Goal: Contribute content: Contribute content

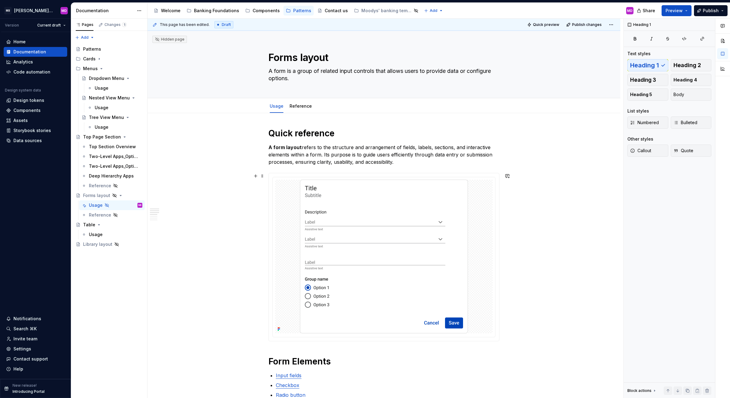
scroll to position [70, 0]
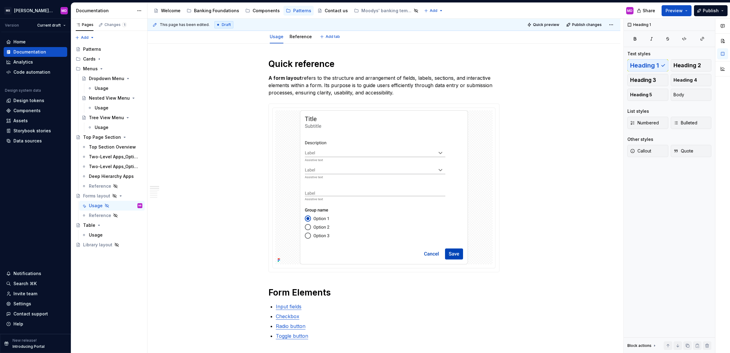
type textarea "*"
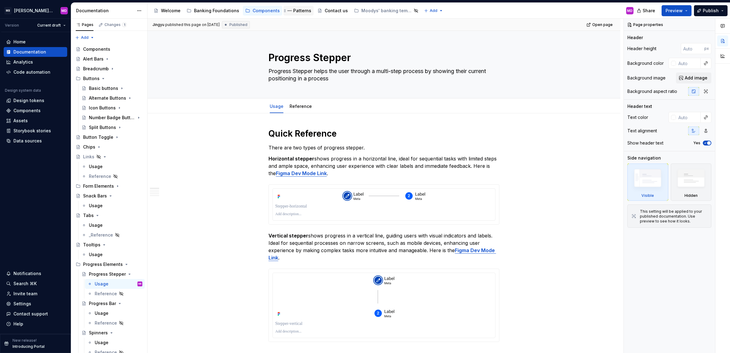
click at [297, 10] on div "Patterns" at bounding box center [302, 11] width 18 height 6
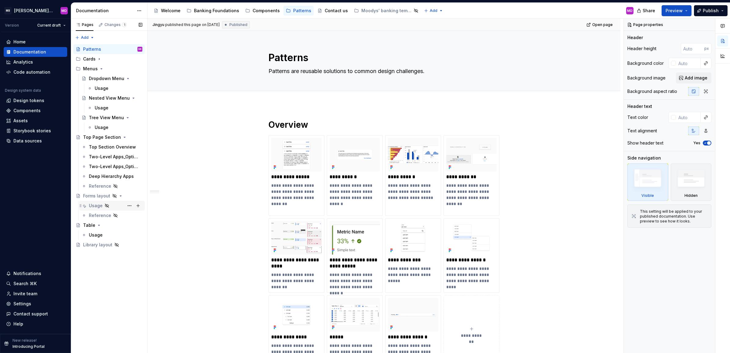
click at [112, 207] on div "Usage" at bounding box center [115, 205] width 53 height 9
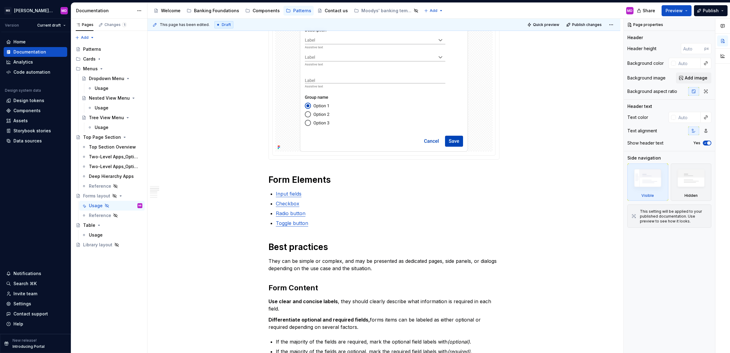
click at [221, 158] on div "This page has been edited. Draft Quick preview Publish changes Hidden page Form…" at bounding box center [385, 186] width 476 height 334
type textarea "*"
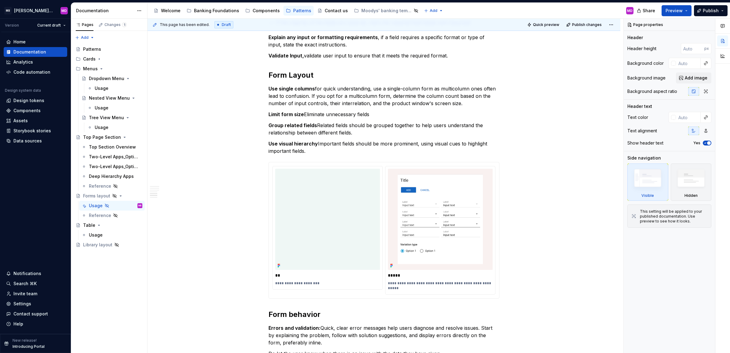
scroll to position [510, 0]
drag, startPoint x: 536, startPoint y: 143, endPoint x: 523, endPoint y: 205, distance: 63.6
click at [536, 143] on div "Quick reference A form layout refers to the structure and arrangement of fields…" at bounding box center [383, 70] width 473 height 935
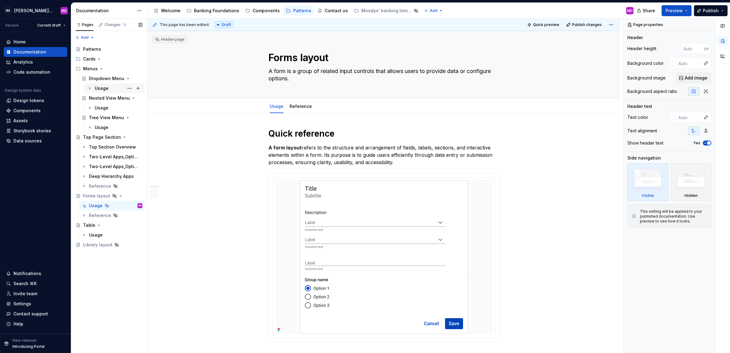
drag, startPoint x: 111, startPoint y: 86, endPoint x: 121, endPoint y: 85, distance: 9.2
click at [111, 86] on div "Usage" at bounding box center [119, 88] width 48 height 9
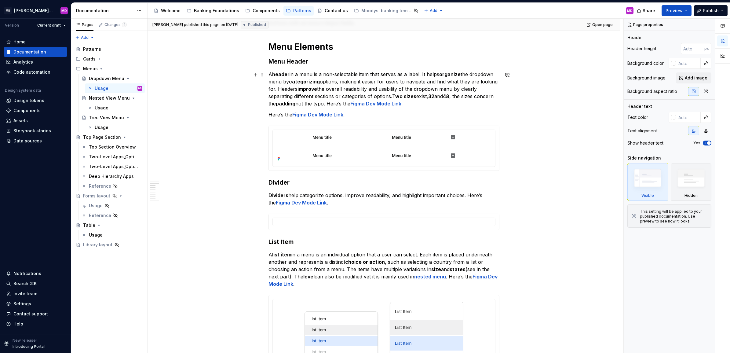
scroll to position [412, 0]
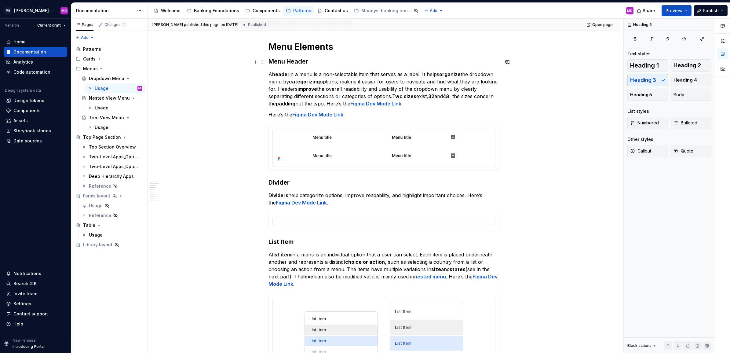
click at [289, 61] on h3 "Menu Header" at bounding box center [383, 61] width 231 height 9
click at [292, 49] on h1 "Menu Elements" at bounding box center [383, 46] width 231 height 11
click at [290, 63] on h3 "Menu Header" at bounding box center [383, 61] width 231 height 9
click at [113, 206] on div "Usage" at bounding box center [115, 205] width 53 height 9
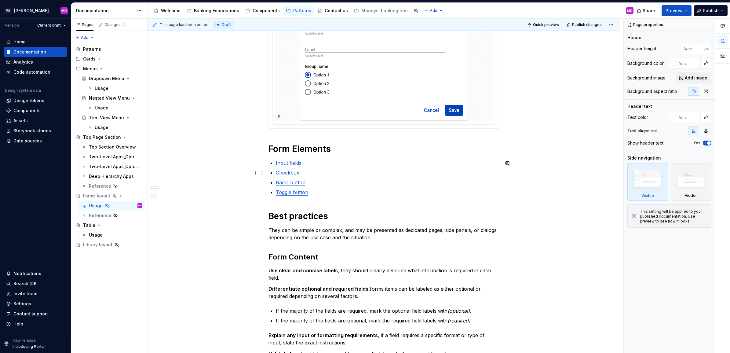
scroll to position [214, 0]
type textarea "*"
click at [342, 151] on h1 "Form Elements" at bounding box center [383, 148] width 231 height 11
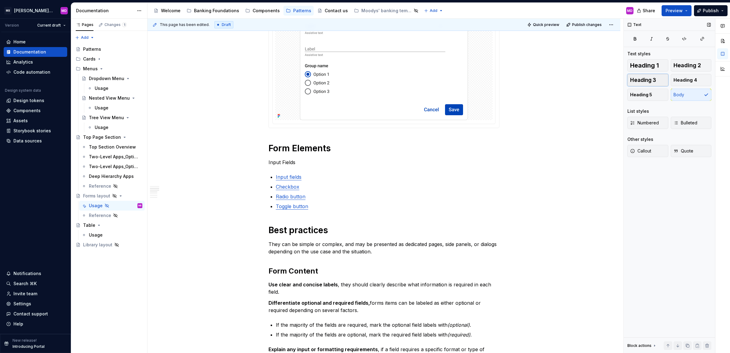
click at [640, 79] on span "Heading 3" at bounding box center [643, 80] width 26 height 6
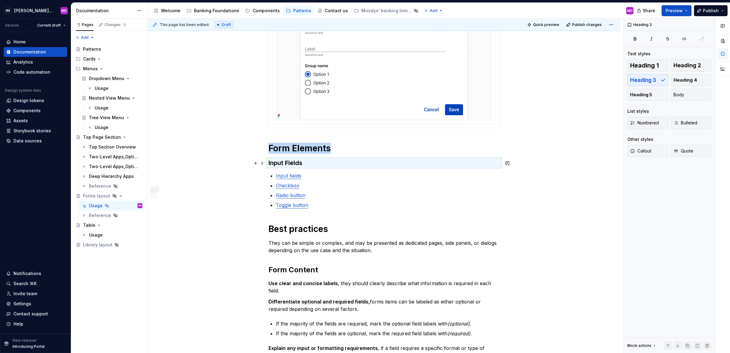
click at [323, 162] on h3 "Input Fields" at bounding box center [383, 162] width 231 height 9
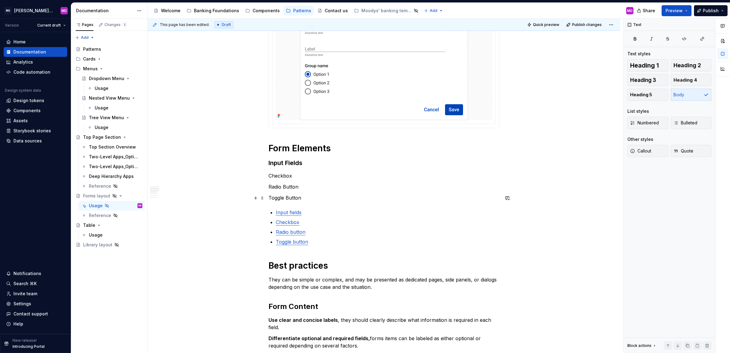
click at [317, 199] on p "Toggle Button" at bounding box center [383, 197] width 231 height 7
click at [306, 188] on p "Radio Button" at bounding box center [383, 186] width 231 height 7
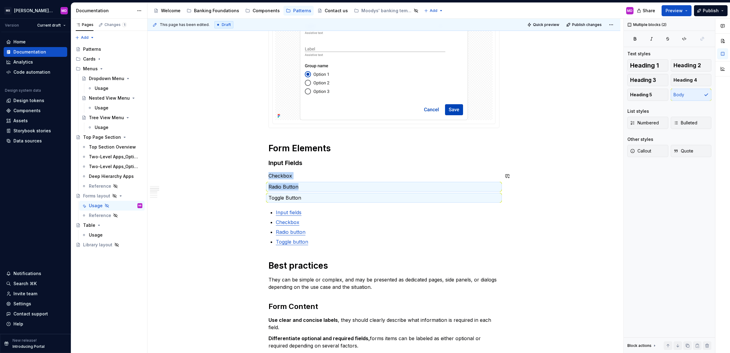
click at [303, 175] on p "Checkbox" at bounding box center [383, 175] width 231 height 7
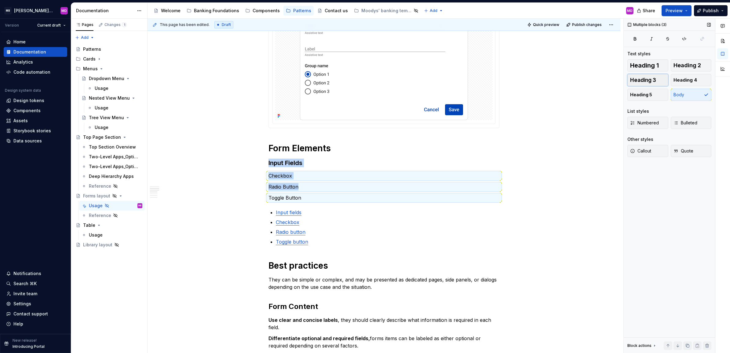
click at [652, 76] on button "Heading 3" at bounding box center [647, 80] width 41 height 12
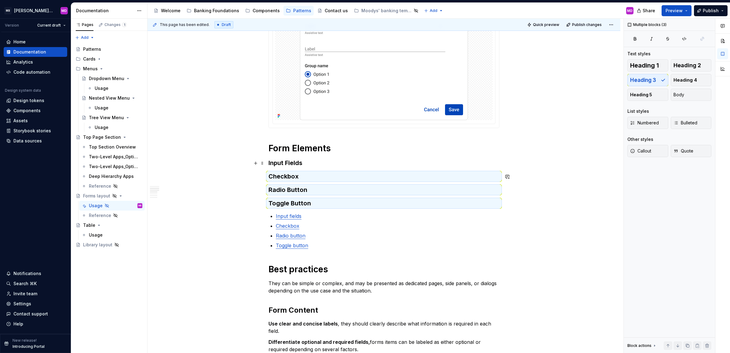
click at [324, 161] on h3 "Input Fields" at bounding box center [383, 162] width 231 height 9
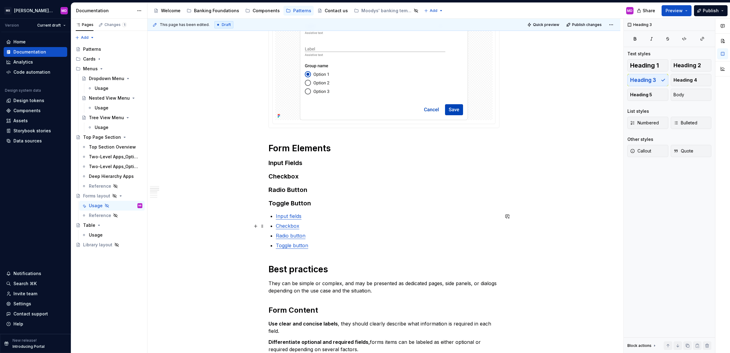
click at [331, 220] on ul "Input fields Checkbox Radio button Toggle button" at bounding box center [387, 230] width 223 height 37
click at [337, 252] on div "Quick reference A form layout refers to the structure and arrangement of fields…" at bounding box center [383, 344] width 231 height 861
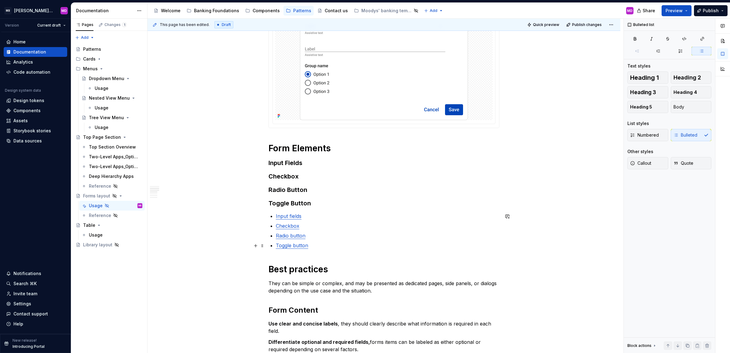
click at [322, 247] on p "Toggle button" at bounding box center [387, 245] width 223 height 7
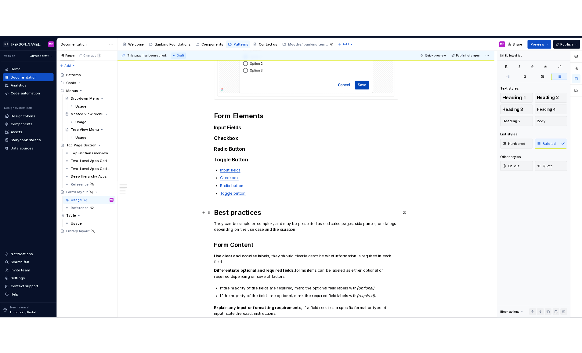
scroll to position [262, 0]
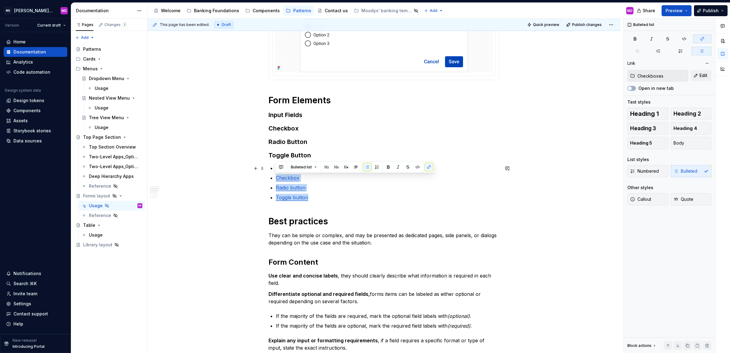
type input "Form Fields"
drag, startPoint x: 316, startPoint y: 193, endPoint x: 272, endPoint y: 169, distance: 50.5
click at [272, 169] on div "Quick reference A form layout refers to the structure and arrangement of fields…" at bounding box center [383, 296] width 231 height 861
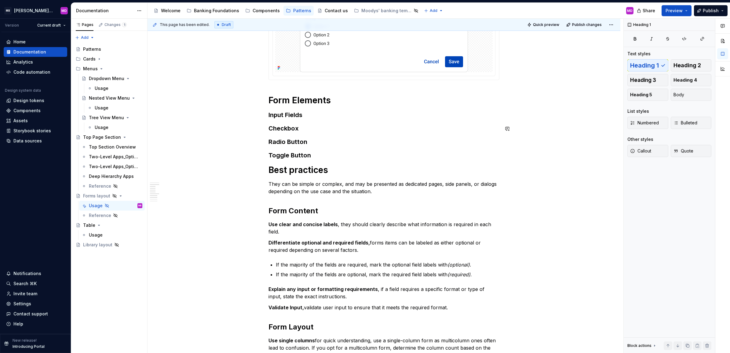
click at [323, 113] on h3 "Input Fields" at bounding box center [383, 115] width 231 height 9
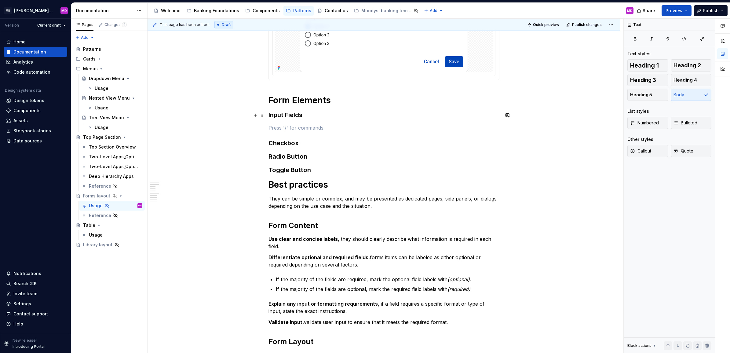
click at [274, 113] on h3 "Input Fields" at bounding box center [383, 115] width 231 height 9
click at [288, 127] on p at bounding box center [383, 127] width 231 height 7
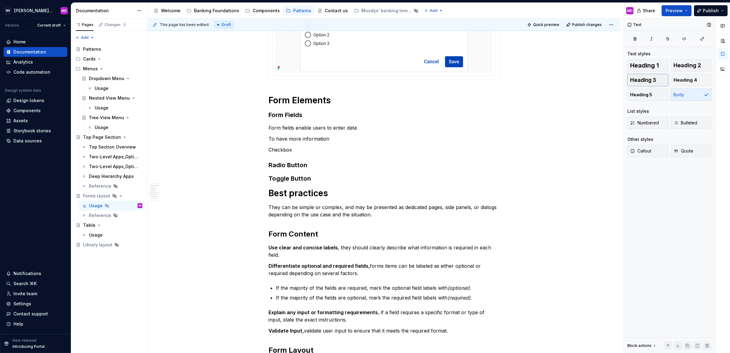
click at [650, 83] on button "Heading 3" at bounding box center [647, 80] width 41 height 12
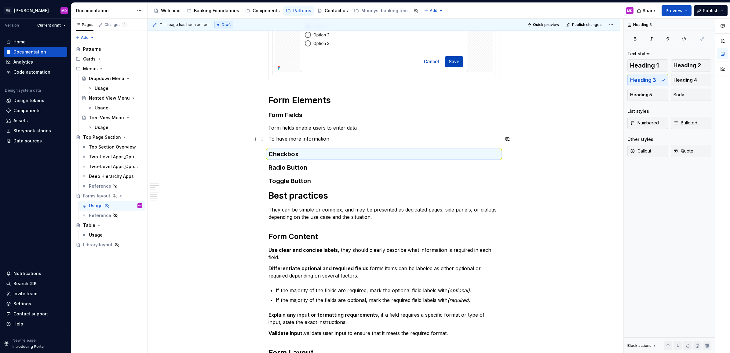
click at [363, 140] on p "To have more information" at bounding box center [383, 138] width 231 height 7
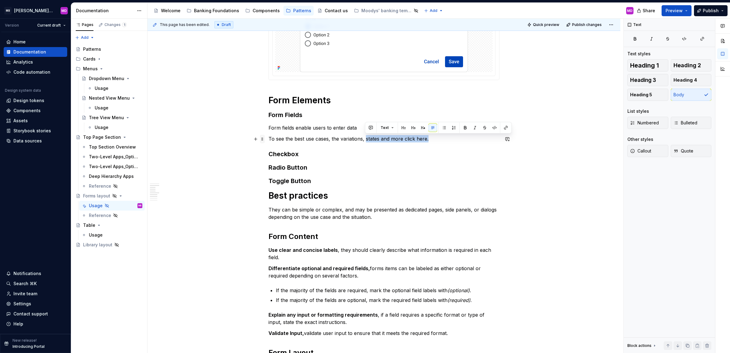
click at [260, 139] on span at bounding box center [262, 139] width 5 height 9
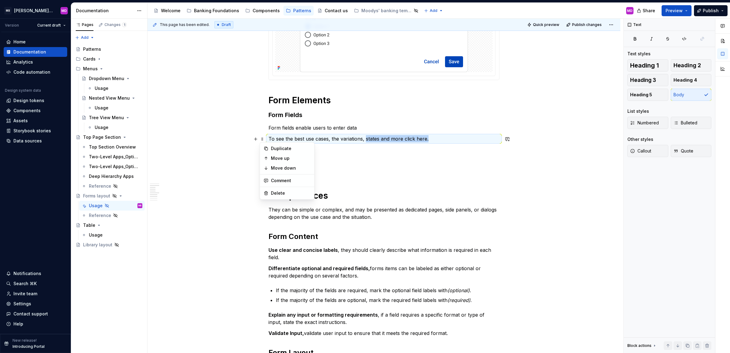
copy p "states and more click here."
click at [343, 153] on h3 "Checkbox" at bounding box center [383, 154] width 231 height 9
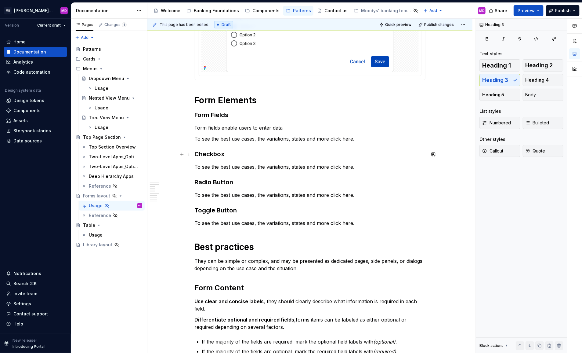
click at [238, 153] on h3 "Checkbox" at bounding box center [310, 154] width 231 height 9
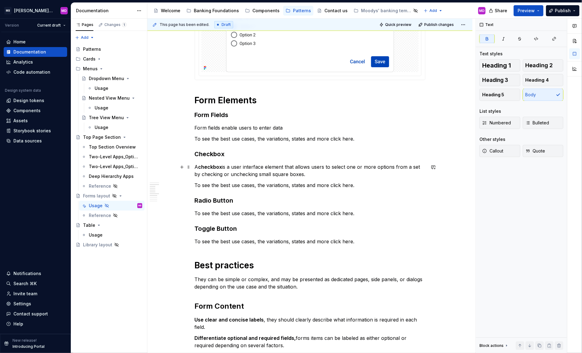
click at [215, 165] on strong "checkbox" at bounding box center [210, 167] width 24 height 6
click at [256, 180] on div "Quick reference A form layout refers to the structure and arrangement of fields…" at bounding box center [310, 318] width 231 height 905
click at [214, 129] on p "Form fields enable users to enter data" at bounding box center [310, 127] width 231 height 7
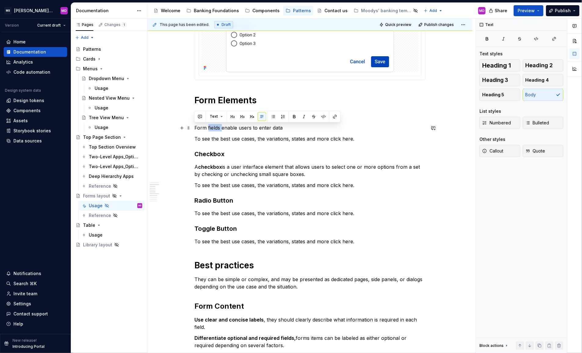
click at [214, 129] on p "Form fields enable users to enter data" at bounding box center [310, 127] width 231 height 7
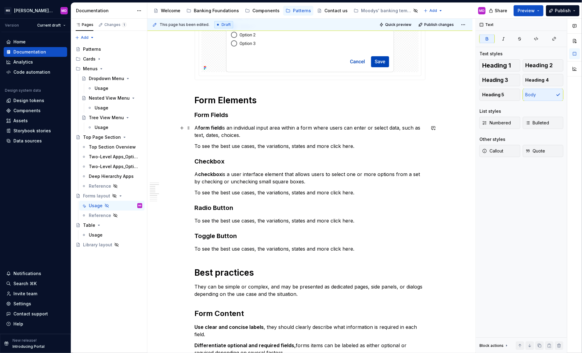
click at [214, 124] on p "A form field is an individual input area within a form where users can enter or…" at bounding box center [310, 131] width 231 height 15
click at [289, 182] on p "A checkbox is a user interface element that allows users to select one or more …" at bounding box center [310, 177] width 231 height 15
click at [257, 211] on h3 "Radio Button" at bounding box center [310, 207] width 231 height 9
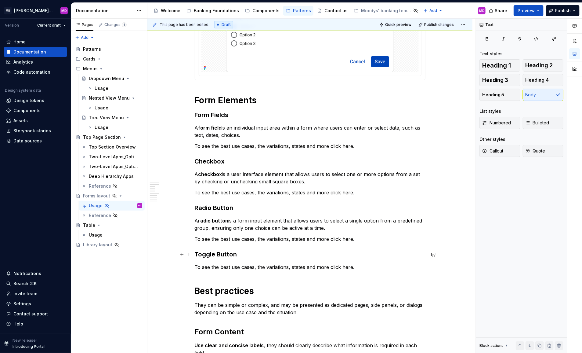
type textarea "*"
click at [328, 253] on h3 "Toggle Button" at bounding box center [310, 254] width 231 height 9
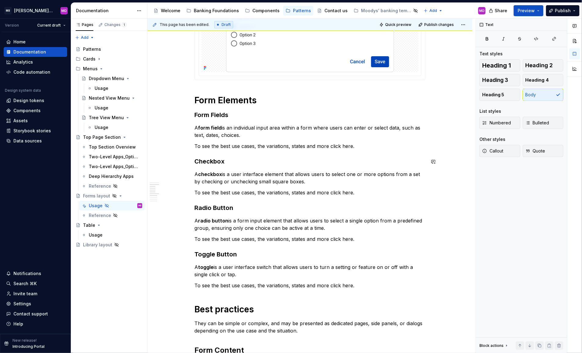
click at [323, 140] on div "Quick reference A form layout refers to the structure and arrangement of fields…" at bounding box center [310, 340] width 231 height 949
click at [467, 134] on button "button" at bounding box center [470, 135] width 9 height 9
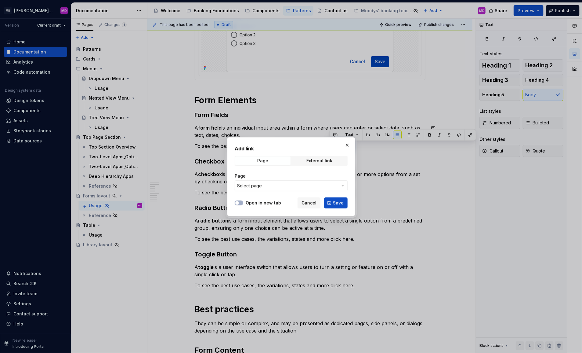
click at [280, 183] on span "Select page" at bounding box center [287, 186] width 101 height 6
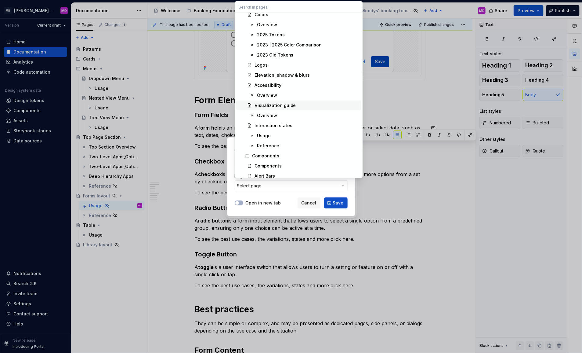
scroll to position [0, 0]
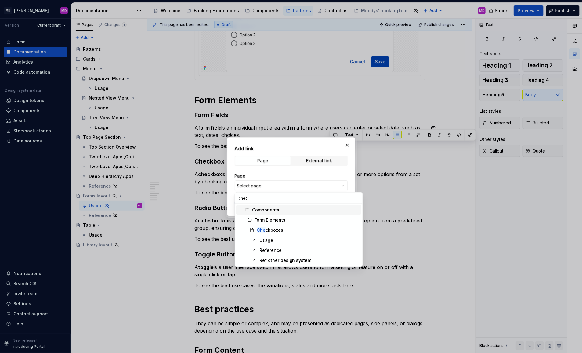
type input "check"
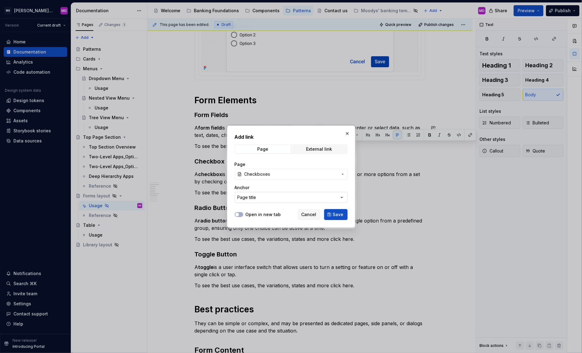
click at [296, 196] on button "Page title" at bounding box center [291, 197] width 113 height 11
click at [296, 196] on div "Add link Page External link Page Checkboxes Anchor Page title Open in new tab C…" at bounding box center [291, 176] width 582 height 353
click at [337, 217] on button "Save" at bounding box center [336, 214] width 24 height 11
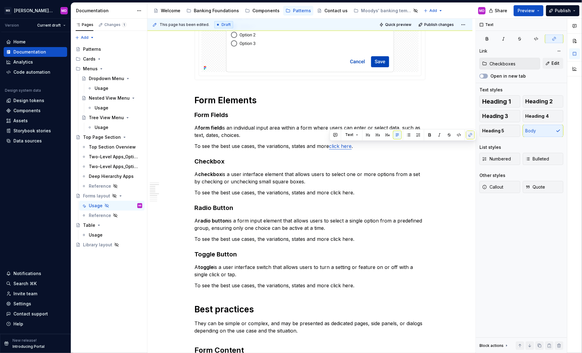
click at [472, 133] on button "button" at bounding box center [470, 135] width 9 height 9
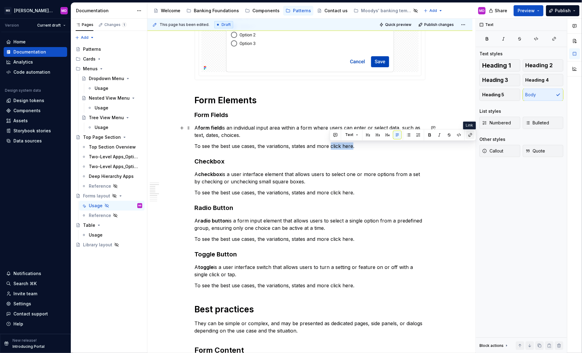
click at [467, 134] on button "button" at bounding box center [470, 135] width 9 height 9
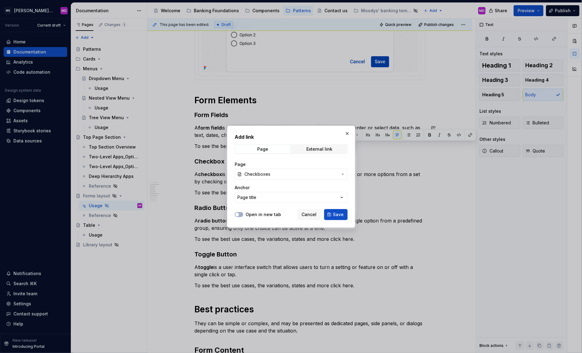
click at [282, 173] on span "Checkboxes" at bounding box center [291, 174] width 93 height 6
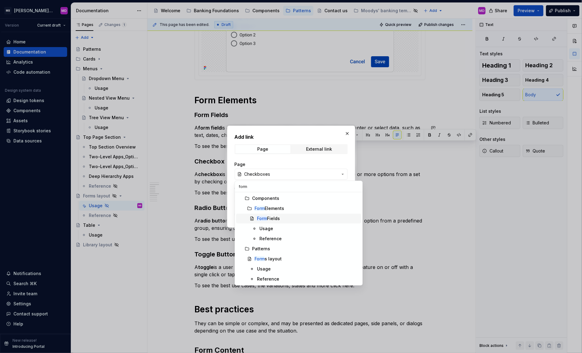
type input "form"
click at [292, 219] on div "Form Fields" at bounding box center [308, 218] width 102 height 6
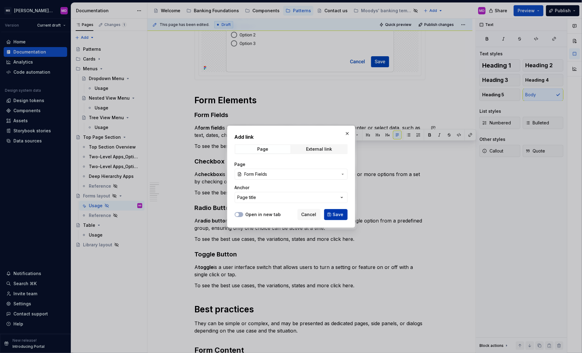
click at [339, 214] on span "Save" at bounding box center [338, 214] width 11 height 6
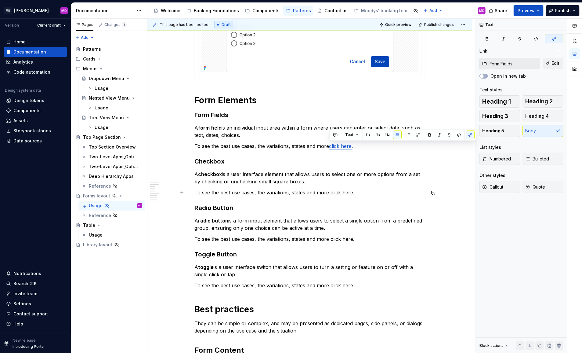
click at [344, 193] on p "To see the best use cases, the variations, states and more click here." at bounding box center [310, 192] width 231 height 7
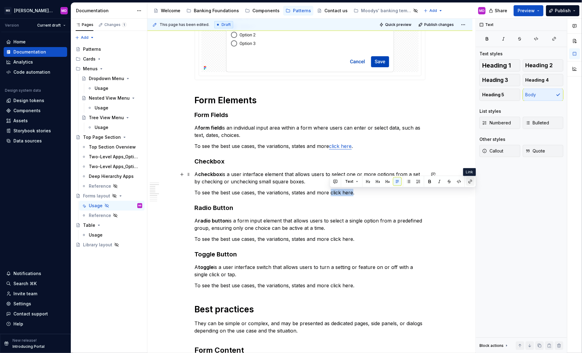
click at [467, 179] on button "button" at bounding box center [470, 181] width 9 height 9
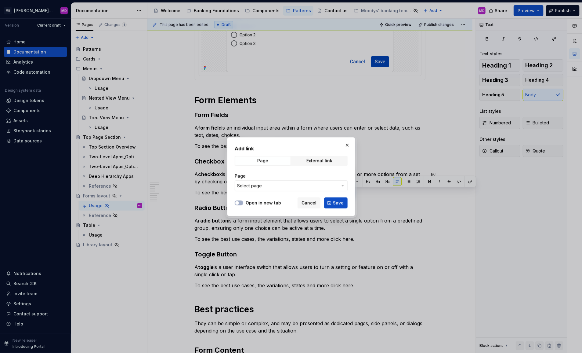
click at [259, 183] on span "Select page" at bounding box center [249, 186] width 25 height 6
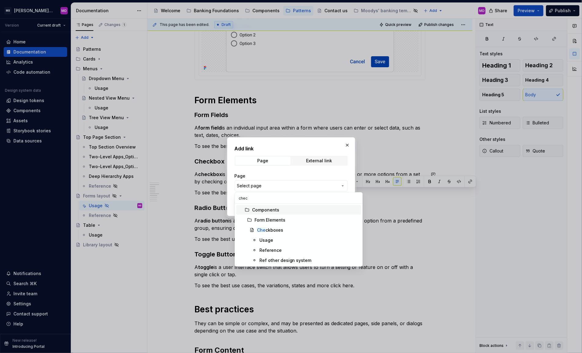
type input "check"
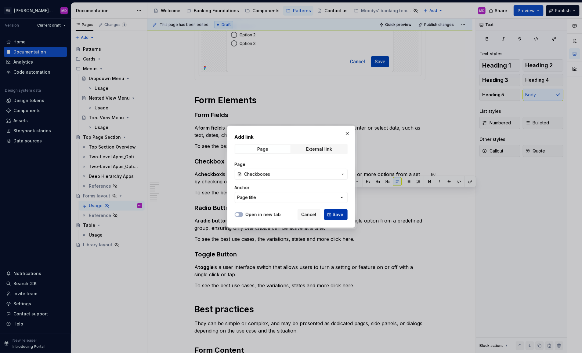
click at [341, 210] on button "Save" at bounding box center [336, 214] width 24 height 11
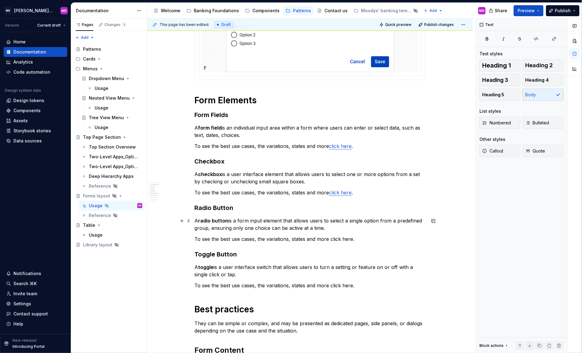
click at [412, 222] on p "A radio button is a form input element that allows users to select a single opt…" at bounding box center [310, 224] width 231 height 15
click at [344, 240] on p "To see the best use cases, the variations, states and more click here." at bounding box center [310, 238] width 231 height 7
click at [469, 225] on button "button" at bounding box center [470, 228] width 9 height 9
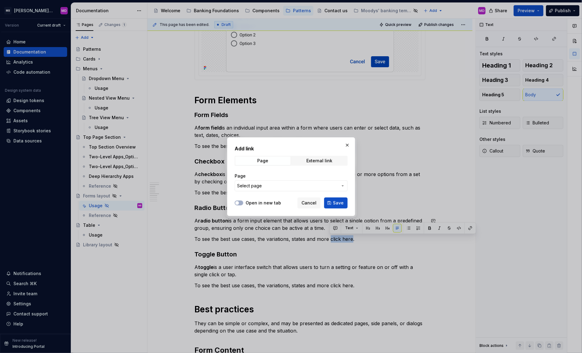
click at [281, 186] on span "Select page" at bounding box center [287, 186] width 101 height 6
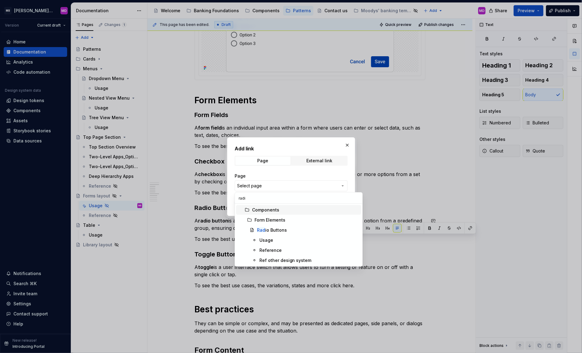
type input "radio"
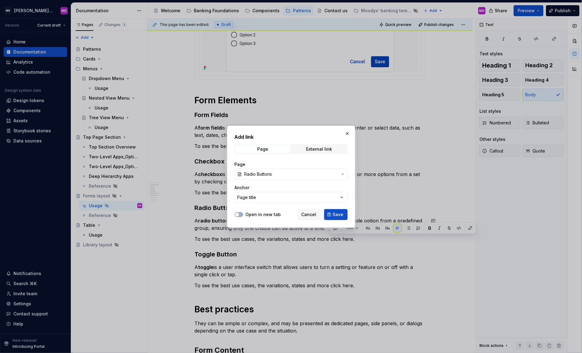
click at [250, 212] on label "Open in new tab" at bounding box center [263, 214] width 35 height 6
click at [243, 212] on button "Open in new tab" at bounding box center [239, 214] width 9 height 5
click at [342, 213] on span "Save" at bounding box center [338, 214] width 11 height 6
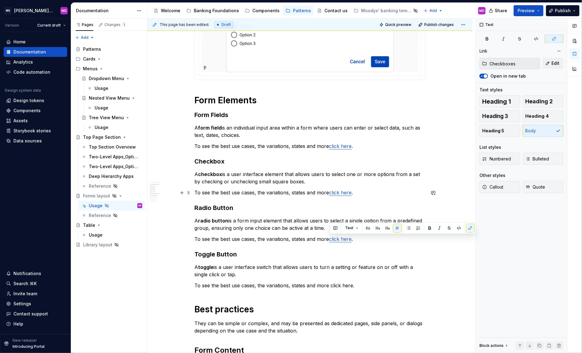
click at [339, 193] on link "click here" at bounding box center [340, 192] width 23 height 6
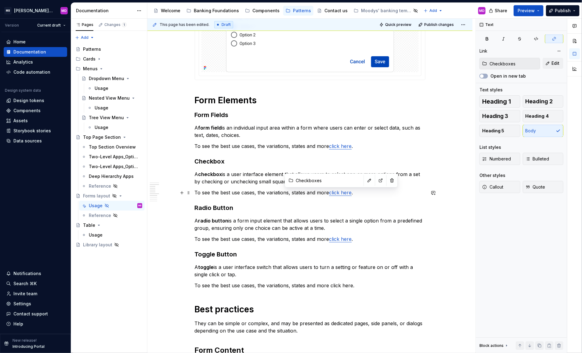
click at [346, 192] on link "click here" at bounding box center [340, 192] width 23 height 6
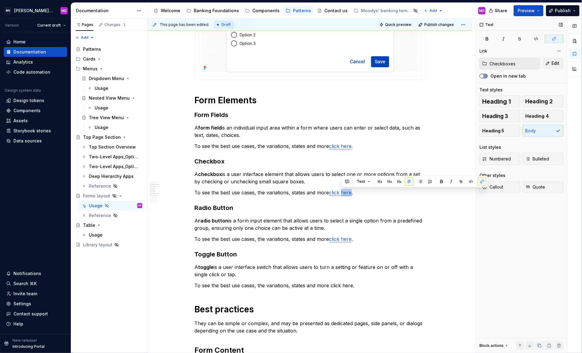
click at [484, 74] on icon "button" at bounding box center [482, 76] width 5 height 4
click at [345, 144] on link "click here" at bounding box center [340, 146] width 23 height 6
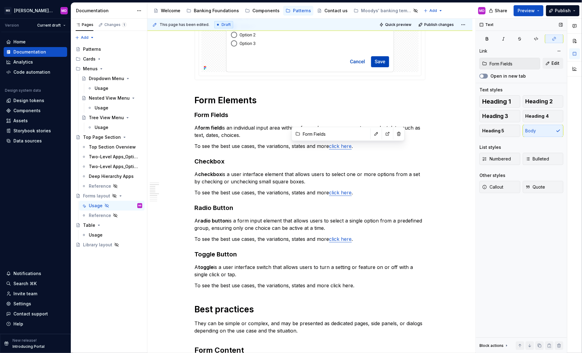
click at [487, 74] on button "Open in new tab" at bounding box center [484, 76] width 9 height 5
type input "Radio Buttons"
click at [344, 238] on link "click here" at bounding box center [340, 239] width 23 height 6
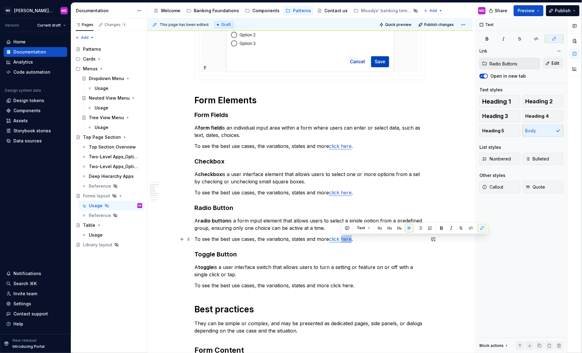
click at [344, 238] on link "click here" at bounding box center [340, 239] width 23 height 6
click at [334, 285] on p "To see the best use cases, the variations, states and more click here." at bounding box center [310, 285] width 231 height 7
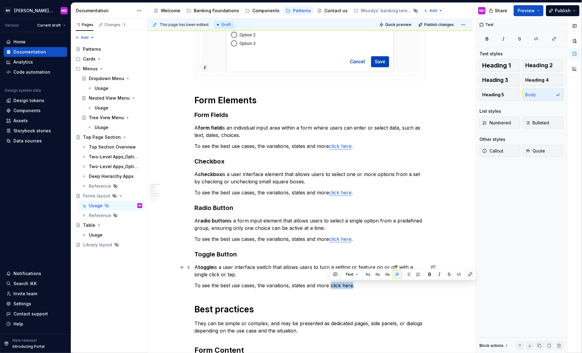
click at [470, 274] on button "button" at bounding box center [470, 274] width 9 height 9
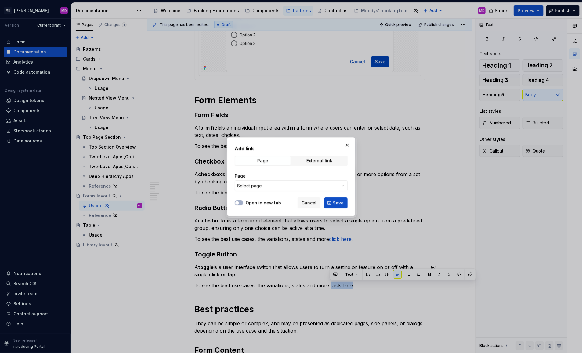
click at [282, 185] on span "Select page" at bounding box center [287, 186] width 101 height 6
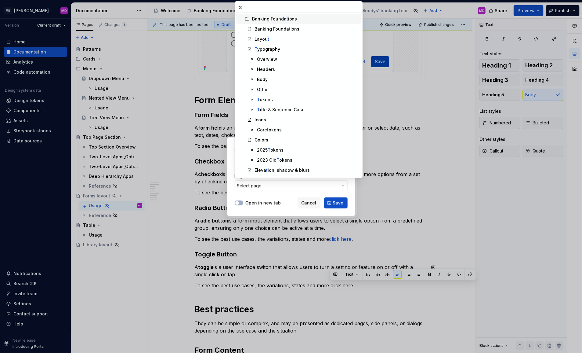
type input "tog"
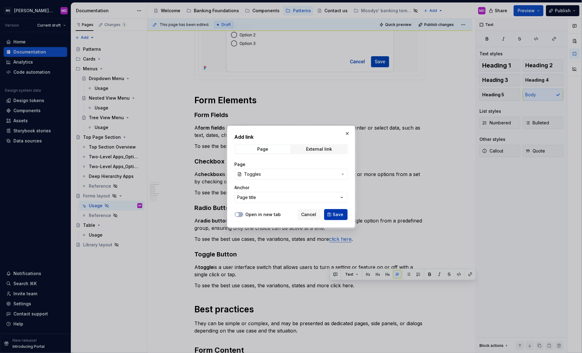
click at [340, 211] on span "Save" at bounding box center [338, 214] width 11 height 6
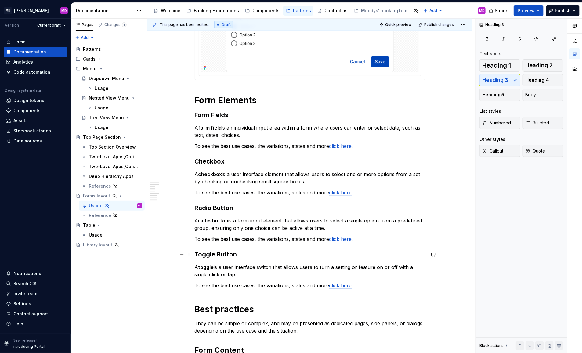
click at [227, 256] on h3 "Toggle Button" at bounding box center [310, 254] width 231 height 9
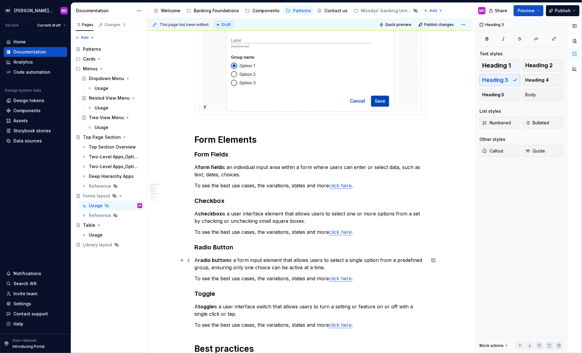
scroll to position [219, 0]
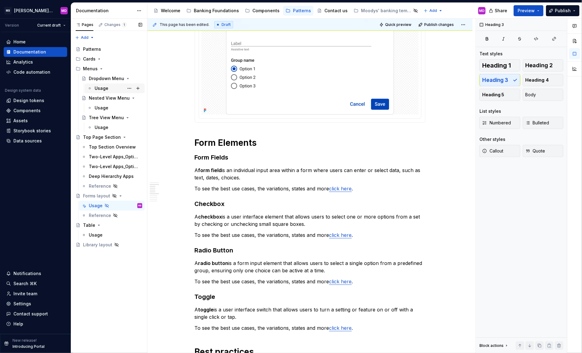
drag, startPoint x: 107, startPoint y: 88, endPoint x: 109, endPoint y: 83, distance: 4.9
click at [107, 88] on div "Usage" at bounding box center [102, 88] width 14 height 6
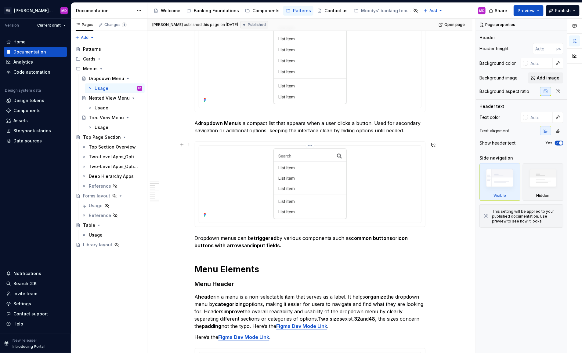
scroll to position [191, 0]
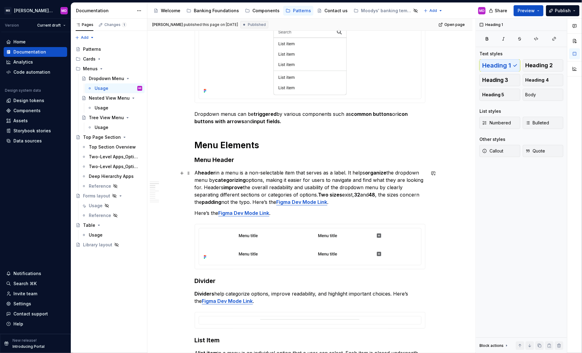
scroll to position [343, 0]
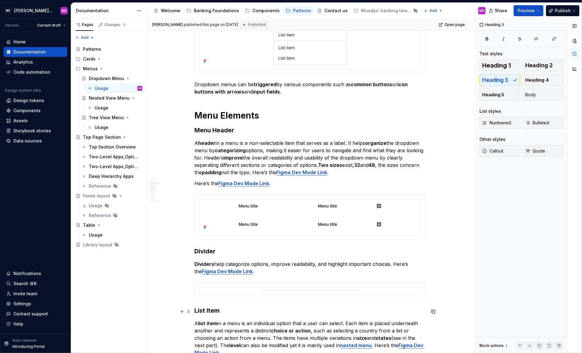
click at [208, 311] on h3 "List Item" at bounding box center [310, 310] width 231 height 9
click at [215, 110] on h1 "Menu Elements" at bounding box center [310, 115] width 231 height 11
click at [289, 95] on p "Dropdown menus can be triggered by various components such as common buttons or…" at bounding box center [310, 88] width 231 height 15
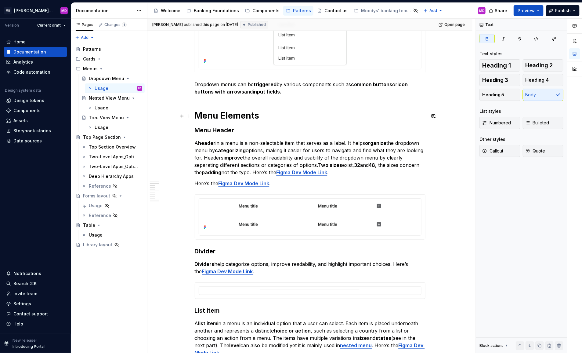
click at [245, 111] on h1 "Menu Elements" at bounding box center [310, 115] width 231 height 11
click at [254, 93] on strong "input fields." at bounding box center [267, 92] width 29 height 6
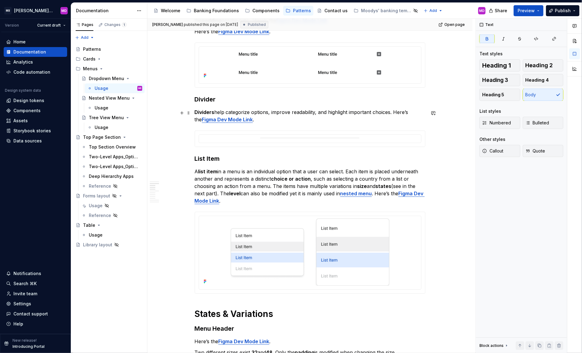
scroll to position [496, 0]
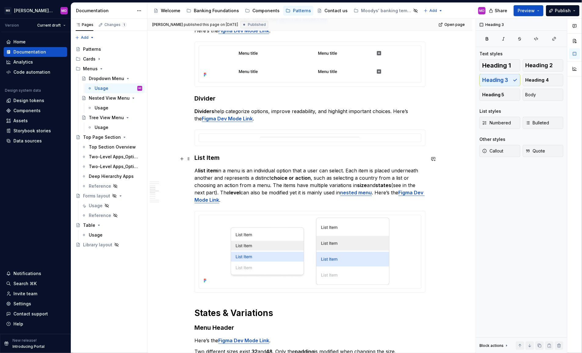
click at [217, 154] on h3 "List Item" at bounding box center [310, 157] width 231 height 9
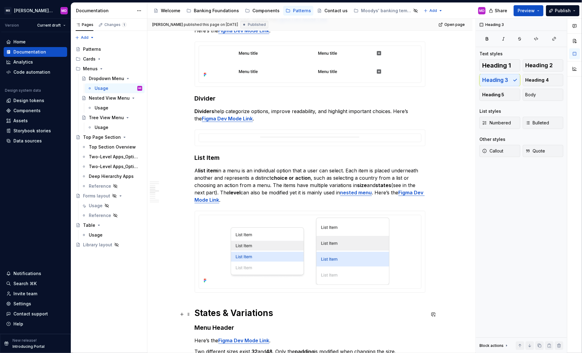
click at [233, 314] on h1 "States & Variations" at bounding box center [310, 312] width 231 height 11
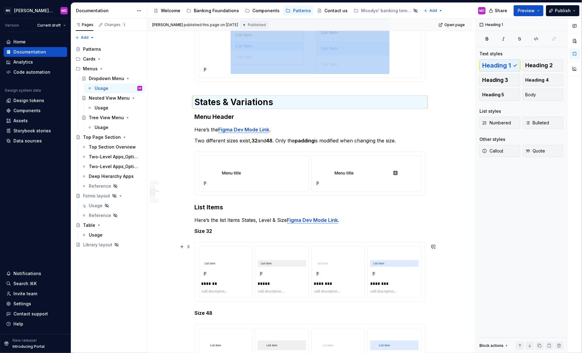
scroll to position [725, 0]
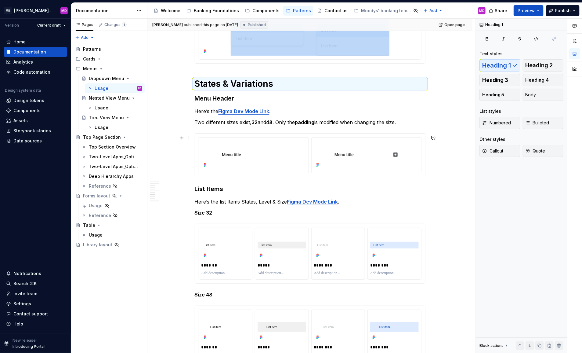
click at [219, 193] on h3 "List Items" at bounding box center [310, 188] width 231 height 9
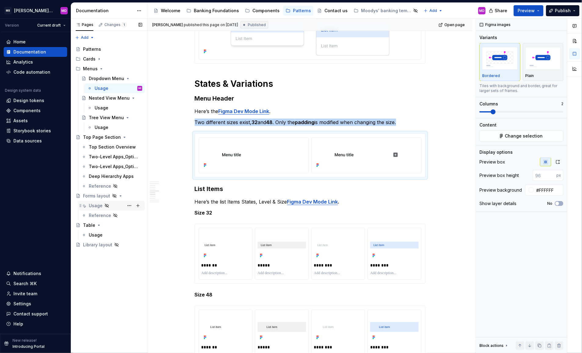
click at [95, 203] on div "Usage" at bounding box center [96, 205] width 14 height 6
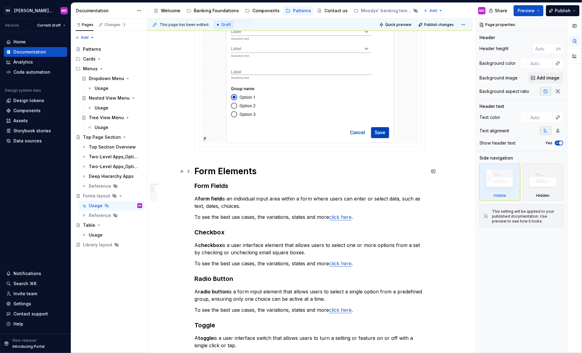
click at [222, 174] on h1 "Form Elements" at bounding box center [310, 170] width 231 height 11
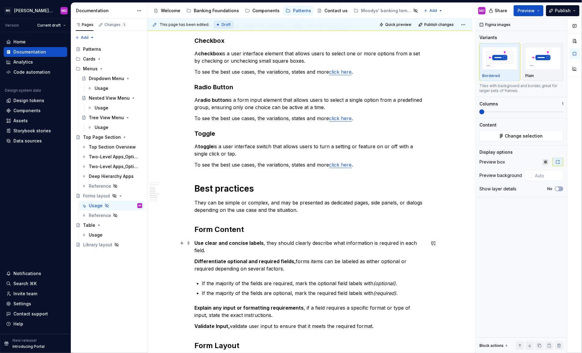
scroll to position [383, 0]
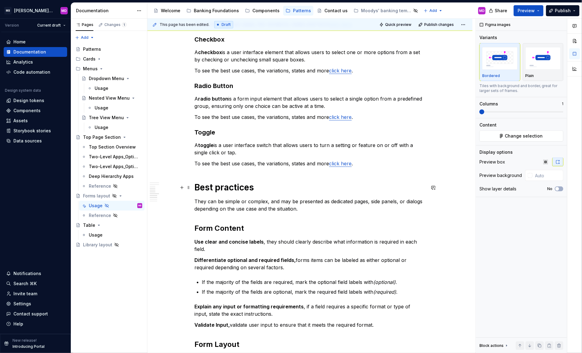
click at [214, 190] on h1 "Best practices" at bounding box center [310, 187] width 231 height 11
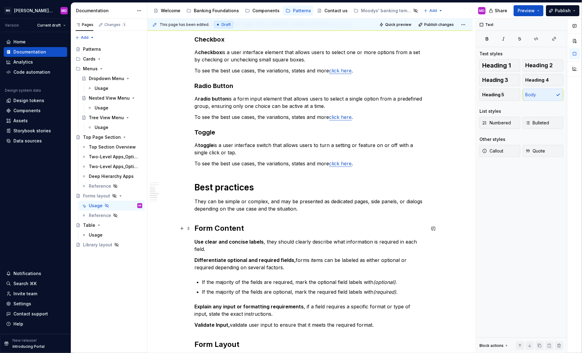
click at [213, 232] on h2 "Form Content" at bounding box center [310, 228] width 231 height 10
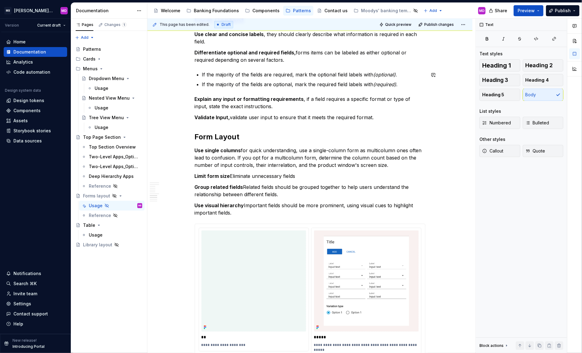
scroll to position [612, 0]
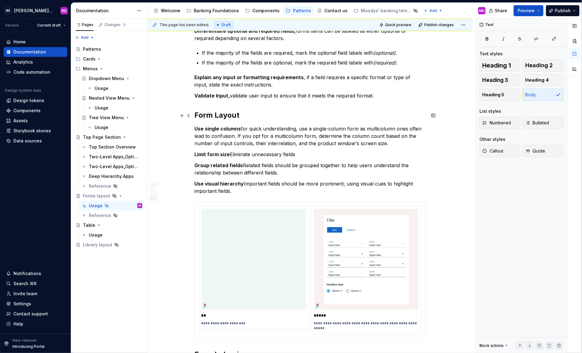
click at [205, 115] on h2 "Form Layout" at bounding box center [310, 115] width 231 height 10
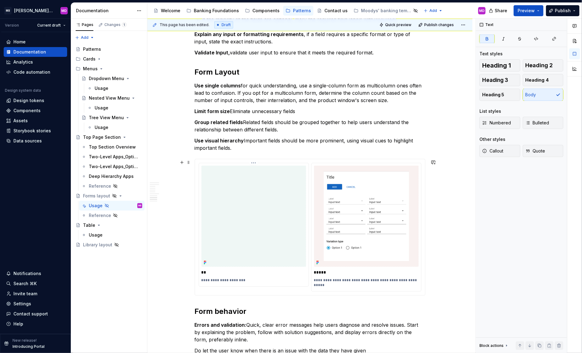
scroll to position [837, 0]
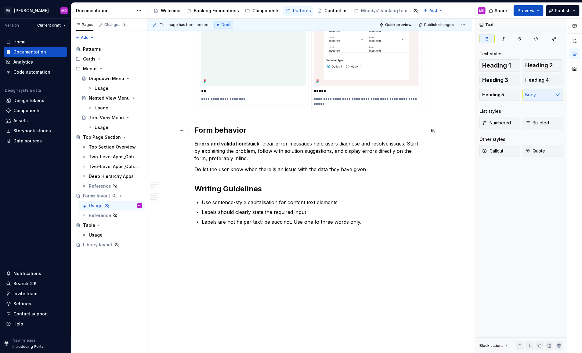
click at [210, 129] on h2 "Form behavior" at bounding box center [310, 130] width 231 height 10
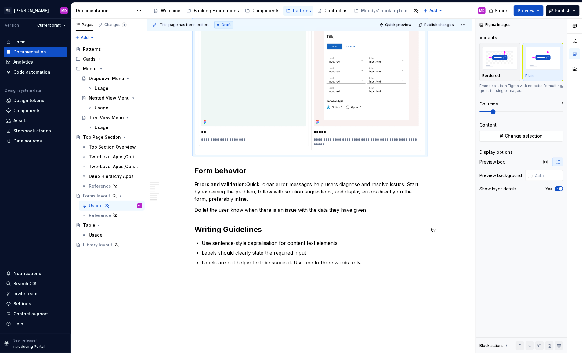
click at [215, 232] on h2 "Writing Guidelines" at bounding box center [310, 229] width 231 height 10
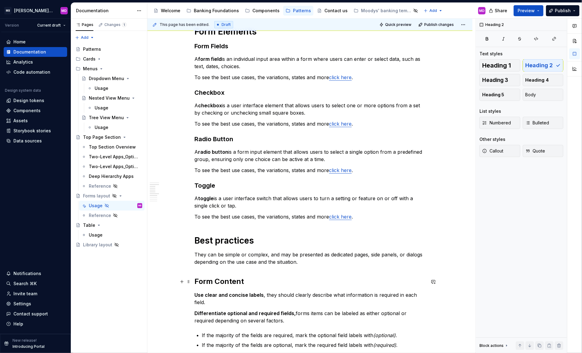
scroll to position [303, 0]
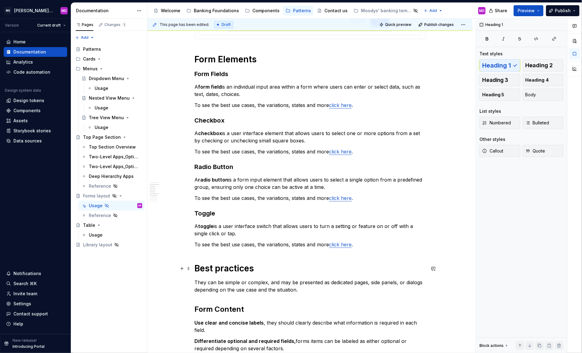
click at [238, 268] on h1 "Best practices" at bounding box center [310, 268] width 231 height 11
click at [222, 310] on h2 "Form Content" at bounding box center [310, 309] width 231 height 10
click at [506, 80] on span "Heading 3" at bounding box center [495, 80] width 26 height 6
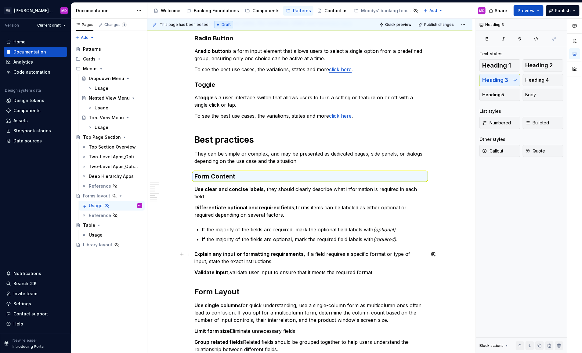
scroll to position [445, 0]
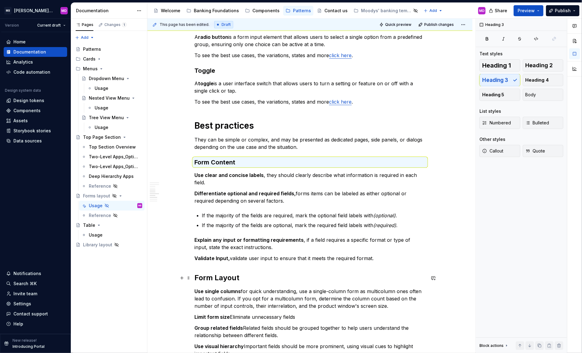
click at [216, 278] on h2 "Form Layout" at bounding box center [310, 278] width 231 height 10
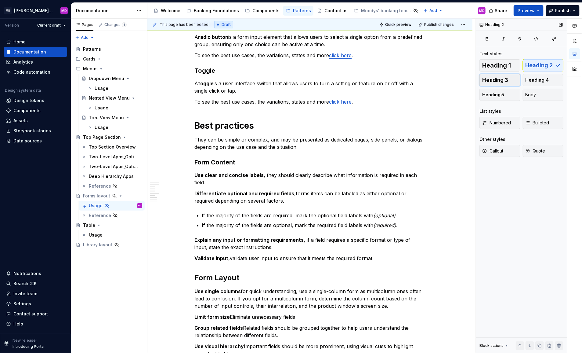
click at [502, 82] on span "Heading 3" at bounding box center [495, 80] width 26 height 6
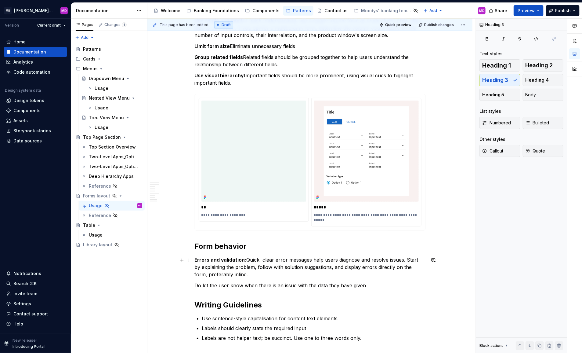
scroll to position [721, 0]
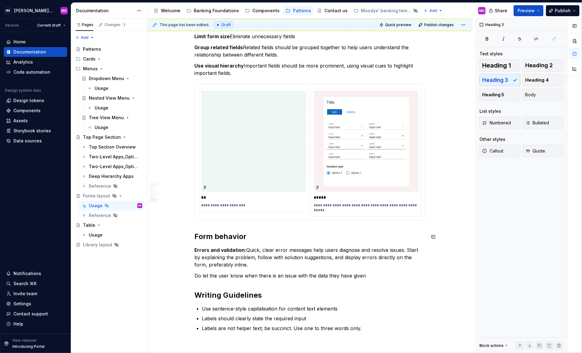
click at [501, 78] on span "Heading 3" at bounding box center [495, 80] width 26 height 6
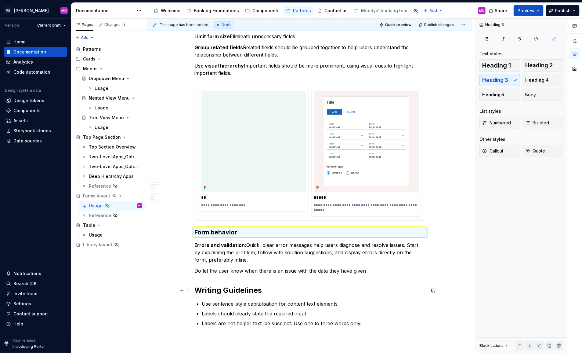
click at [240, 290] on h2 "Writing Guidelines" at bounding box center [310, 290] width 231 height 10
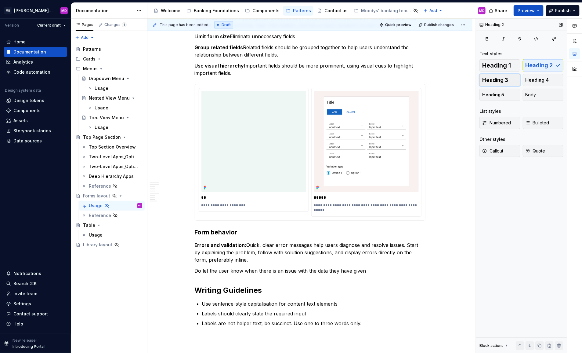
click at [502, 80] on span "Heading 3" at bounding box center [495, 80] width 26 height 6
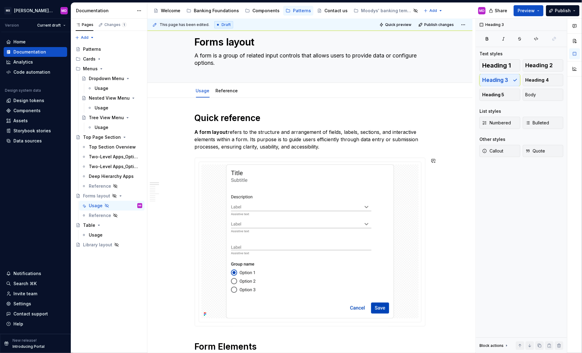
scroll to position [0, 0]
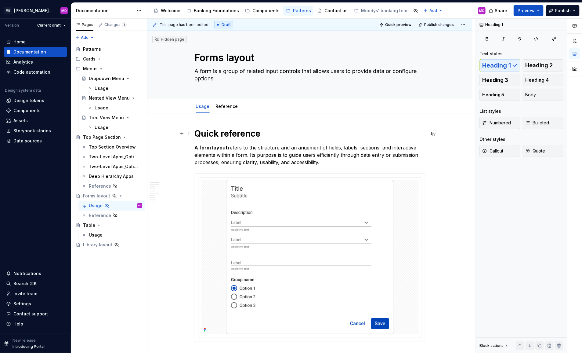
click at [240, 132] on h1 "Quick reference" at bounding box center [310, 133] width 231 height 11
click at [234, 156] on p "A form layout refers to the structure and arrangement of fields, labels, sectio…" at bounding box center [310, 155] width 231 height 22
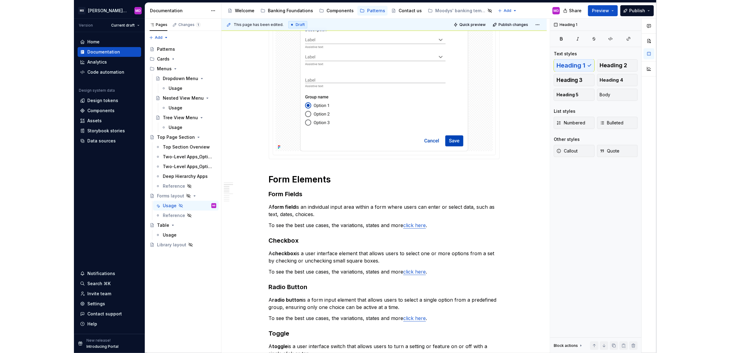
scroll to position [182, 0]
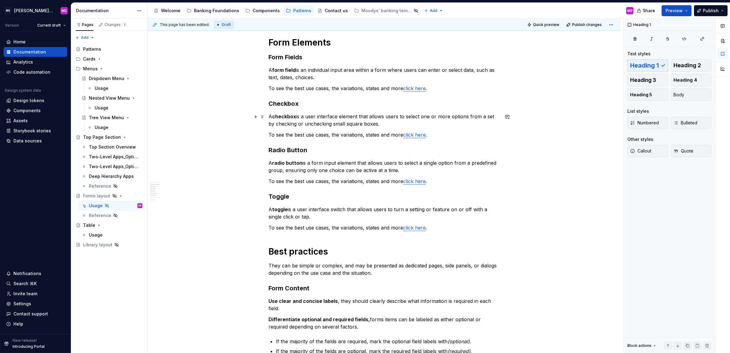
click at [298, 128] on div "Quick reference A form layout refers to the structure and arrangement of fields…" at bounding box center [383, 273] width 231 height 929
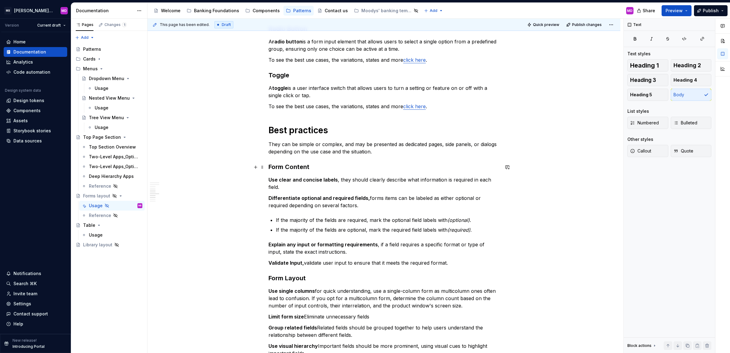
scroll to position [442, 0]
click at [296, 123] on h1 "Best practices" at bounding box center [383, 128] width 231 height 11
click at [286, 138] on div "Quick reference A form layout refers to the structure and arrangement of fields…" at bounding box center [383, 150] width 231 height 929
click at [318, 146] on p "They can be simple or complex, and may be presented as dedicated pages, side pa…" at bounding box center [383, 146] width 231 height 15
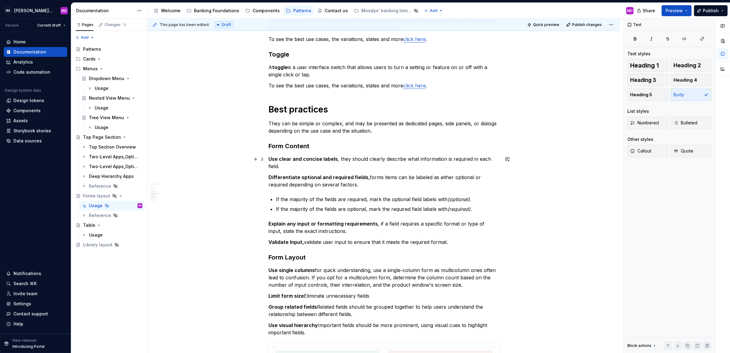
scroll to position [465, 0]
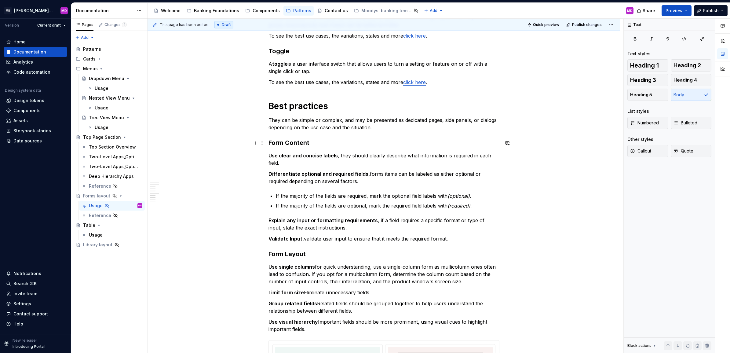
click at [289, 140] on h3 "Form Content" at bounding box center [383, 142] width 231 height 9
click at [324, 122] on p "They can be simple or complex, and may be presented as dedicated pages, side pa…" at bounding box center [383, 123] width 231 height 15
click at [364, 115] on div "Quick reference A form layout refers to the structure and arrangement of fields…" at bounding box center [383, 127] width 231 height 929
click at [394, 118] on p "They can be simple or complex, and may be presented as dedicated pages, side pa…" at bounding box center [383, 123] width 231 height 15
click at [414, 118] on p "They can be simple or complex, and may be presented as dedicated pages, side pa…" at bounding box center [383, 123] width 231 height 15
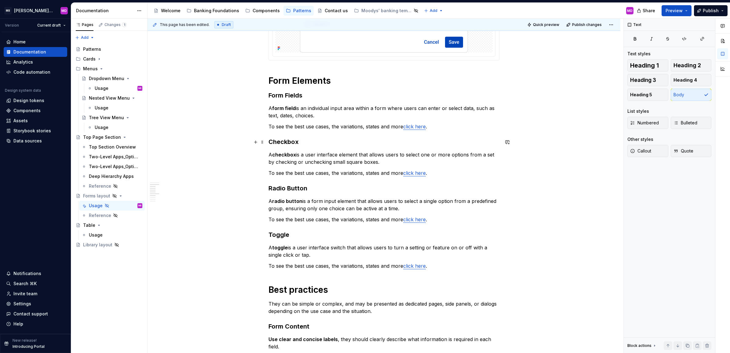
scroll to position [280, 0]
click at [443, 133] on div "Quick reference A form layout refers to the structure and arrangement of fields…" at bounding box center [383, 312] width 231 height 929
type textarea "*"
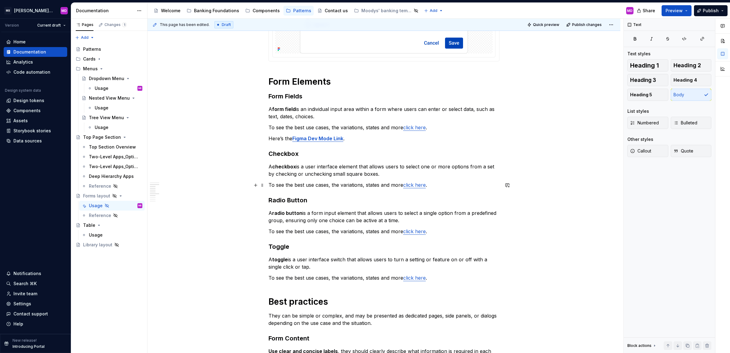
click at [444, 183] on p "To see the best use cases, the variations, states and more click here ." at bounding box center [383, 184] width 231 height 7
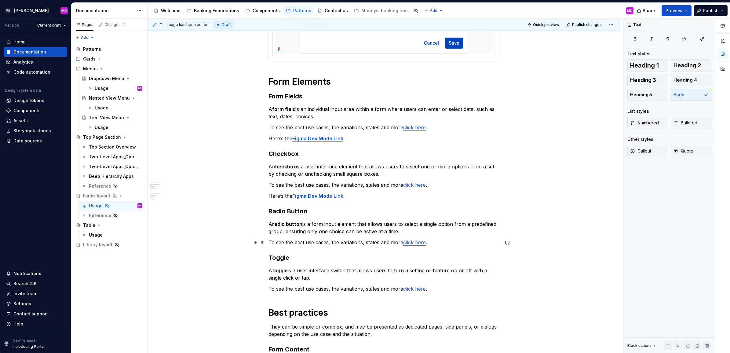
click at [445, 241] on p "To see the best use cases, the variations, states and more click here ." at bounding box center [383, 241] width 231 height 7
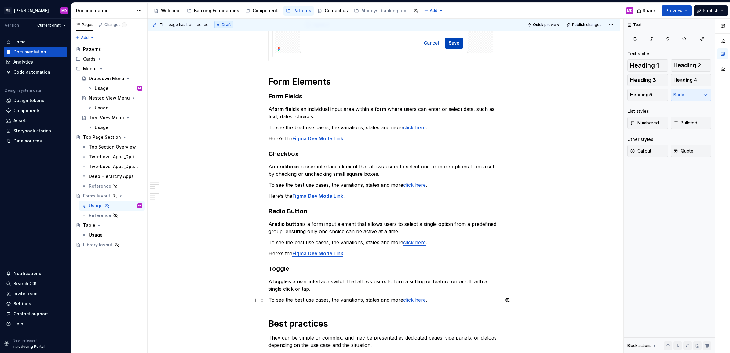
click at [446, 300] on p "To see the best use cases, the variations, states and more click here ." at bounding box center [383, 299] width 231 height 7
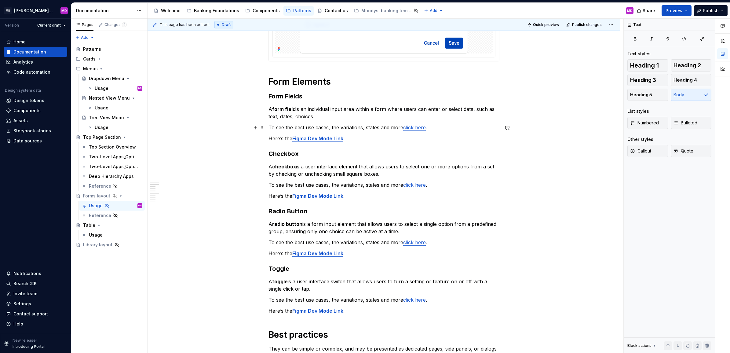
click at [402, 127] on p "To see the best use cases, the variations, states and more click here ." at bounding box center [383, 127] width 231 height 7
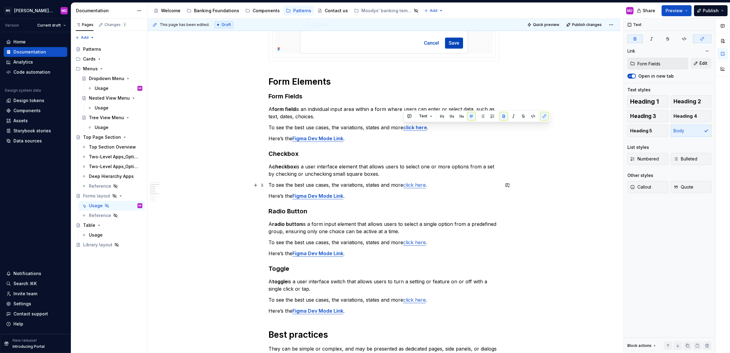
click at [402, 184] on p "To see the best use cases, the variations, states and more click here ." at bounding box center [383, 184] width 231 height 7
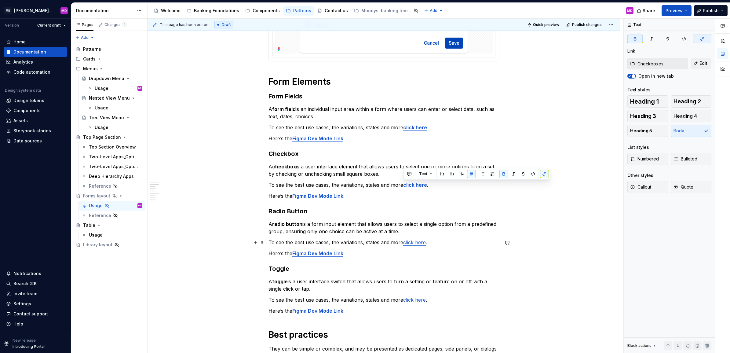
click at [403, 242] on link "click here" at bounding box center [414, 242] width 23 height 6
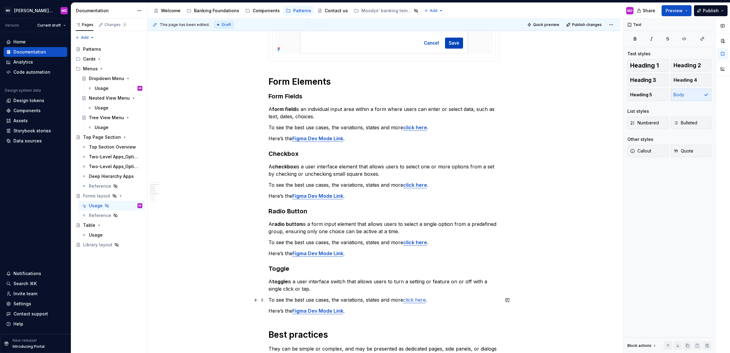
click at [404, 300] on link "click here" at bounding box center [414, 299] width 23 height 6
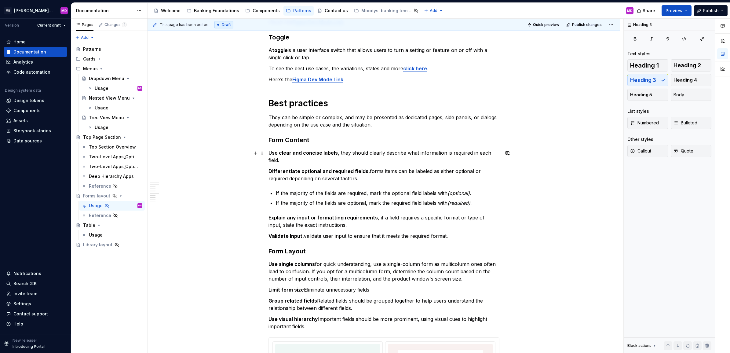
scroll to position [513, 0]
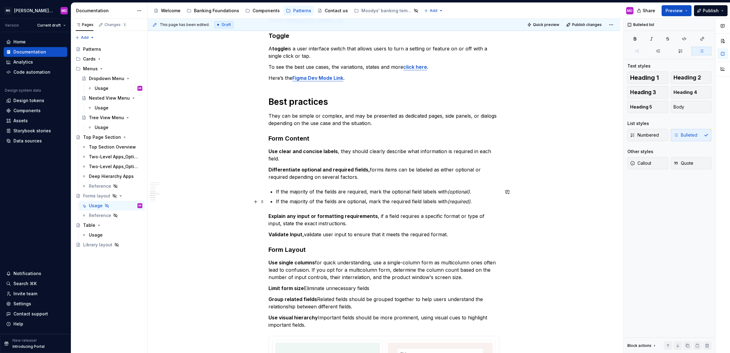
click at [384, 200] on p "If the majority of the fields are optional, mark the required field labels with…" at bounding box center [387, 201] width 223 height 7
click at [367, 147] on div "Quick reference A form layout refers to the structure and arrangement of fields…" at bounding box center [383, 101] width 231 height 973
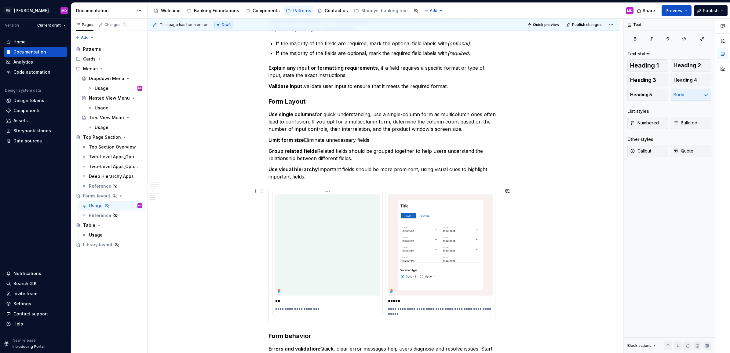
scroll to position [662, 0]
click at [323, 103] on h3 "Form Layout" at bounding box center [383, 100] width 231 height 9
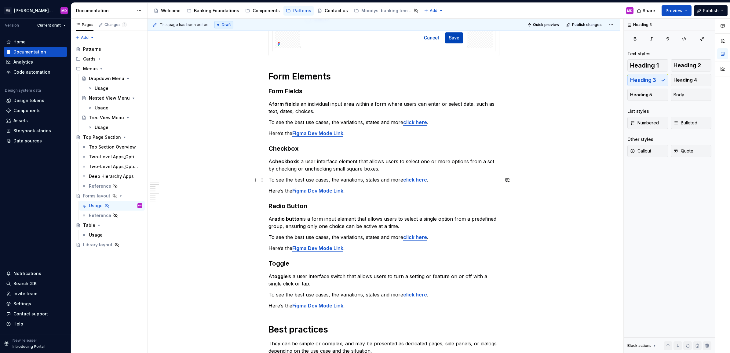
scroll to position [285, 0]
click at [347, 176] on div "Quick reference A form layout refers to the structure and arrangement of fields…" at bounding box center [383, 328] width 231 height 973
click at [322, 247] on strong "Figma Dev Mode Link" at bounding box center [317, 248] width 51 height 6
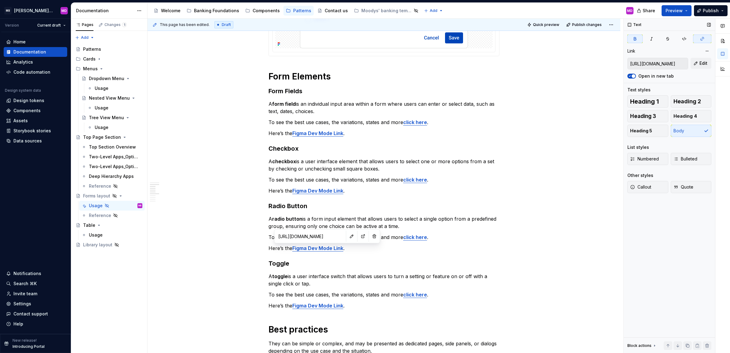
click at [656, 65] on input "https://www.figma.com/design/JadZol7oUJCgu8zuHtNG34/Fusion-Components?node-id=2…" at bounding box center [657, 63] width 60 height 11
drag, startPoint x: 656, startPoint y: 65, endPoint x: 698, endPoint y: 66, distance: 41.9
click at [698, 66] on button "Edit" at bounding box center [700, 63] width 21 height 11
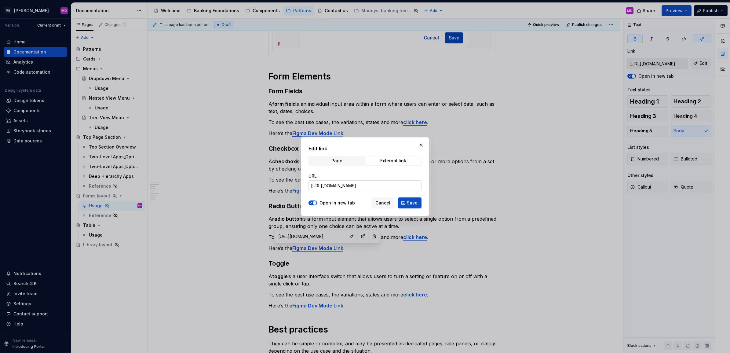
click at [355, 182] on input "https://www.figma.com/design/JadZol7oUJCgu8zuHtNG34/Fusion-Components?node-id=2…" at bounding box center [364, 185] width 113 height 11
paste input "1646-59231&t=9ChX5zrWsxQSrJpo-4"
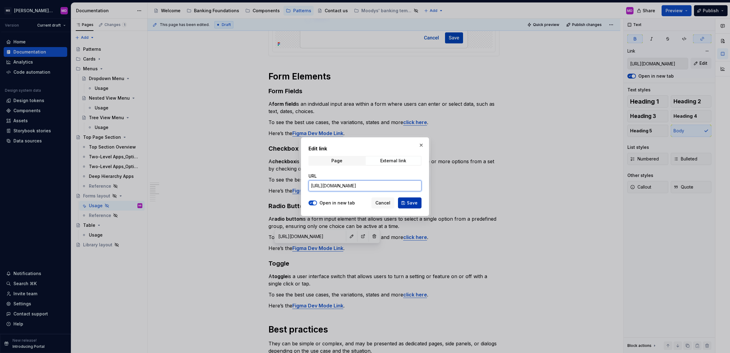
type input "https://www.figma.com/design/JadZol7oUJCgu8zuHtNG34/Fusion-Components?node-id=1…"
click at [414, 204] on span "Save" at bounding box center [412, 203] width 11 height 6
type input "https://www.figma.com/design/JadZol7oUJCgu8zuHtNG34/Fusion-Components?node-id=1…"
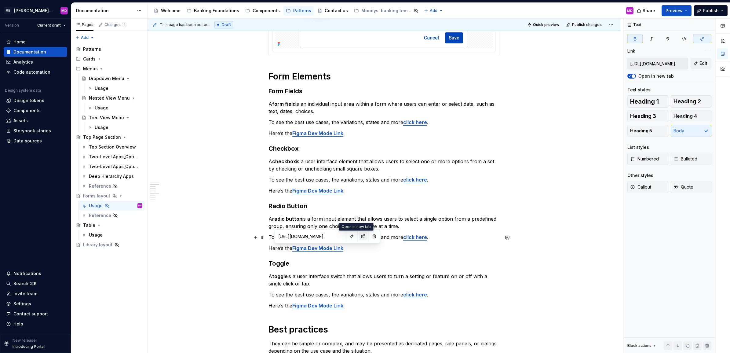
click at [359, 234] on button "button" at bounding box center [363, 236] width 9 height 9
type textarea "*"
type input "https://www.figma.com/design/JadZol7oUJCgu8zuHtNG34/Fusion-Components?node-id=1…"
click at [322, 250] on strong "Figma Dev Mode Link" at bounding box center [317, 248] width 51 height 6
click at [303, 236] on input "https://www.figma.com/design/JadZol7oUJCgu8zuHtNG34/Fusion-Components?node-id=1…" at bounding box center [310, 236] width 69 height 11
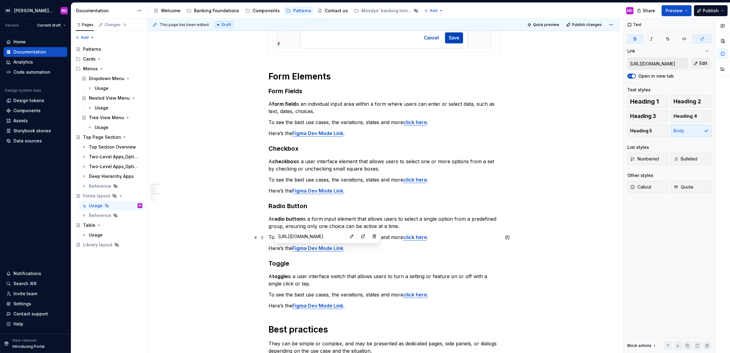
click at [303, 236] on input "https://www.figma.com/design/JadZol7oUJCgu8zuHtNG34/Fusion-Components?node-id=1…" at bounding box center [310, 236] width 69 height 11
click at [666, 65] on input "https://www.figma.com/design/JadZol7oUJCgu8zuHtNG34/Fusion-Components?node-id=1…" at bounding box center [657, 63] width 60 height 11
click at [698, 61] on button "Edit" at bounding box center [700, 63] width 21 height 11
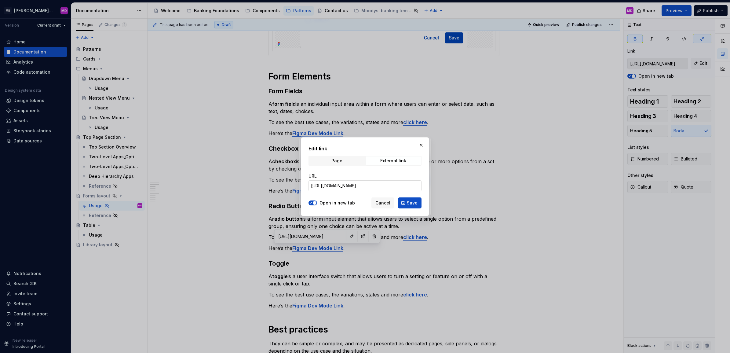
click at [336, 184] on input "https://www.figma.com/design/JadZol7oUJCgu8zuHtNG34/Fusion-Components?node-id=1…" at bounding box center [364, 185] width 113 height 11
paste input "https://www.figma.com/design/JadZol7oUJCgu8zuHtNG34/Fusion-Components?node-id=1…"
type input "https://www.figma.com/design/JadZol7oUJCgu8zuHtNG34/Fusion-Components?node-id=1…"
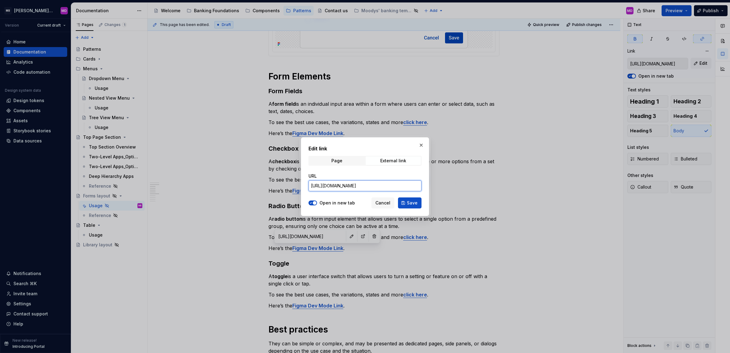
scroll to position [0, 152]
click at [416, 201] on span "Save" at bounding box center [412, 203] width 11 height 6
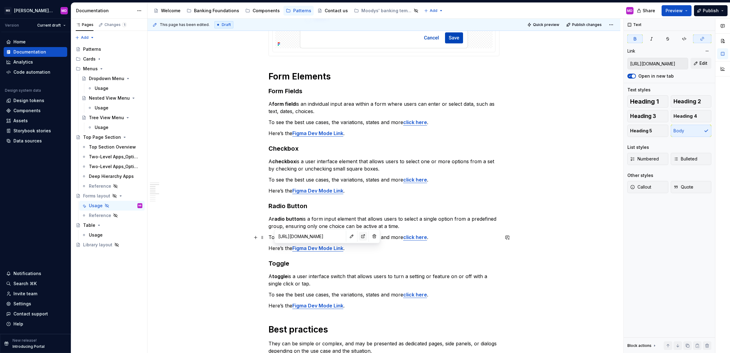
click at [359, 239] on button "button" at bounding box center [363, 236] width 9 height 9
type textarea "*"
type input "https://www.figma.com/design/JadZol7oUJCgu8zuHtNG34/Fusion-Components?node-id=2…"
click at [327, 305] on strong "Figma Dev Mode Link" at bounding box center [317, 305] width 51 height 6
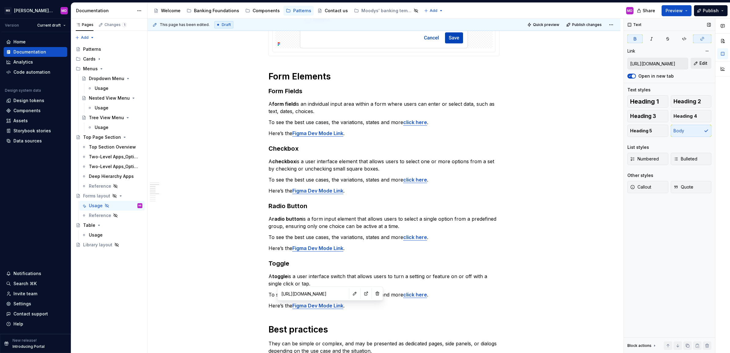
click at [702, 64] on span "Edit" at bounding box center [703, 63] width 8 height 6
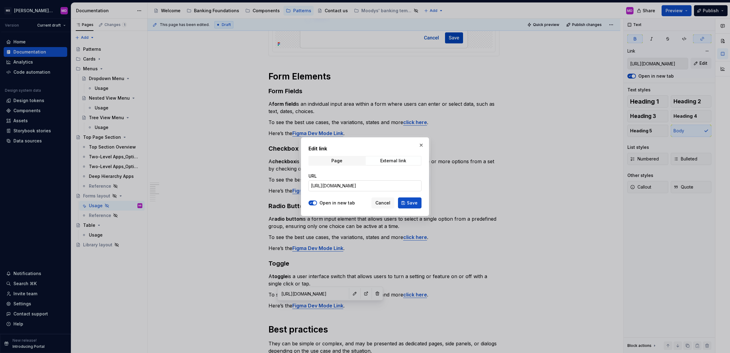
click at [347, 187] on input "https://www.figma.com/design/JadZol7oUJCgu8zuHtNG34/Fusion-Components?node-id=2…" at bounding box center [364, 185] width 113 height 11
paste input "https://www.figma.com/design/JadZol7oUJCgu8zuHtNG34/Fusion-Components?node-id=1…"
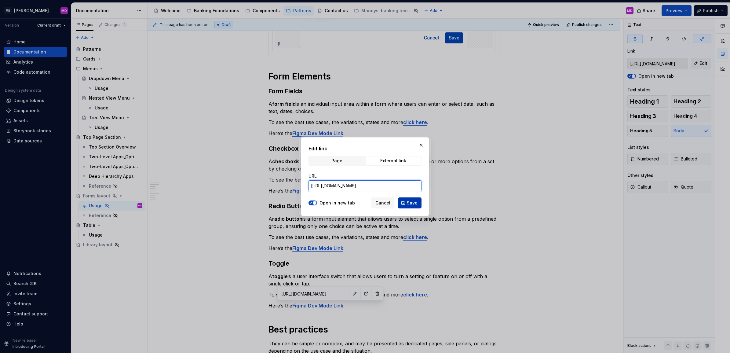
type input "https://www.figma.com/design/JadZol7oUJCgu8zuHtNG34/Fusion-Components?node-id=1…"
click at [417, 201] on span "Save" at bounding box center [412, 203] width 11 height 6
type input "https://www.figma.com/design/JadZol7oUJCgu8zuHtNG34/Fusion-Components?node-id=1…"
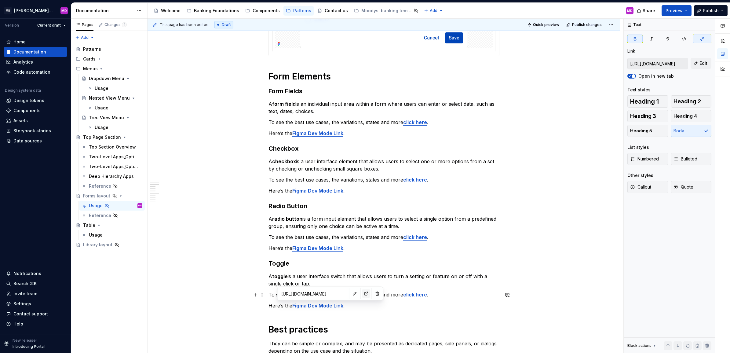
click at [362, 294] on button "button" at bounding box center [366, 293] width 9 height 9
type textarea "*"
type input "https://www.figma.com/design/JadZol7oUJCgu8zuHtNG34/Fusion-Components?node-id=1…"
click at [362, 292] on button "button" at bounding box center [366, 293] width 9 height 9
type textarea "*"
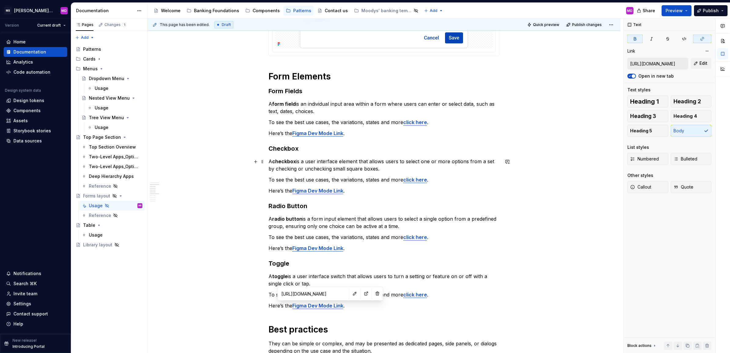
click at [455, 175] on div "Quick reference A form layout refers to the structure and arrangement of fields…" at bounding box center [383, 328] width 231 height 973
click at [320, 191] on strong "Figma Dev Mode Link" at bounding box center [317, 190] width 51 height 6
click at [696, 63] on button "Edit" at bounding box center [700, 63] width 21 height 11
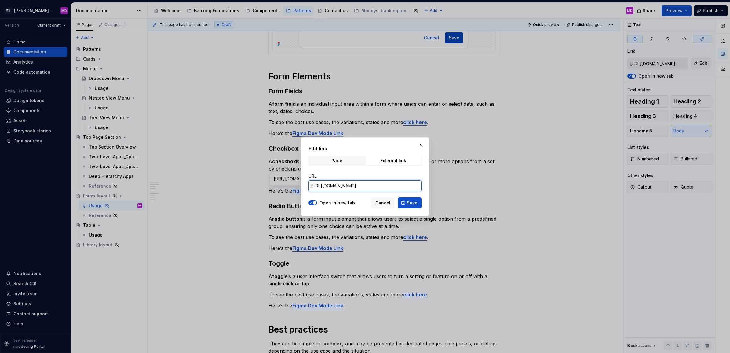
click at [342, 183] on input "https://www.figma.com/design/JadZol7oUJCgu8zuHtNG34/Fusion-Components?node-id=2…" at bounding box center [364, 185] width 113 height 11
click at [343, 182] on input "https://www.figma.com/design/JadZol7oUJCgu8zuHtNG34/Fusion-Components?node-id=2…" at bounding box center [364, 185] width 113 height 11
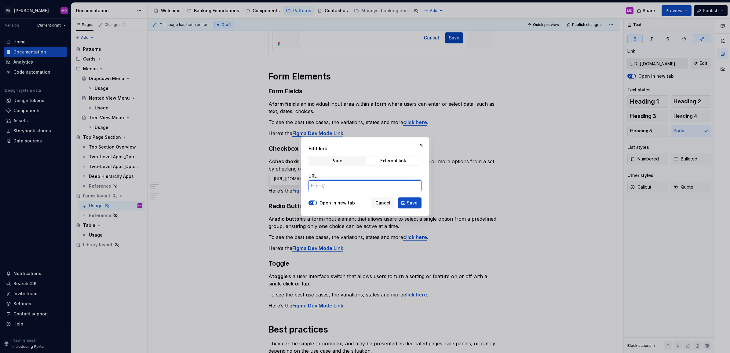
paste input "https://www.figma.com/design/JadZol7oUJCgu8zuHtNG34/Fusion-Components?node-id=1…"
type input "https://www.figma.com/design/JadZol7oUJCgu8zuHtNG34/Fusion-Components?node-id=1…"
click at [409, 203] on span "Save" at bounding box center [412, 203] width 11 height 6
type input "https://www.figma.com/design/JadZol7oUJCgu8zuHtNG34/Fusion-Components?node-id=1…"
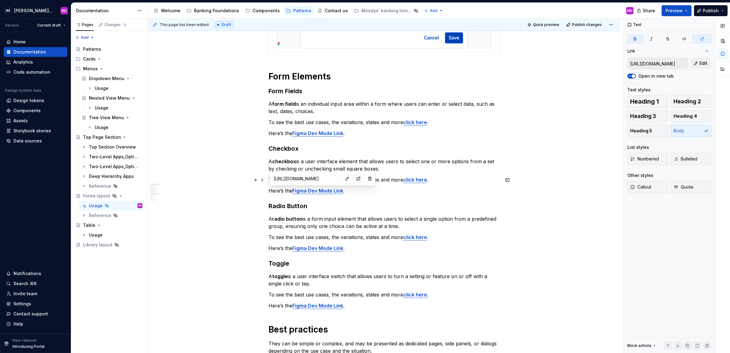
click at [354, 178] on button "button" at bounding box center [358, 178] width 9 height 9
type textarea "*"
type input "https://www.figma.com/design/JadZol7oUJCgu8zuHtNG34/Fusion-Components?node-id=1…"
click at [354, 179] on button "button" at bounding box center [358, 178] width 9 height 9
type textarea "*"
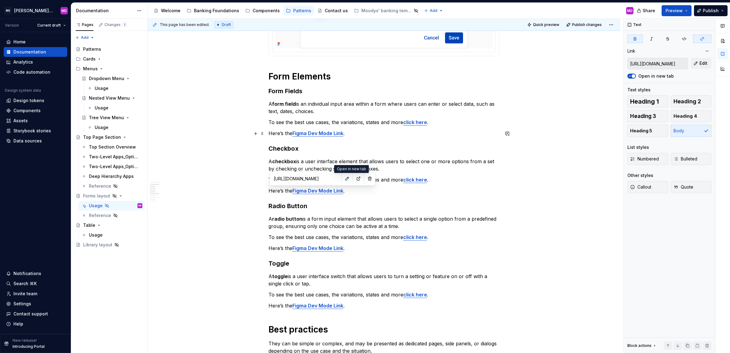
type input "https://www.figma.com/design/JadZol7oUJCgu8zuHtNG34/Fusion-Components?node-id=2…"
click at [318, 131] on strong "Figma Dev Mode Link" at bounding box center [317, 133] width 51 height 6
click at [697, 65] on button "Edit" at bounding box center [700, 63] width 21 height 11
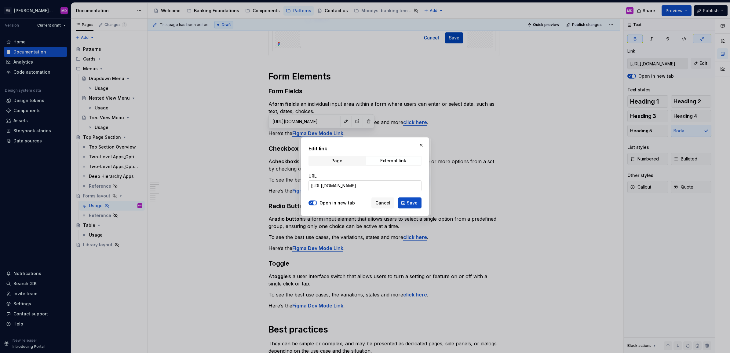
click at [345, 190] on input "https://www.figma.com/design/JadZol7oUJCgu8zuHtNG34/Fusion-Components?node-id=2…" at bounding box center [364, 185] width 113 height 11
paste input "https://www.figma.com/design/JadZol7oUJCgu8zuHtNG34/Fusion-Components?node-id=1…"
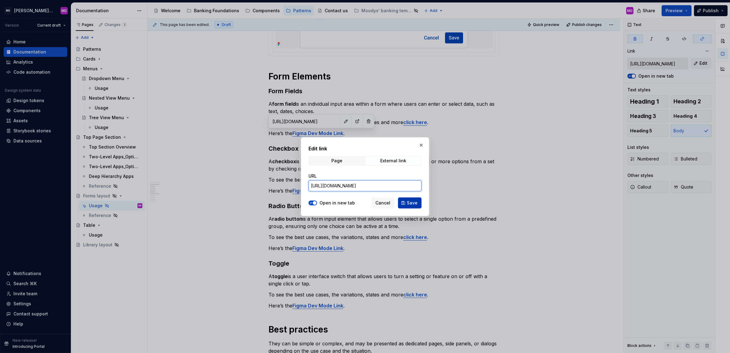
type input "https://www.figma.com/design/JadZol7oUJCgu8zuHtNG34/Fusion-Components?node-id=1…"
click at [405, 201] on button "Save" at bounding box center [410, 202] width 24 height 11
type input "https://www.figma.com/design/JadZol7oUJCgu8zuHtNG34/Fusion-Components?node-id=1…"
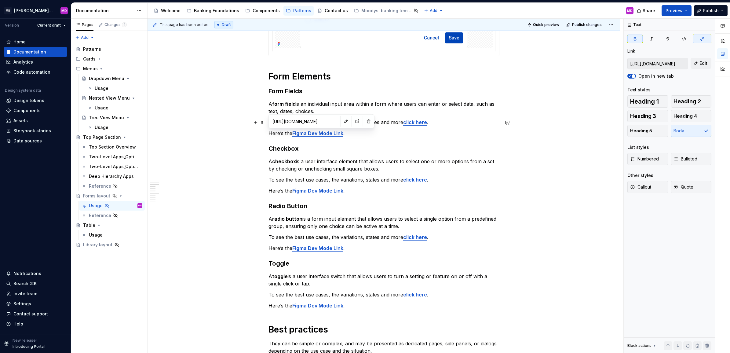
click at [351, 125] on div "https://www.figma.com/design/JadZol7oUJCgu8zuHtNG34/Fusion-Components?node-id=2…" at bounding box center [321, 121] width 103 height 11
click at [353, 120] on button "button" at bounding box center [357, 121] width 9 height 9
type textarea "*"
type input "https://www.figma.com/design/JadZol7oUJCgu8zuHtNG34/Fusion-Components?node-id=1…"
click at [353, 121] on button "button" at bounding box center [357, 121] width 9 height 9
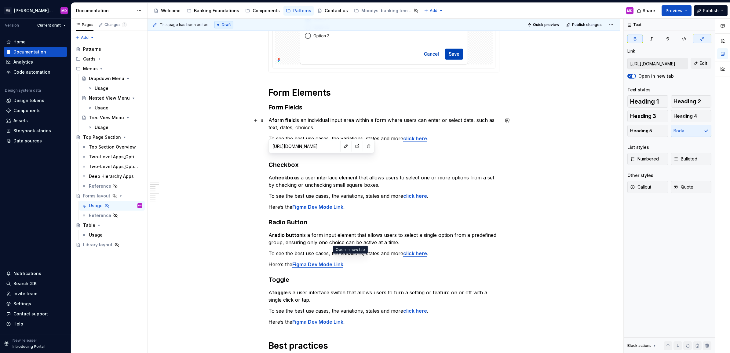
scroll to position [270, 0]
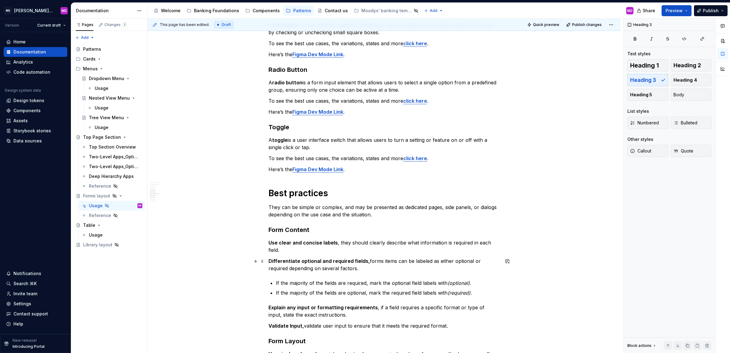
scroll to position [423, 0]
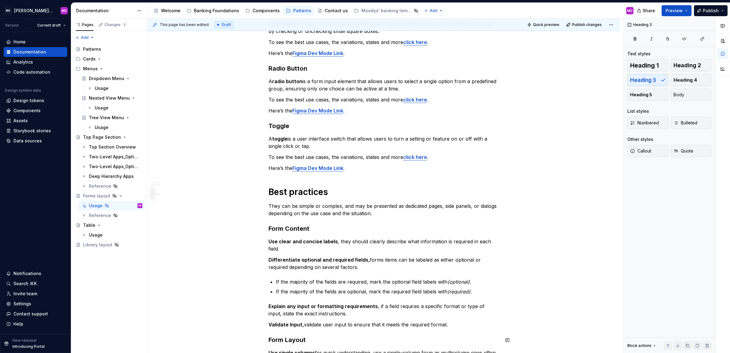
type textarea "*"
click at [311, 198] on div "Quick reference A form layout refers to the structure and arrangement of fields…" at bounding box center [383, 191] width 231 height 973
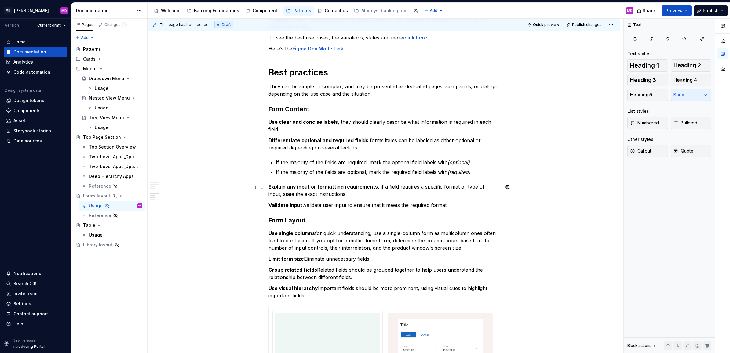
scroll to position [542, 0]
click at [275, 107] on h3 "Form Content" at bounding box center [383, 109] width 231 height 9
click at [279, 219] on h3 "Form Layout" at bounding box center [383, 220] width 231 height 9
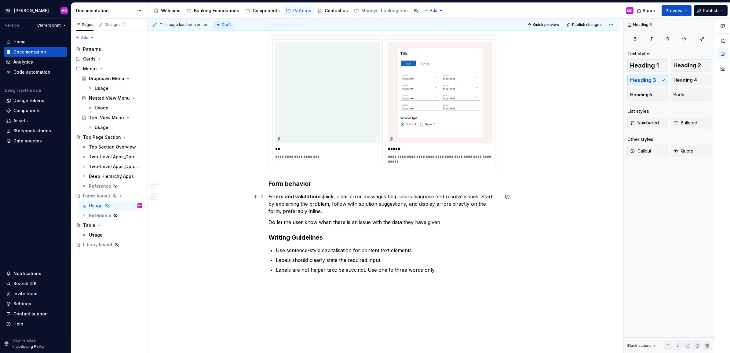
scroll to position [814, 0]
click at [276, 182] on h3 "Form behavior" at bounding box center [383, 182] width 231 height 9
click at [279, 237] on h3 "Writing Guidelines" at bounding box center [383, 236] width 231 height 9
click at [650, 67] on span "Heading 1" at bounding box center [644, 65] width 29 height 6
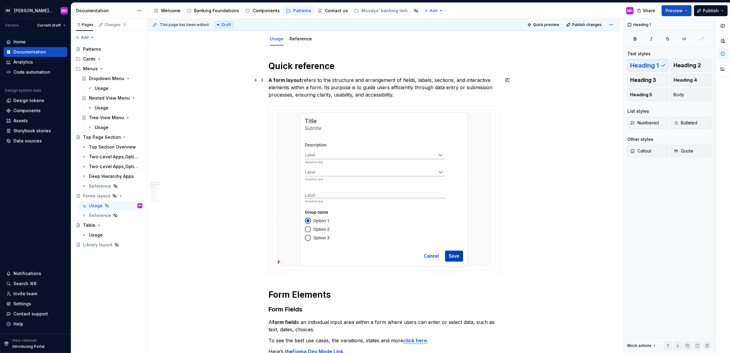
scroll to position [67, 0]
click at [410, 187] on img at bounding box center [384, 190] width 168 height 154
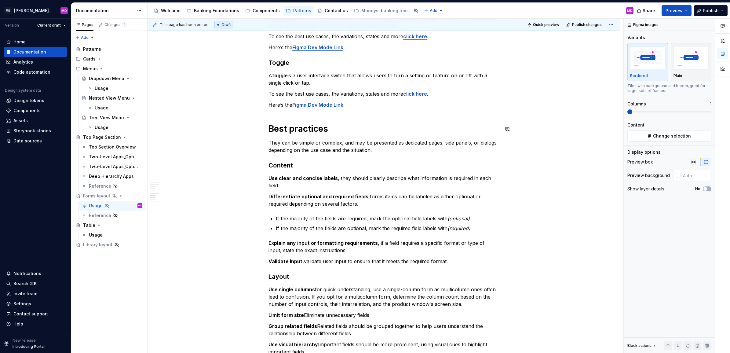
click at [209, 114] on div "Quick reference A form layout refers to the structure and arrangement of fields…" at bounding box center [383, 182] width 473 height 1110
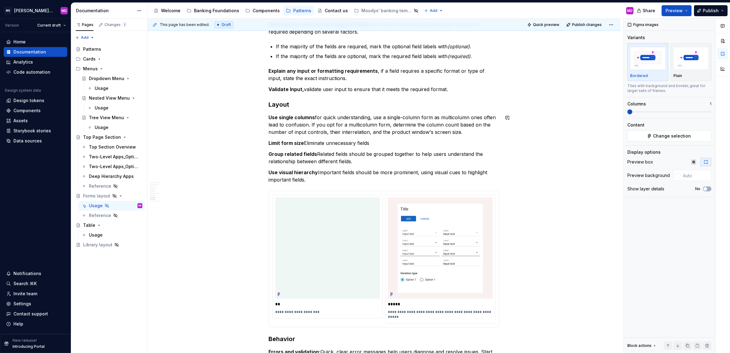
scroll to position [659, 0]
click at [304, 116] on strong "Use single columns" at bounding box center [291, 116] width 46 height 6
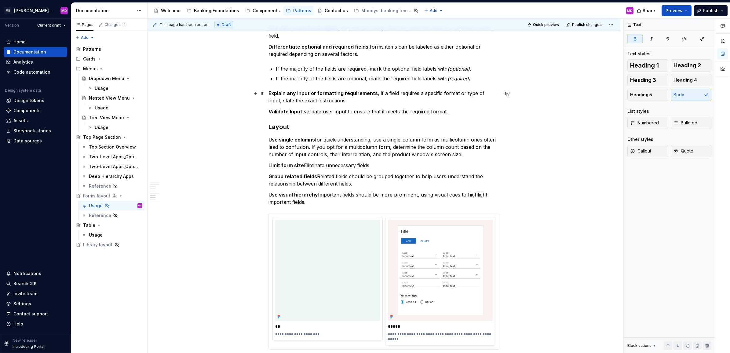
scroll to position [636, 0]
click at [302, 163] on strong "Limit form size" at bounding box center [285, 165] width 35 height 6
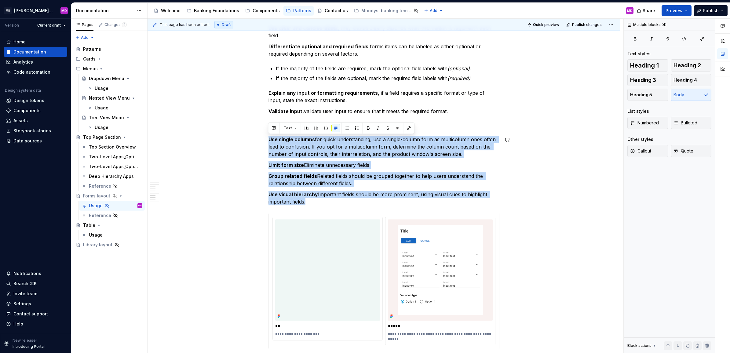
drag, startPoint x: 332, startPoint y: 199, endPoint x: 261, endPoint y: 135, distance: 95.1
click at [261, 135] on div "Quick reference A form layout refers to the structure and arrangement of fields…" at bounding box center [383, 32] width 473 height 1110
click at [262, 135] on div "Quick reference A form layout refers to the structure and arrangement of fields…" at bounding box center [383, 32] width 473 height 1110
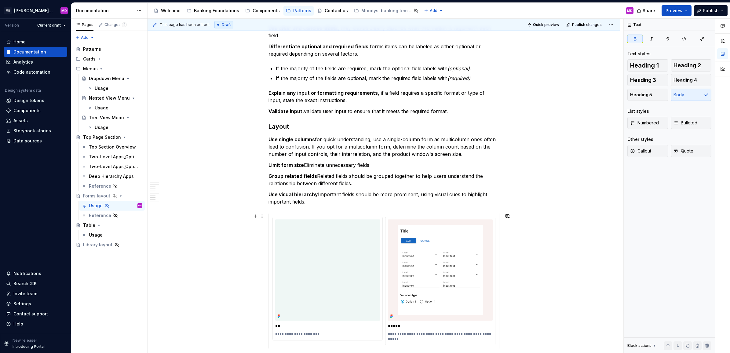
scroll to position [698, 0]
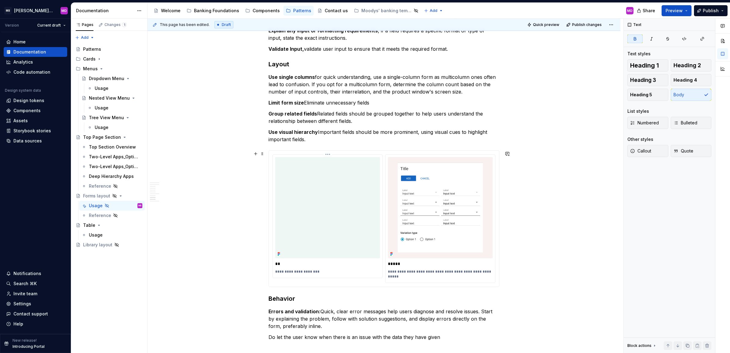
click at [299, 165] on img at bounding box center [327, 207] width 105 height 101
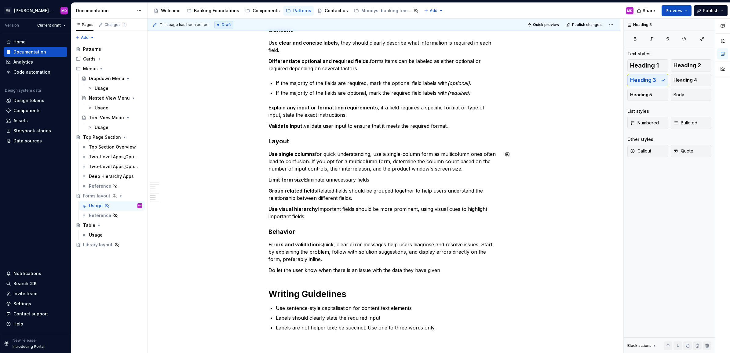
scroll to position [620, 0]
click at [460, 170] on p "Use single columns for quick understanding, use a single-column form as multico…" at bounding box center [383, 163] width 231 height 22
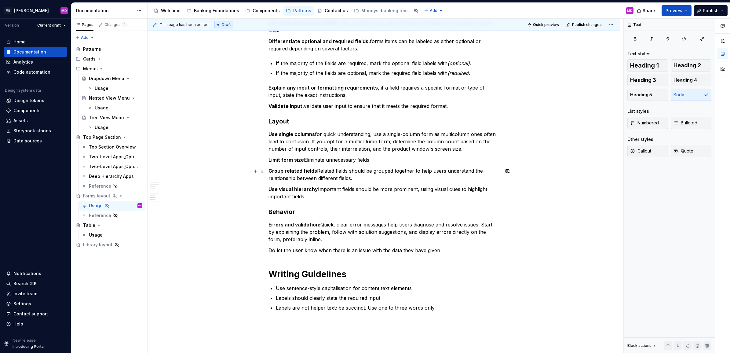
scroll to position [641, 0]
drag, startPoint x: 467, startPoint y: 150, endPoint x: 264, endPoint y: 135, distance: 203.9
click at [466, 149] on p "Use single columns for quick understanding, use a single-column form as multico…" at bounding box center [383, 142] width 231 height 22
drag, startPoint x: 468, startPoint y: 150, endPoint x: 264, endPoint y: 135, distance: 204.2
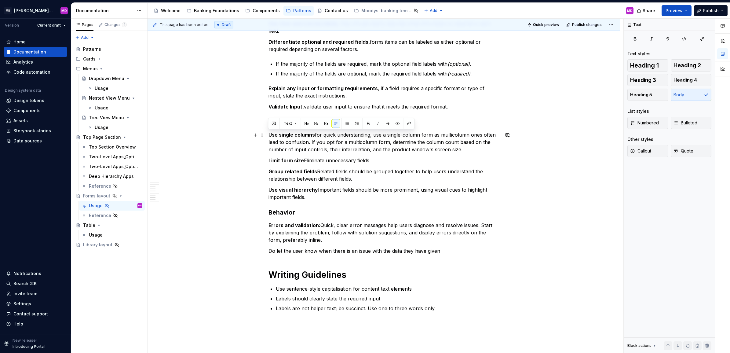
click at [370, 141] on p "Use single columns for quick understanding, use a single-column form as multico…" at bounding box center [383, 142] width 231 height 22
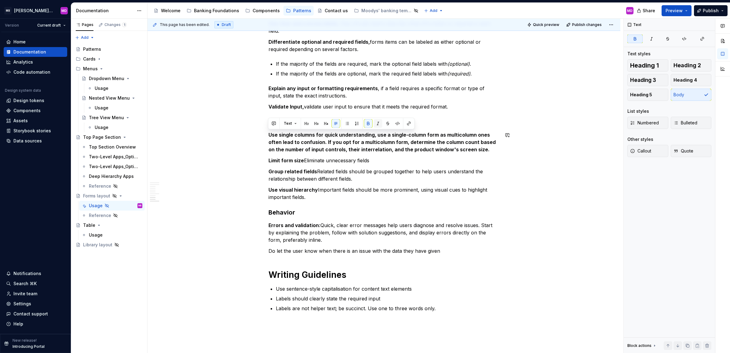
click at [378, 122] on button "button" at bounding box center [378, 123] width 9 height 9
click at [387, 159] on p "Limit form size Eliminate unnecessary fields" at bounding box center [383, 160] width 231 height 7
click at [314, 198] on p "Use visual hierarchy Important fields should be more prominent, using visual cu…" at bounding box center [383, 193] width 231 height 15
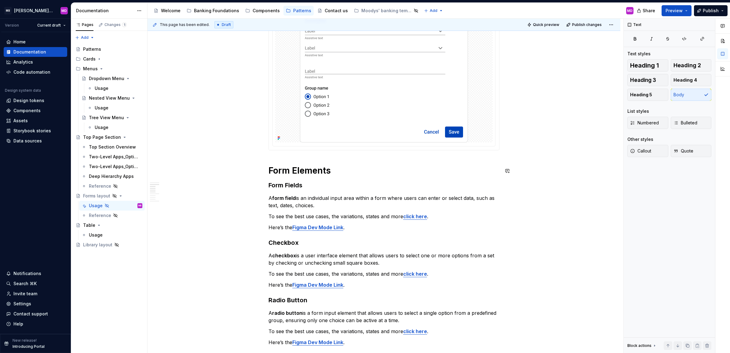
scroll to position [191, 0]
click at [332, 176] on div "Quick reference A form layout refers to the structure and arrangement of fields…" at bounding box center [383, 355] width 231 height 839
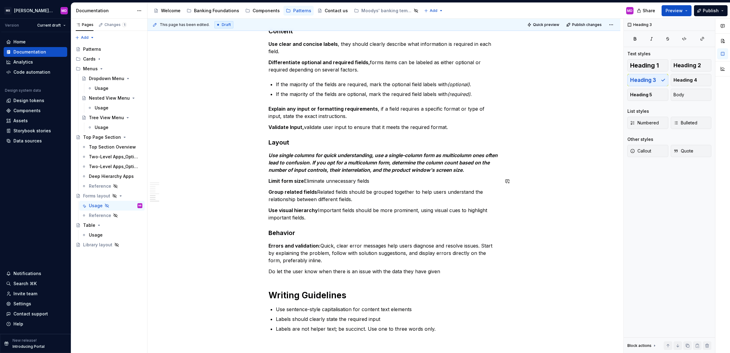
scroll to position [620, 0]
click at [452, 272] on p "Do let the user know when there is an issue with the data they have given" at bounding box center [383, 270] width 231 height 7
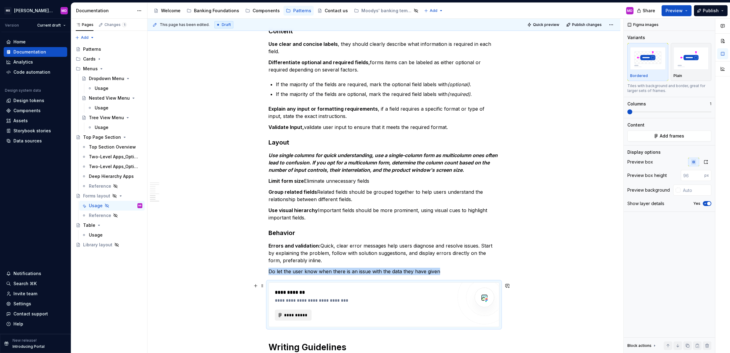
click at [291, 312] on span "**********" at bounding box center [296, 315] width 24 height 6
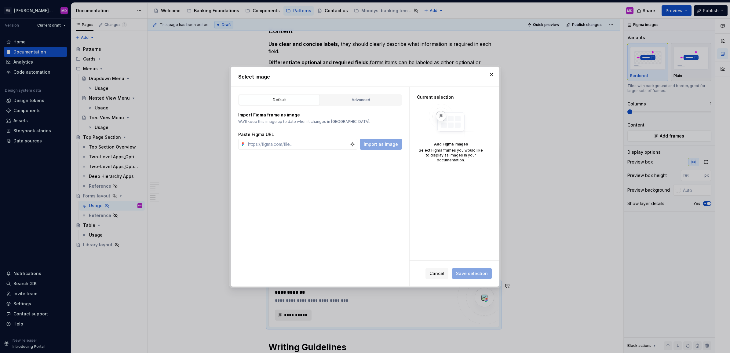
type textarea "*"
type input "https://www.figma.com/design/gGOAqdjnCgWhSWW7YhPysb/Usage-guidelines-imagery?no…"
type textarea "*"
type input "https://www.figma.com/design/gGOAqdjnCgWhSWW7YhPysb/Usage-guidelines-imagery?no…"
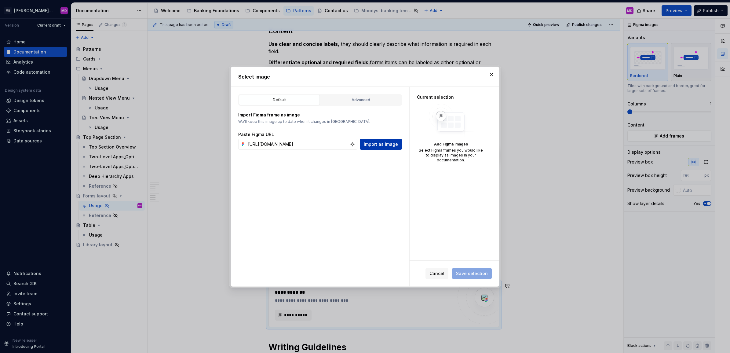
click at [373, 144] on span "Import as image" at bounding box center [381, 144] width 34 height 6
drag, startPoint x: 446, startPoint y: 198, endPoint x: 472, endPoint y: 221, distance: 35.0
click at [446, 198] on div "Current selection (1) Fetching preview..." at bounding box center [453, 173] width 89 height 173
click at [433, 224] on div "Current selection (1) Fetching preview..." at bounding box center [453, 173] width 89 height 173
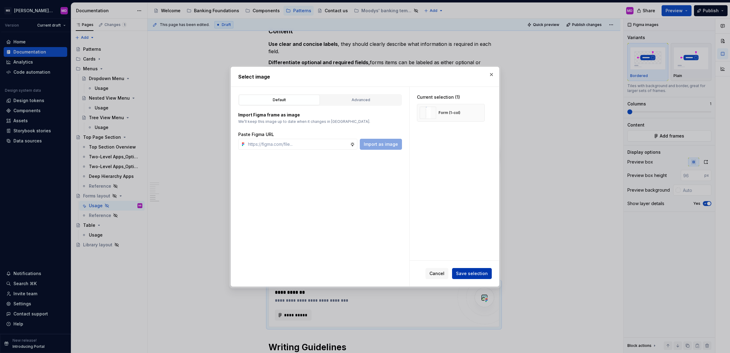
click at [473, 269] on button "Save selection" at bounding box center [472, 273] width 40 height 11
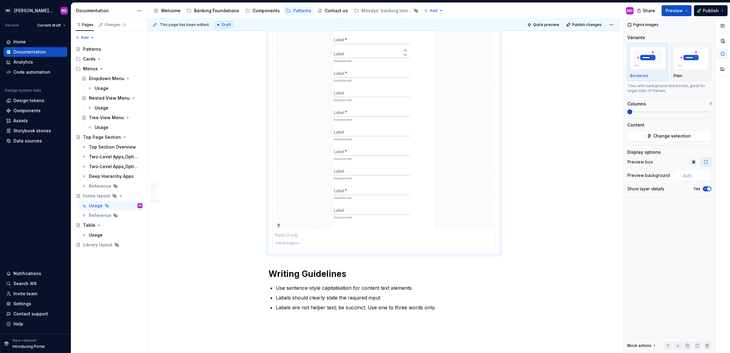
scroll to position [906, 0]
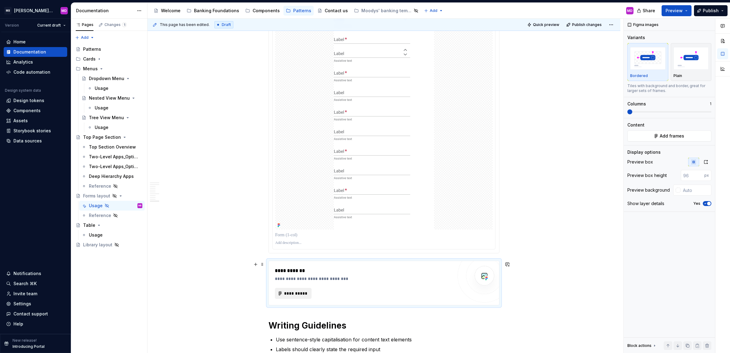
click at [293, 293] on span "**********" at bounding box center [296, 293] width 24 height 6
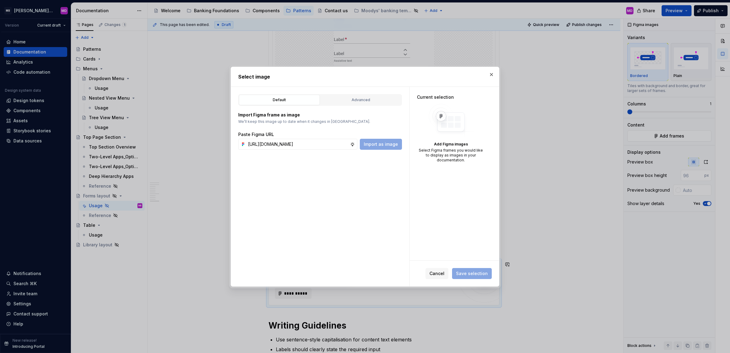
scroll to position [0, 181]
type input "https://www.figma.com/design/gGOAqdjnCgWhSWW7YhPysb/Usage-guidelines-imagery?no…"
click at [386, 140] on button "Import as image" at bounding box center [381, 144] width 42 height 11
click at [419, 181] on div "Current selection (1) Fetching preview..." at bounding box center [453, 173] width 89 height 173
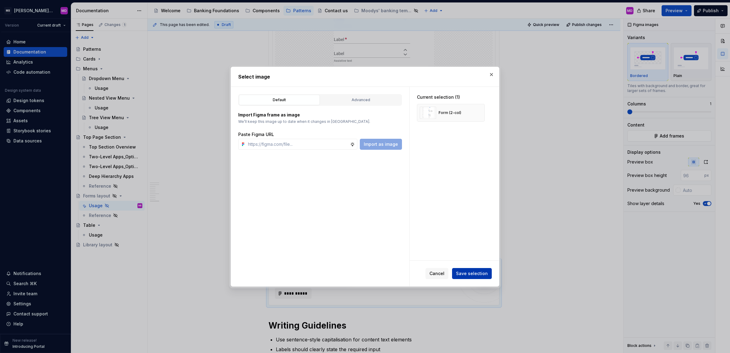
click at [477, 275] on span "Save selection" at bounding box center [472, 273] width 32 height 6
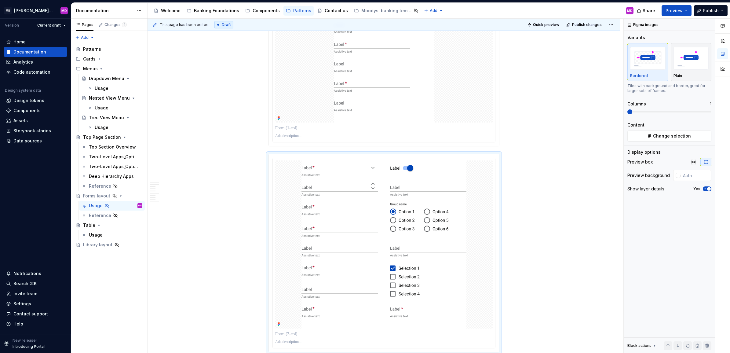
scroll to position [1197, 0]
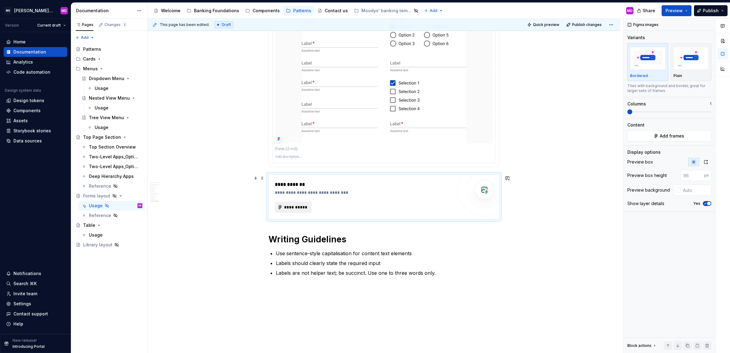
click at [294, 213] on div "**********" at bounding box center [364, 207] width 178 height 11
click at [297, 207] on span "**********" at bounding box center [296, 207] width 24 height 6
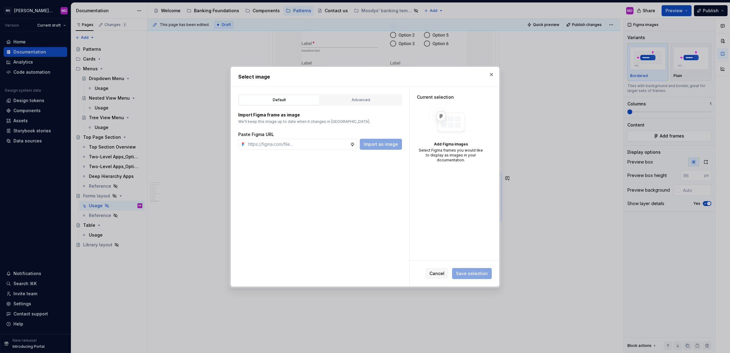
type textarea "*"
type input "https://www.figma.com/design/gGOAqdjnCgWhSWW7YhPysb/Usage-guidelines-imagery?no…"
type textarea "*"
type input "https://www.figma.com/design/gGOAqdjnCgWhSWW7YhPysb/Usage-guidelines-imagery?no…"
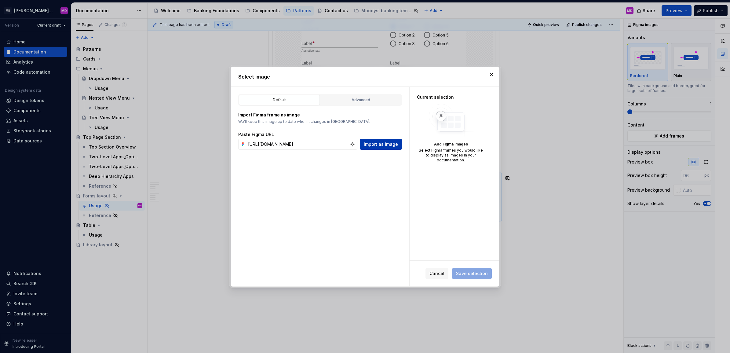
click at [390, 143] on span "Import as image" at bounding box center [381, 144] width 34 height 6
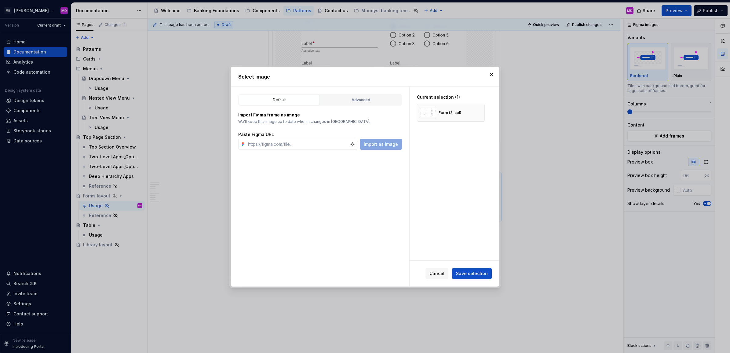
drag, startPoint x: 460, startPoint y: 222, endPoint x: 463, endPoint y: 249, distance: 27.6
click at [460, 222] on div "Current selection (1) Form (3-col)" at bounding box center [453, 173] width 89 height 173
click at [475, 270] on span "Save selection" at bounding box center [472, 273] width 32 height 6
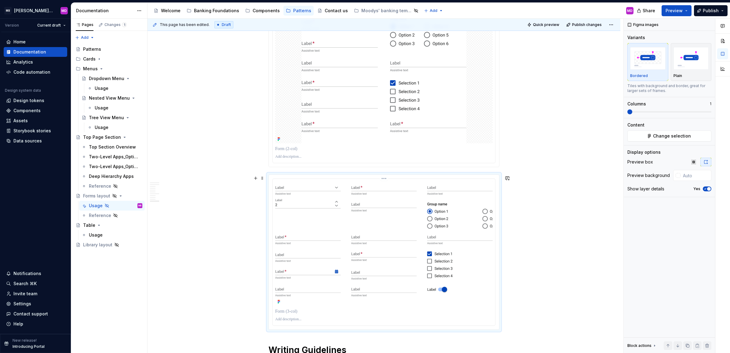
click at [377, 212] on img at bounding box center [383, 243] width 217 height 125
click at [663, 136] on span "Change selection" at bounding box center [672, 136] width 38 height 6
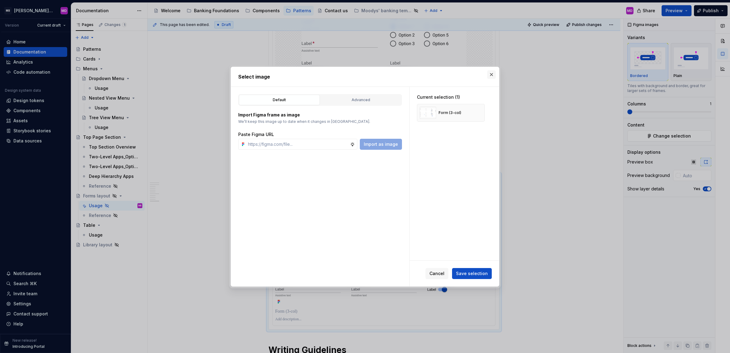
click at [490, 72] on button "button" at bounding box center [491, 74] width 9 height 9
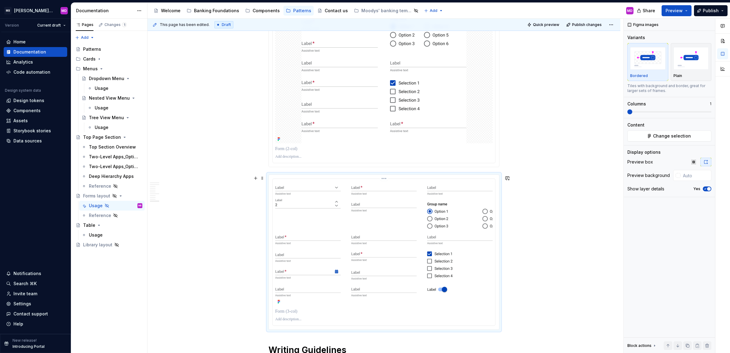
drag, startPoint x: 359, startPoint y: 240, endPoint x: 336, endPoint y: 222, distance: 28.9
click at [336, 222] on img at bounding box center [383, 243] width 217 height 125
click at [263, 180] on span at bounding box center [262, 178] width 5 height 9
click at [383, 269] on img at bounding box center [383, 243] width 217 height 125
click at [379, 261] on img at bounding box center [383, 243] width 217 height 125
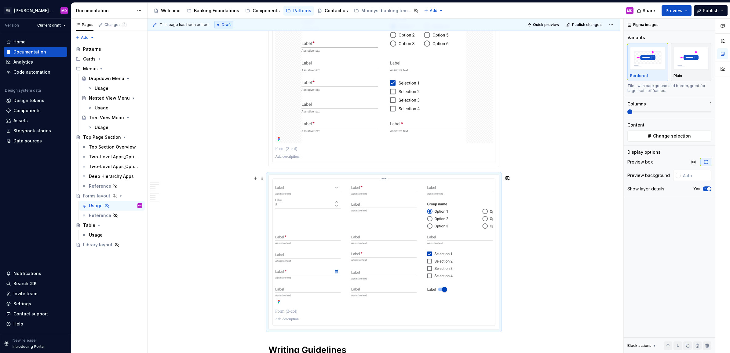
click at [379, 261] on img at bounding box center [383, 243] width 217 height 125
click at [661, 135] on span "Change selection" at bounding box center [672, 136] width 38 height 6
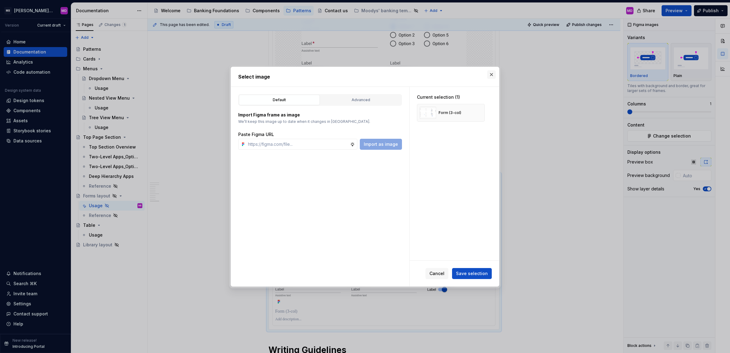
click at [492, 74] on button "button" at bounding box center [491, 74] width 9 height 9
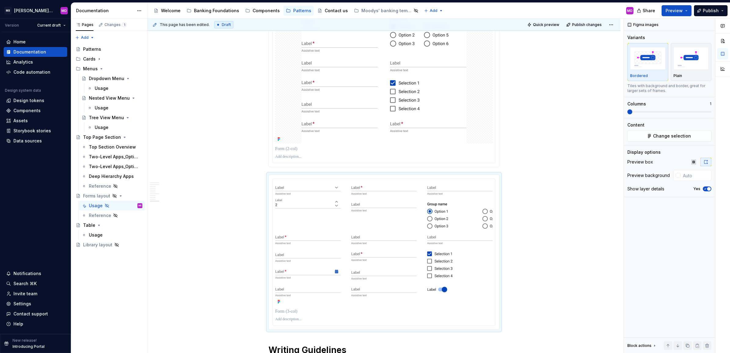
click at [375, 78] on img at bounding box center [383, 59] width 165 height 168
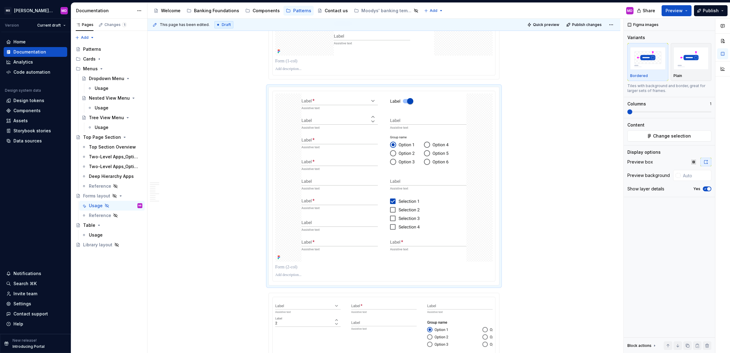
scroll to position [1079, 0]
click at [383, 91] on html "MB Moody's Banking Fusion Design System MD Version Current draft Home Documenta…" at bounding box center [365, 176] width 730 height 353
click at [399, 114] on div "Update Figma image" at bounding box center [412, 114] width 45 height 6
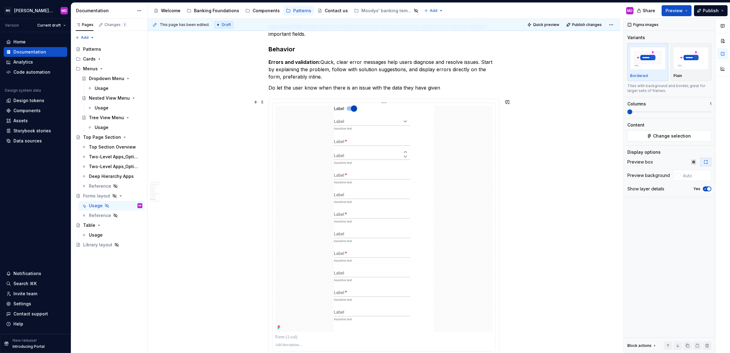
scroll to position [802, 0]
click at [382, 106] on html "MB Moody's Banking Fusion Design System MD Version Current draft Home Documenta…" at bounding box center [365, 176] width 730 height 353
click at [394, 125] on div "Update Figma image" at bounding box center [412, 127] width 45 height 6
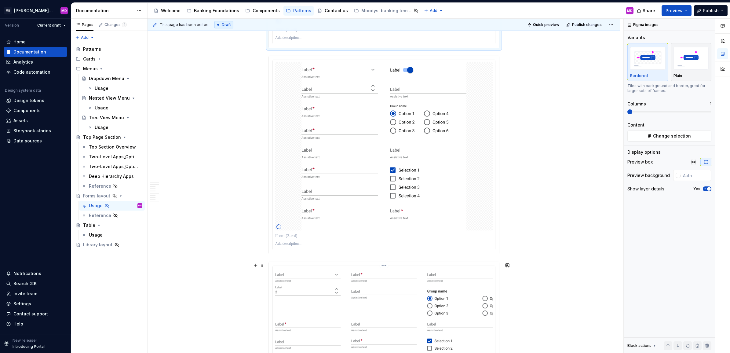
scroll to position [1110, 0]
click at [377, 281] on img at bounding box center [383, 330] width 217 height 125
click at [383, 268] on html "MB Moody's Banking Fusion Design System MD Version Current draft Home Documenta…" at bounding box center [365, 176] width 730 height 353
click at [393, 286] on div "Update Figma image" at bounding box center [412, 289] width 45 height 6
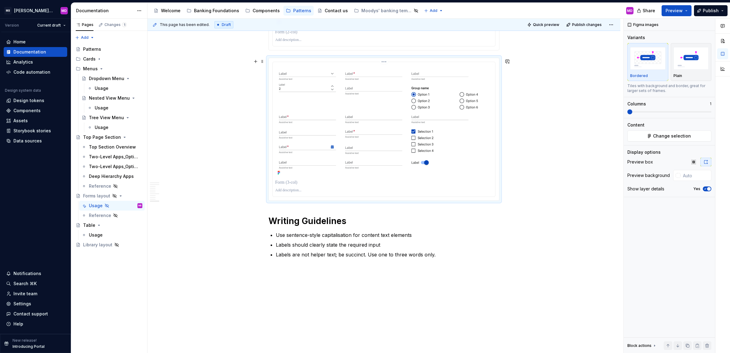
scroll to position [1324, 0]
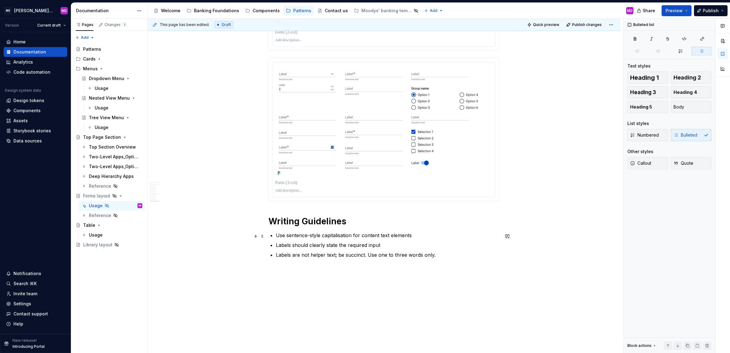
click at [300, 236] on p "Use sentence-style capitalisation for content text elements" at bounding box center [387, 234] width 223 height 7
click at [379, 234] on p "Use sentence-style capitalisation for content text elements" at bounding box center [387, 234] width 223 height 7
click at [303, 246] on p "Labels should clearly state the required input" at bounding box center [387, 244] width 223 height 7
click at [283, 235] on p "Use sentence-style capitalisation for content text elements" at bounding box center [387, 234] width 223 height 7
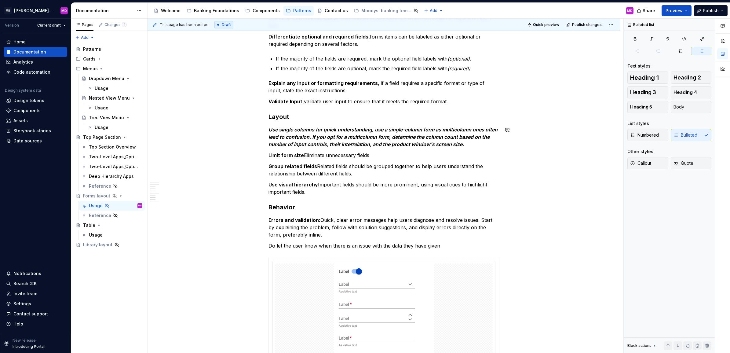
scroll to position [645, 0]
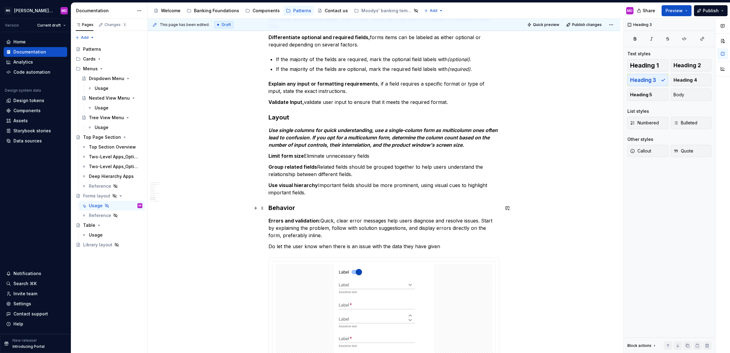
click at [284, 207] on h3 "Behavior" at bounding box center [383, 207] width 231 height 9
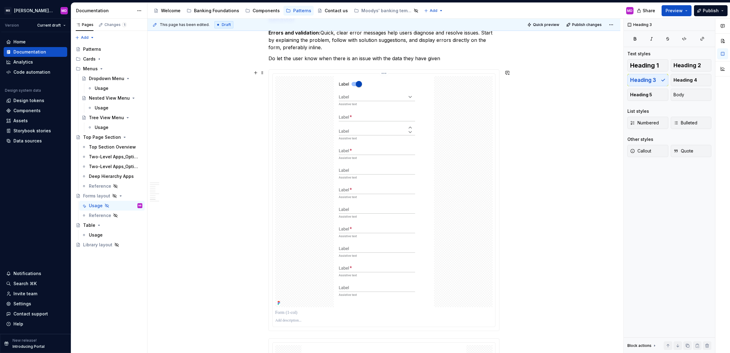
scroll to position [833, 0]
click at [338, 154] on img at bounding box center [384, 191] width 100 height 231
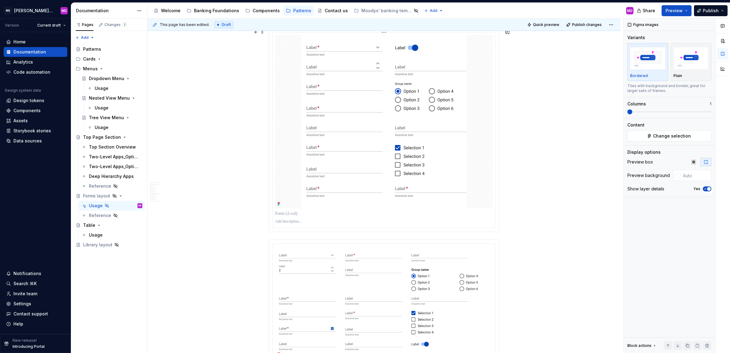
scroll to position [1143, 0]
click at [326, 161] on img at bounding box center [383, 121] width 165 height 173
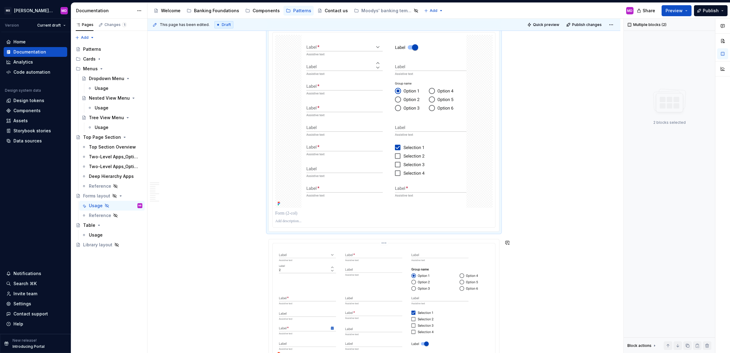
click at [333, 293] on img at bounding box center [383, 301] width 217 height 112
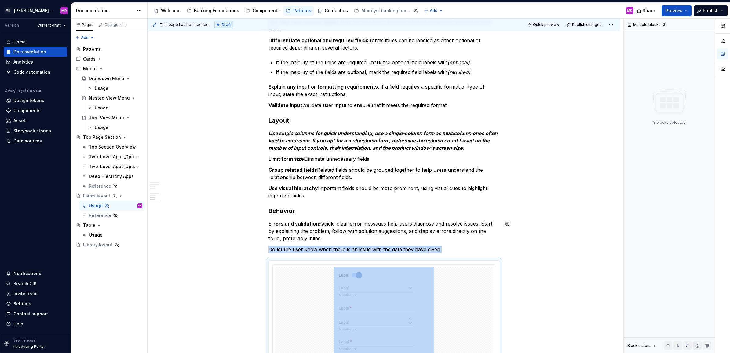
scroll to position [641, 0]
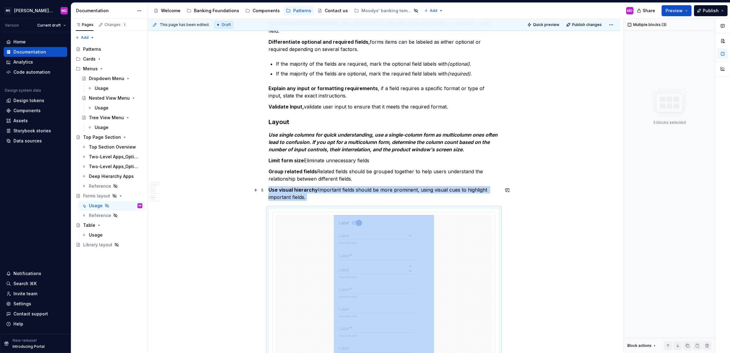
click at [327, 197] on p "Use visual hierarchy Important fields should be more prominent, using visual cu…" at bounding box center [383, 193] width 231 height 15
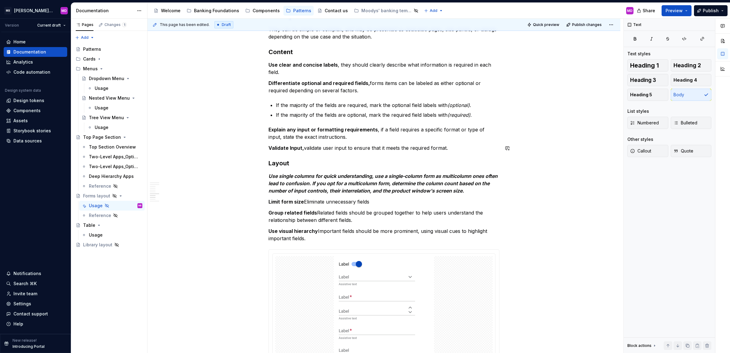
scroll to position [599, 0]
click at [307, 177] on em "Use single columns for quick understanding, use a single-column form as multico…" at bounding box center [383, 183] width 230 height 21
click at [313, 240] on p "Use visual hierarchy Important fields should be more prominent, using visual cu…" at bounding box center [383, 235] width 231 height 15
click at [277, 175] on em "Use single columns for quick understanding, use a single-column form as multico…" at bounding box center [383, 183] width 230 height 21
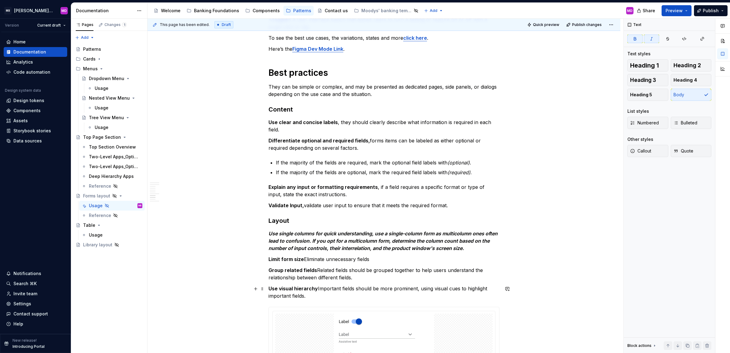
scroll to position [522, 0]
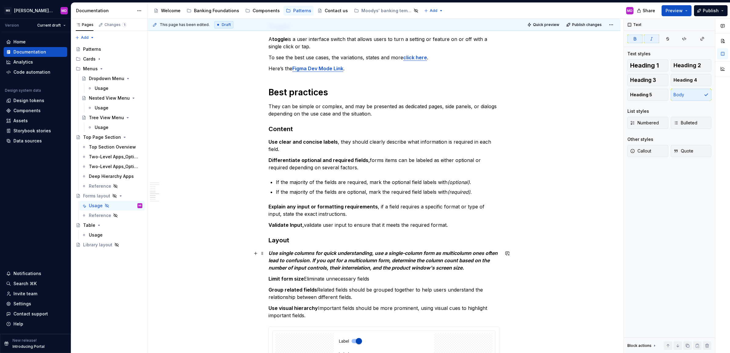
click at [289, 251] on em "Use single columns for quick understanding, use a single-column form as multico…" at bounding box center [383, 260] width 230 height 21
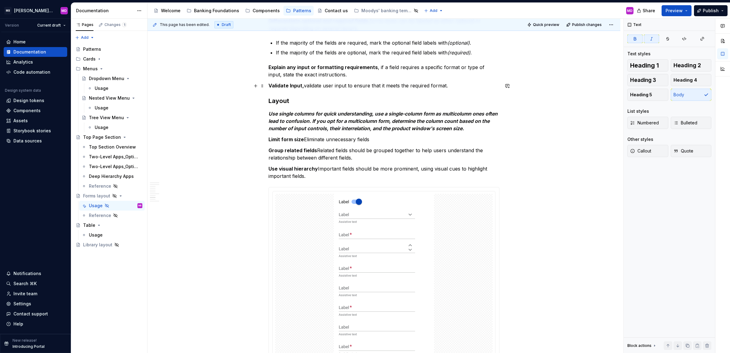
scroll to position [663, 0]
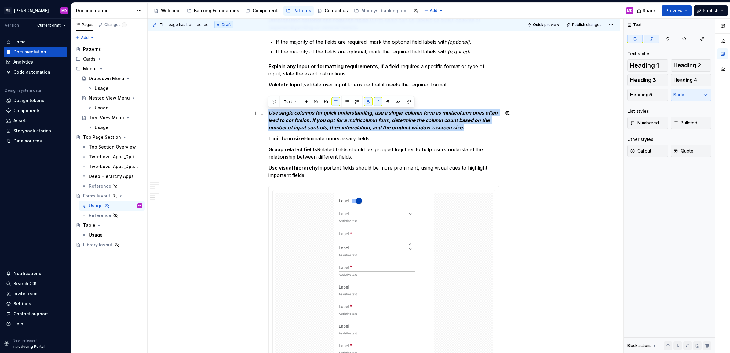
drag, startPoint x: 477, startPoint y: 129, endPoint x: 267, endPoint y: 114, distance: 210.3
click at [267, 114] on div "Quick reference A form layout refers to the structure and arrangement of fields…" at bounding box center [383, 249] width 473 height 1596
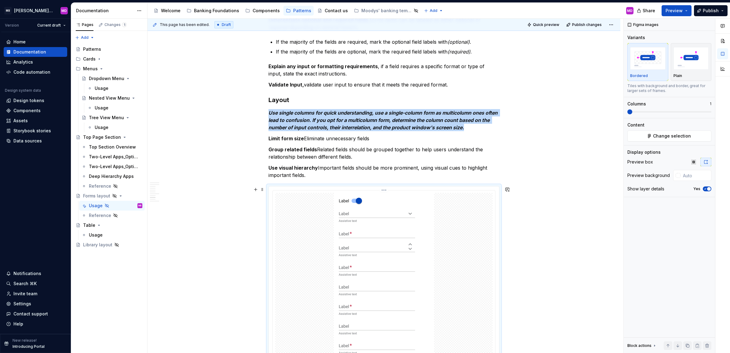
click at [312, 199] on div at bounding box center [383, 308] width 217 height 231
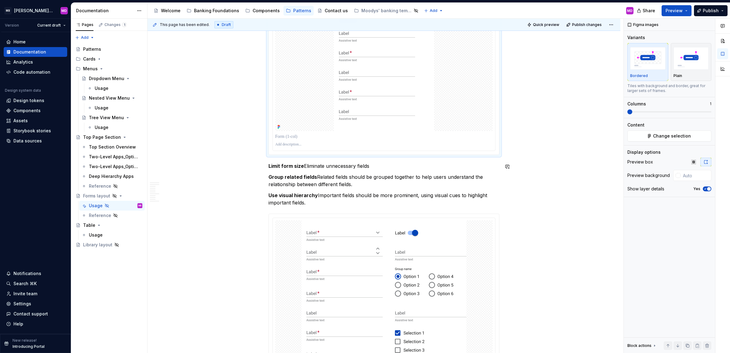
scroll to position [937, 0]
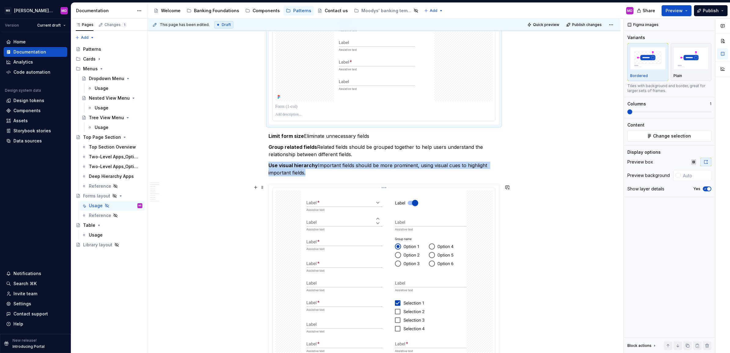
click at [308, 213] on img at bounding box center [383, 276] width 165 height 173
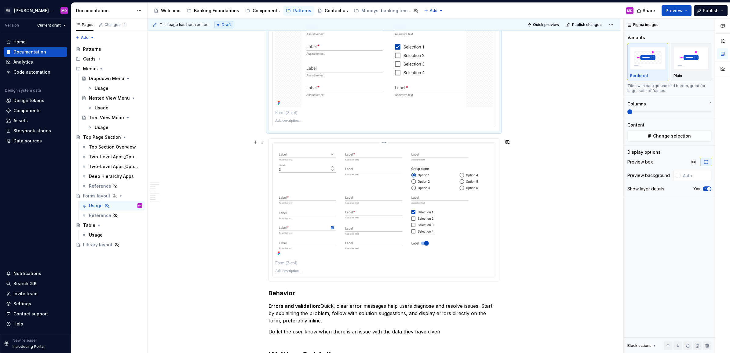
click at [315, 179] on img at bounding box center [383, 201] width 217 height 112
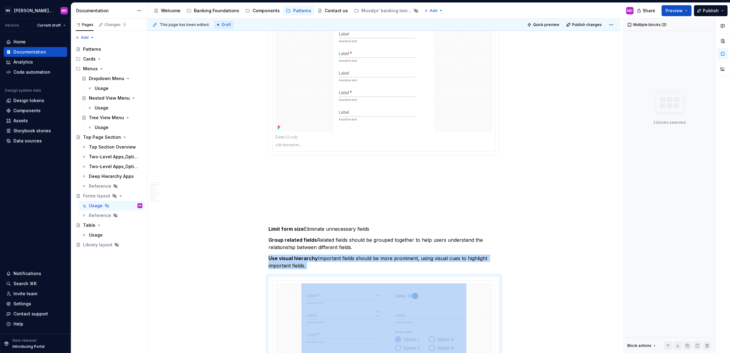
scroll to position [911, 0]
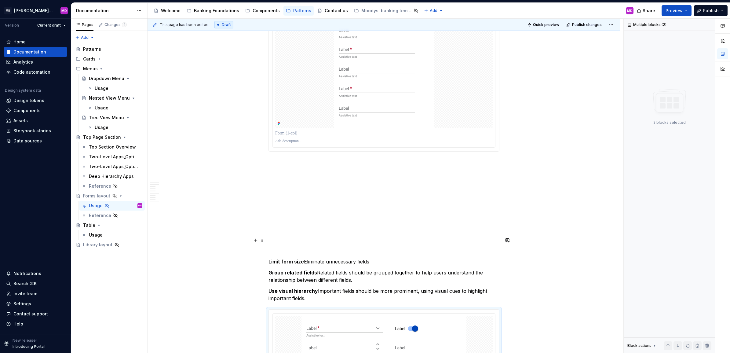
click at [316, 214] on div "Quick reference A form layout refers to the structure and arrangement of fields…" at bounding box center [383, 2] width 231 height 1571
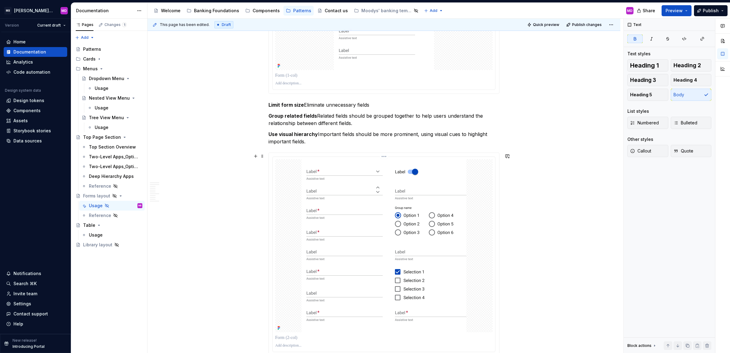
scroll to position [968, 0]
click at [337, 243] on img at bounding box center [383, 245] width 165 height 173
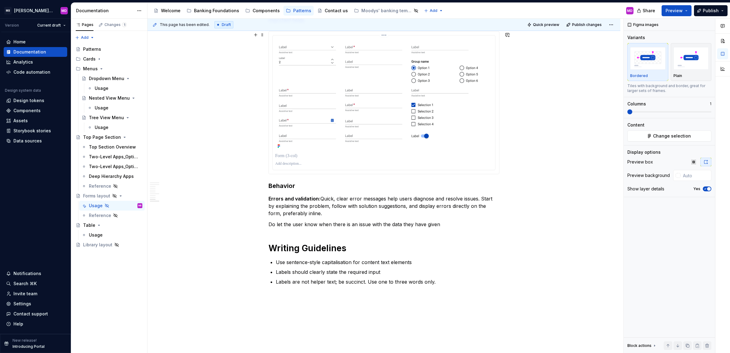
click at [326, 91] on img at bounding box center [383, 94] width 217 height 112
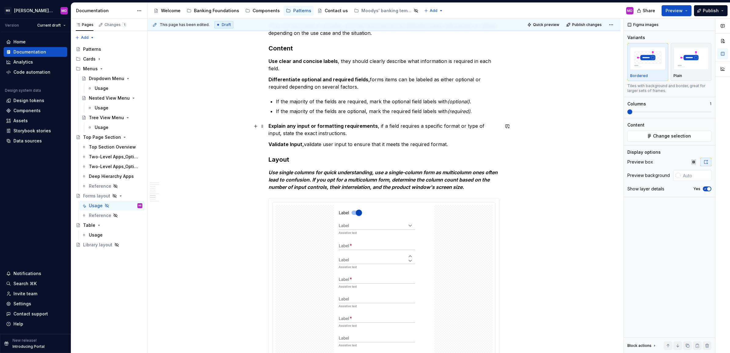
scroll to position [602, 0]
click at [373, 228] on img at bounding box center [384, 320] width 100 height 231
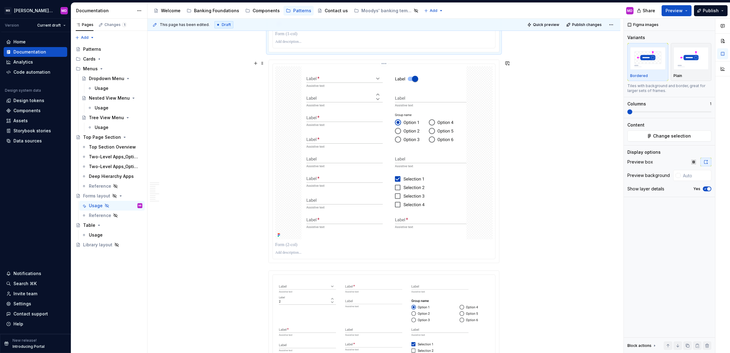
click at [360, 152] on img at bounding box center [383, 152] width 165 height 173
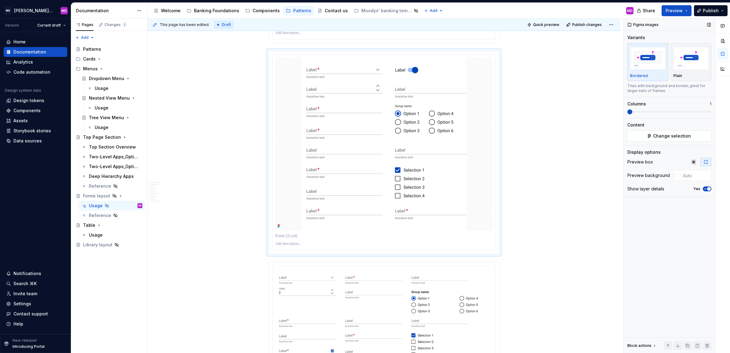
scroll to position [1019, 0]
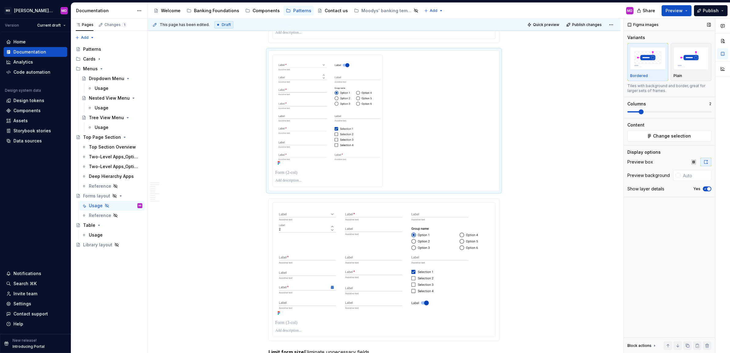
click at [643, 111] on span at bounding box center [640, 111] width 5 height 5
click at [639, 112] on span at bounding box center [633, 111] width 12 height 1
drag, startPoint x: 380, startPoint y: 252, endPoint x: 387, endPoint y: 277, distance: 25.0
click at [387, 277] on body "MB Moody's Banking Fusion Design System MD Version Current draft Home Documenta…" at bounding box center [365, 176] width 730 height 353
click at [383, 200] on html "MB Moody's Banking Fusion Design System MD Version Current draft Home Documenta…" at bounding box center [365, 176] width 730 height 353
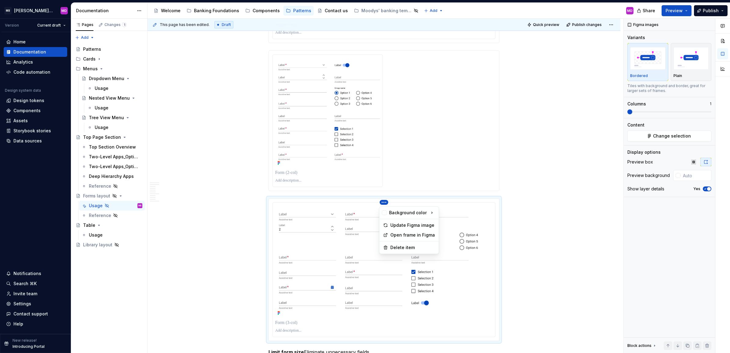
click at [464, 98] on html "MB Moody's Banking Fusion Design System MD Version Current draft Home Documenta…" at bounding box center [365, 176] width 730 height 353
click at [430, 68] on div at bounding box center [383, 120] width 223 height 133
click at [665, 135] on span "Change selection" at bounding box center [672, 136] width 38 height 6
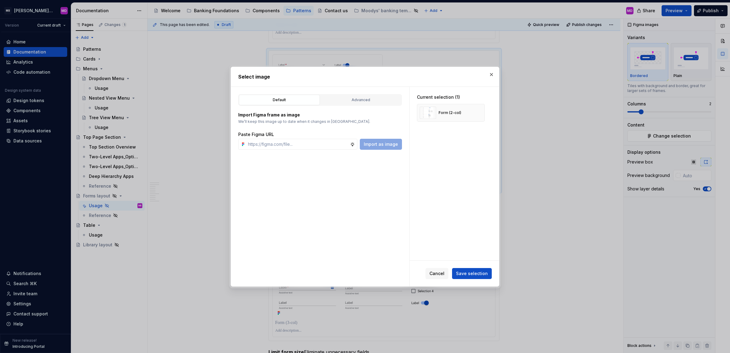
type textarea "*"
click at [303, 142] on input "text" at bounding box center [297, 144] width 104 height 11
type input "https://www.figma.com/design/gGOAqdjnCgWhSWW7YhPysb/Usage-guidelines-imagery?no…"
click at [384, 145] on span "Import as image" at bounding box center [381, 144] width 34 height 6
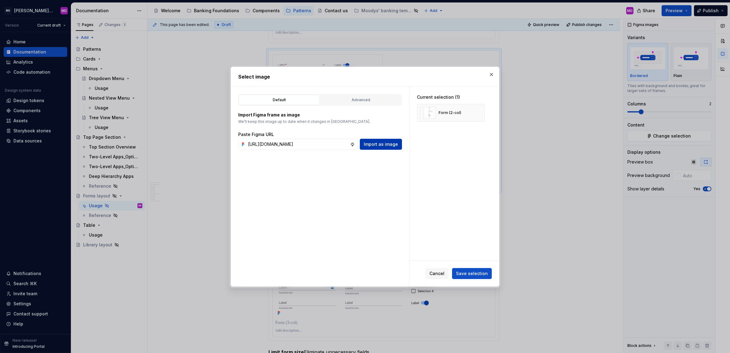
scroll to position [0, 0]
click at [464, 269] on button "Save selection" at bounding box center [472, 273] width 40 height 11
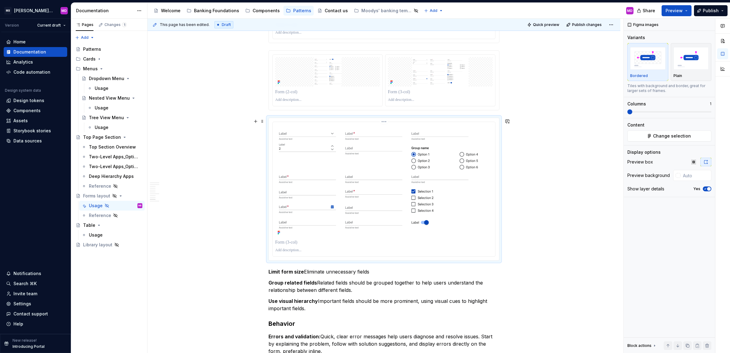
click at [330, 164] on img at bounding box center [383, 180] width 217 height 112
click at [425, 67] on img at bounding box center [440, 71] width 105 height 29
click at [692, 173] on input "number" at bounding box center [693, 175] width 24 height 11
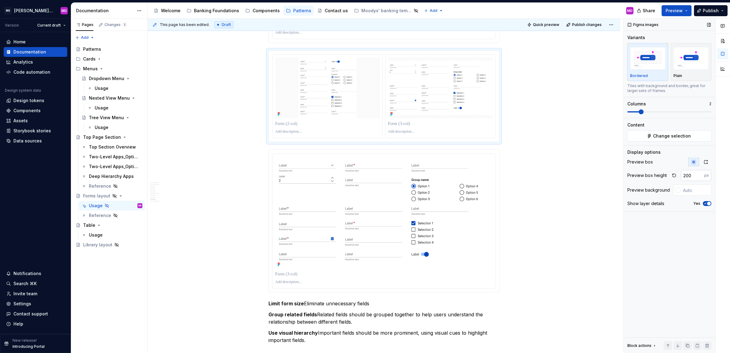
click at [689, 173] on input "200" at bounding box center [693, 175] width 24 height 11
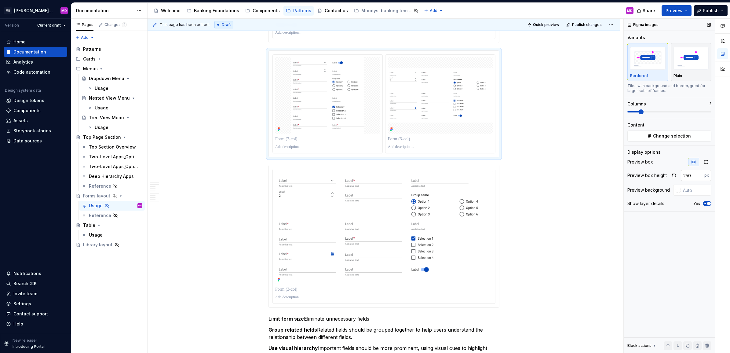
click at [692, 175] on input "250" at bounding box center [693, 175] width 24 height 11
type input "250300"
type input "300"
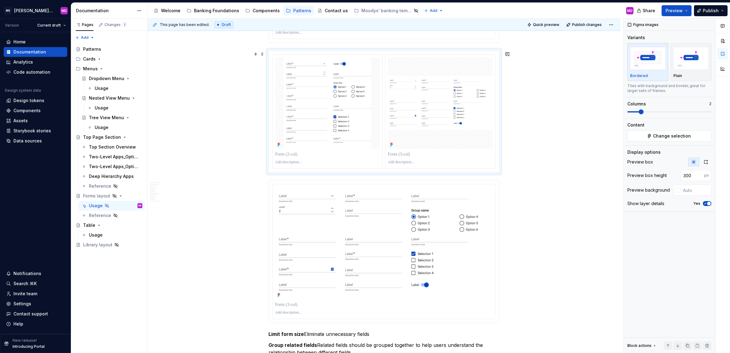
click at [395, 231] on img at bounding box center [383, 243] width 217 height 112
click at [384, 184] on html "MB Moody's Banking Fusion Design System MD Version Current draft Home Documenta…" at bounding box center [365, 176] width 730 height 353
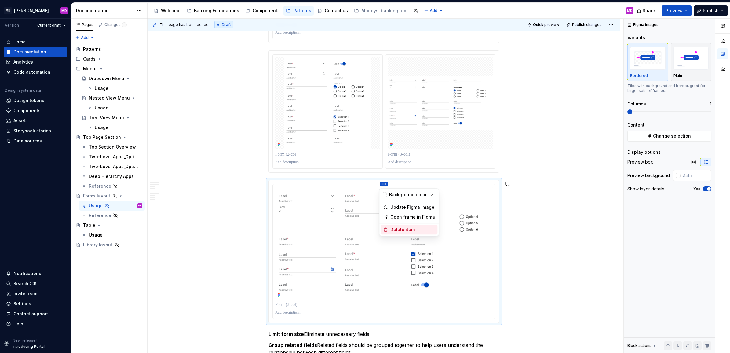
click at [398, 225] on div "Delete item" at bounding box center [408, 229] width 57 height 10
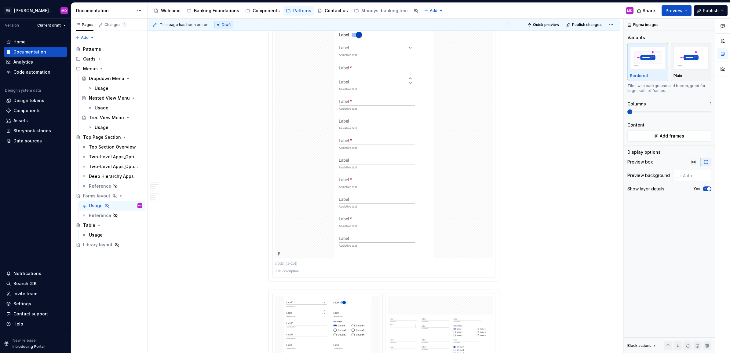
click at [354, 135] on img at bounding box center [384, 142] width 100 height 231
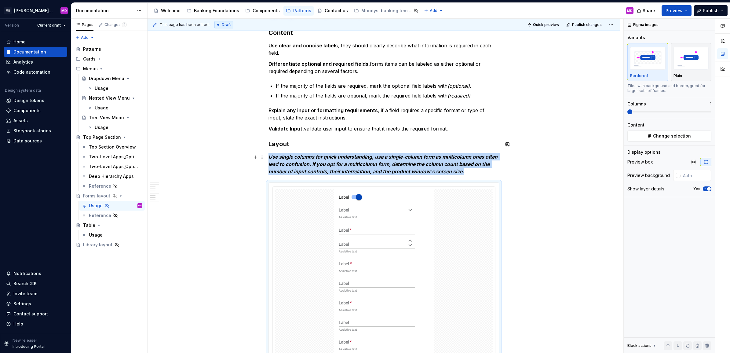
scroll to position [618, 0]
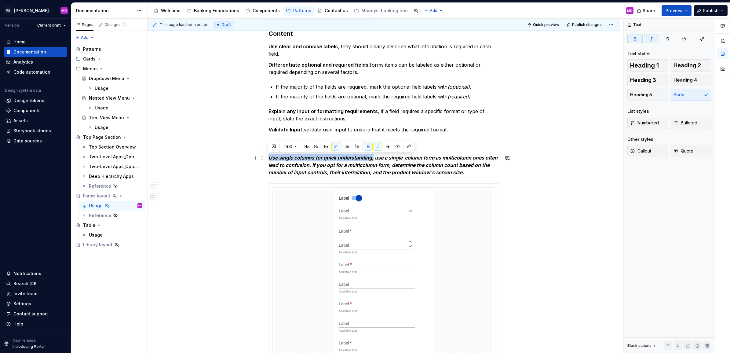
drag, startPoint x: 269, startPoint y: 158, endPoint x: 373, endPoint y: 157, distance: 103.8
click at [373, 157] on em "Use single columns for quick understanding, use a single-column form as multico…" at bounding box center [383, 164] width 230 height 21
click at [362, 165] on em "use a single-column form as multicolumn ones often lead to confusion. If you op…" at bounding box center [381, 164] width 227 height 21
click at [286, 156] on p "Use single columns for quick understanding, use a single-column form as multico…" at bounding box center [383, 165] width 231 height 22
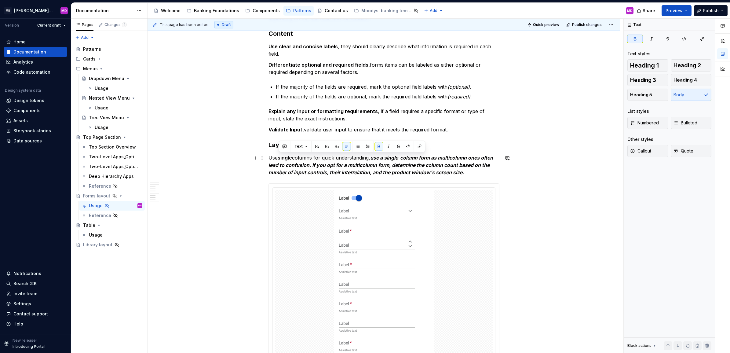
click at [302, 158] on p "Use single columns for quick understanding, use a single-column form as multico…" at bounding box center [383, 165] width 231 height 22
click at [382, 169] on p "Use single columns for quick understanding, use a single-column form as multico…" at bounding box center [383, 165] width 231 height 22
drag, startPoint x: 374, startPoint y: 157, endPoint x: 311, endPoint y: 164, distance: 63.7
click at [311, 164] on em "use a single-column form as multicolumn ones often lead to confusion. If you op…" at bounding box center [381, 164] width 226 height 21
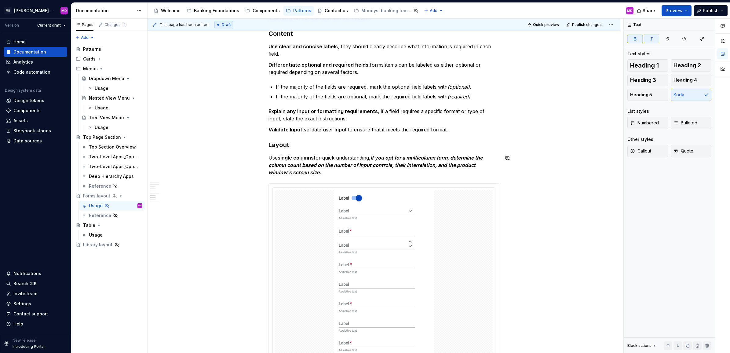
type textarea "*"
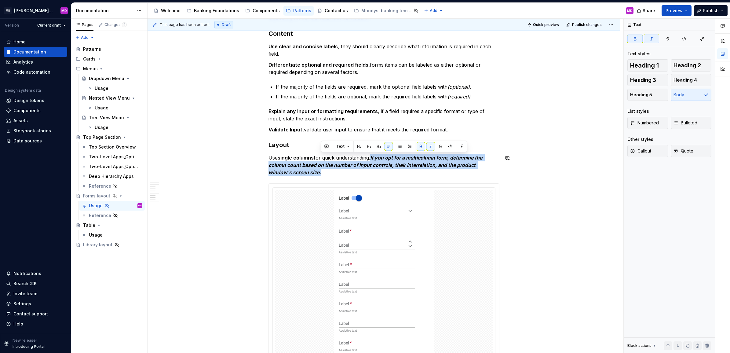
copy em "If you opt for a multicolumn form, determine the column count based on the numb…"
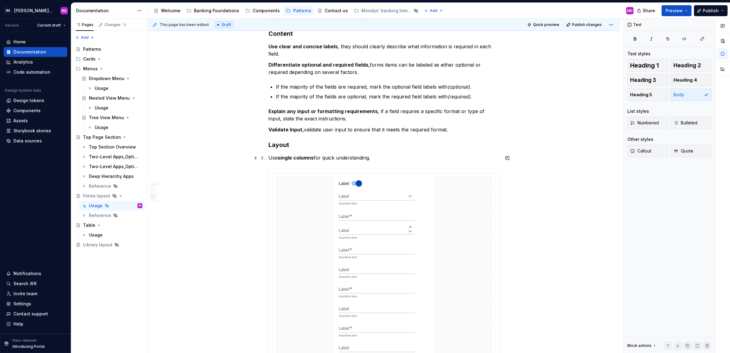
click at [408, 155] on p "Use single columns for quick understanding." at bounding box center [383, 157] width 231 height 7
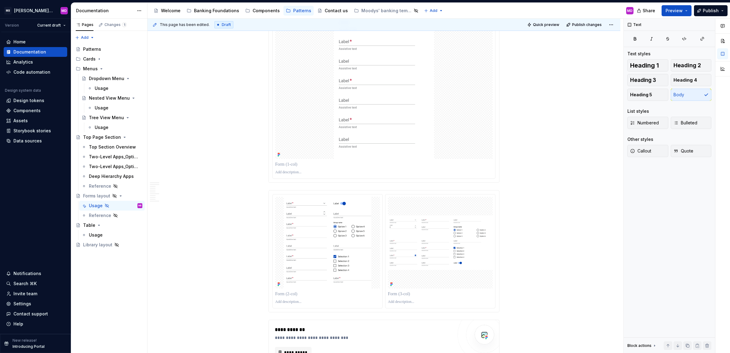
scroll to position [866, 0]
click at [423, 159] on div at bounding box center [384, 51] width 222 height 253
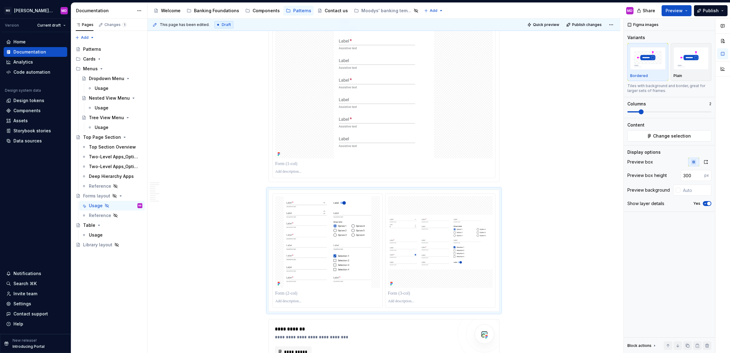
click at [423, 159] on div at bounding box center [384, 51] width 222 height 253
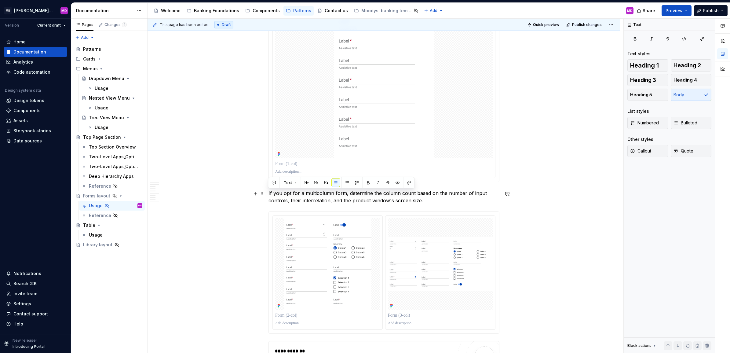
click at [312, 194] on p "If you opt for a multicolumn form, determine the column count based on the numb…" at bounding box center [383, 196] width 231 height 15
click at [340, 193] on p "If you opt for a multicolumn form, determine the column count based on the numb…" at bounding box center [383, 196] width 231 height 15
click at [428, 199] on p "If you opt for a multicolumn form, determine the column count based on the numb…" at bounding box center [383, 196] width 231 height 15
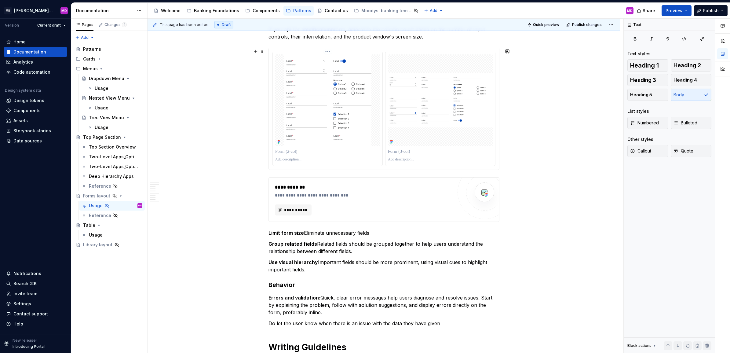
scroll to position [1030, 0]
click at [383, 202] on div "**********" at bounding box center [364, 199] width 178 height 32
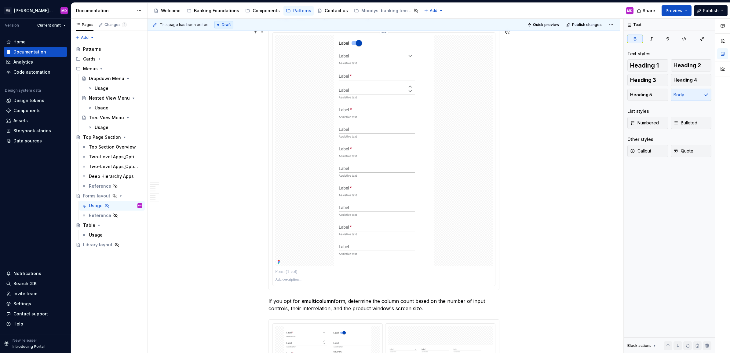
scroll to position [758, 0]
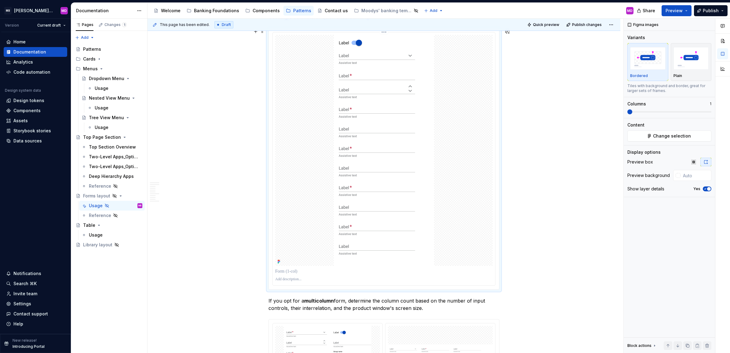
click at [361, 161] on img at bounding box center [384, 150] width 100 height 231
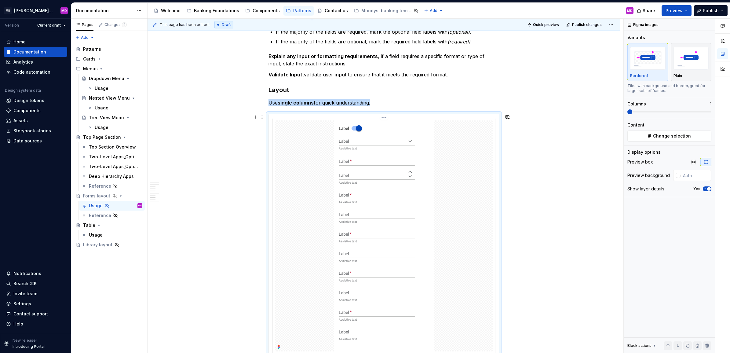
scroll to position [663, 0]
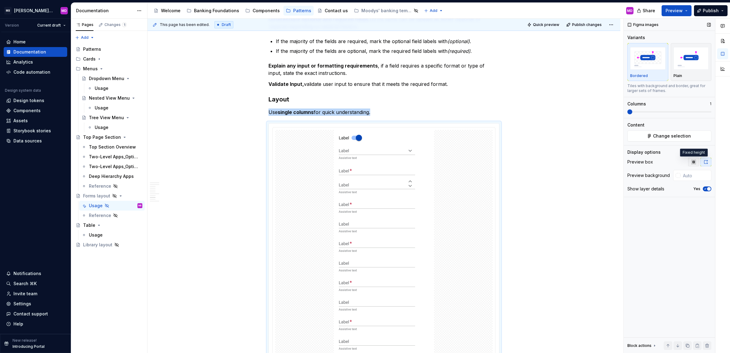
click at [693, 162] on icon "button" at bounding box center [693, 161] width 5 height 5
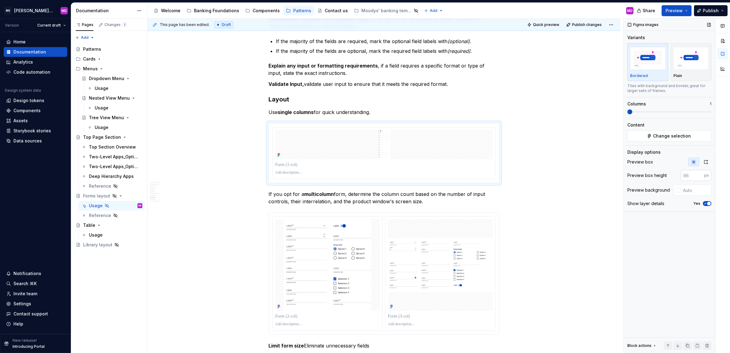
click at [687, 175] on input "number" at bounding box center [693, 175] width 24 height 11
type input "2"
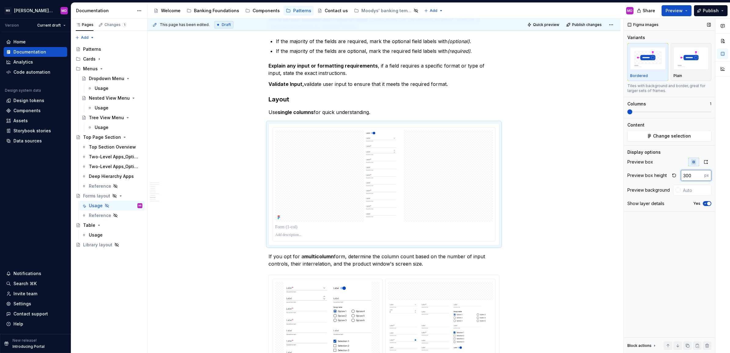
click at [689, 176] on input "300" at bounding box center [693, 175] width 24 height 11
type input "500"
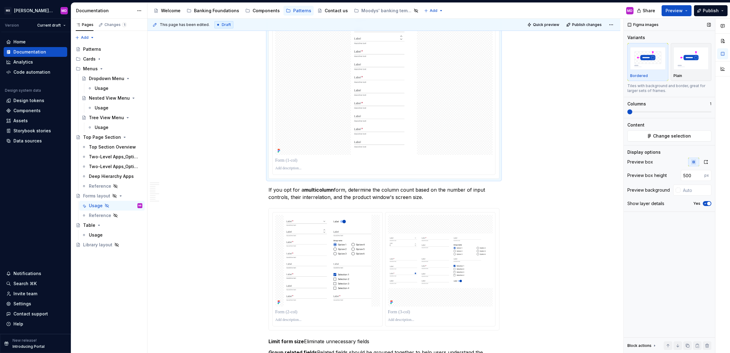
scroll to position [758, 0]
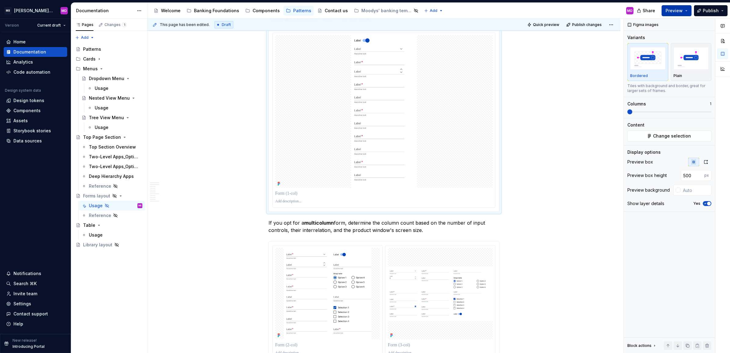
click at [674, 9] on span "Preview" at bounding box center [673, 11] width 17 height 6
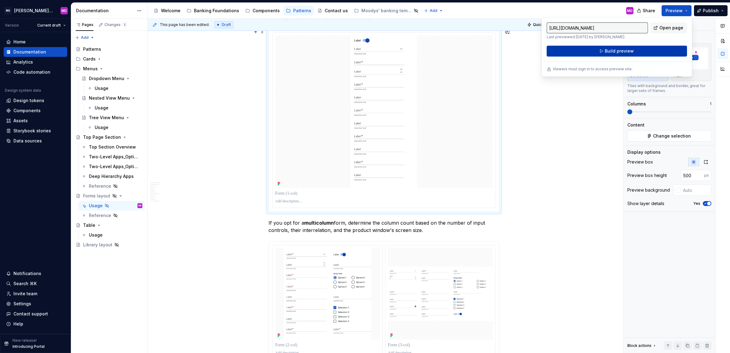
click at [591, 52] on button "Build preview" at bounding box center [617, 50] width 140 height 11
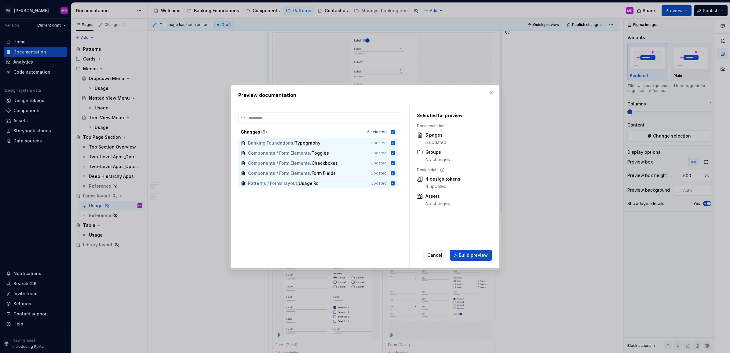
drag, startPoint x: 480, startPoint y: 253, endPoint x: 467, endPoint y: 236, distance: 21.7
click at [480, 253] on span "Build preview" at bounding box center [473, 255] width 29 height 6
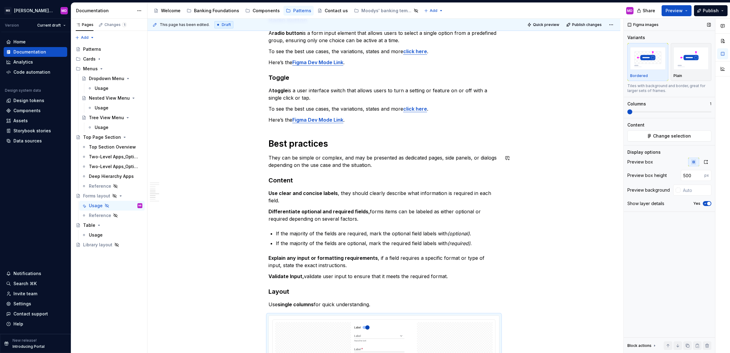
scroll to position [471, 0]
click at [672, 10] on span "Preview" at bounding box center [673, 11] width 17 height 6
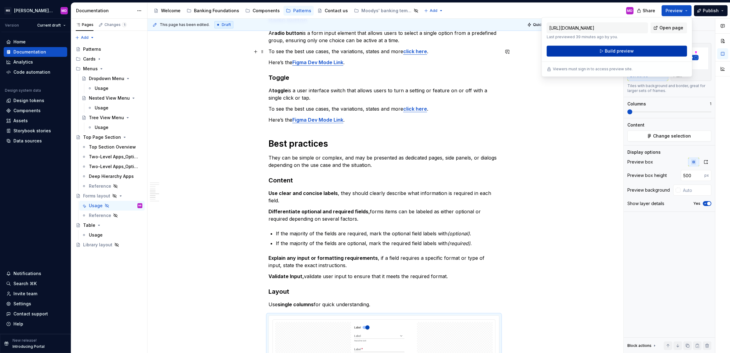
click at [610, 53] on span "Build preview" at bounding box center [619, 51] width 29 height 6
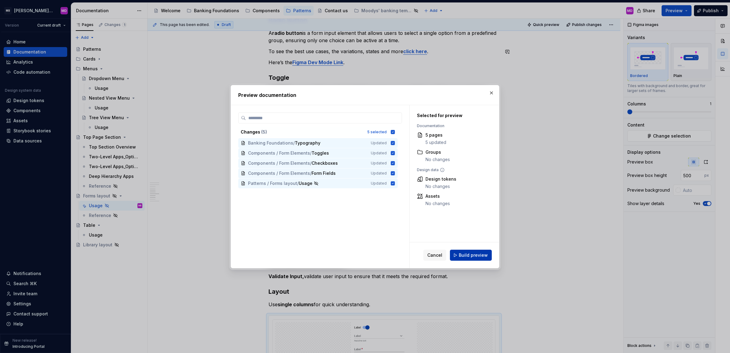
click at [465, 258] on button "Build preview" at bounding box center [471, 254] width 42 height 11
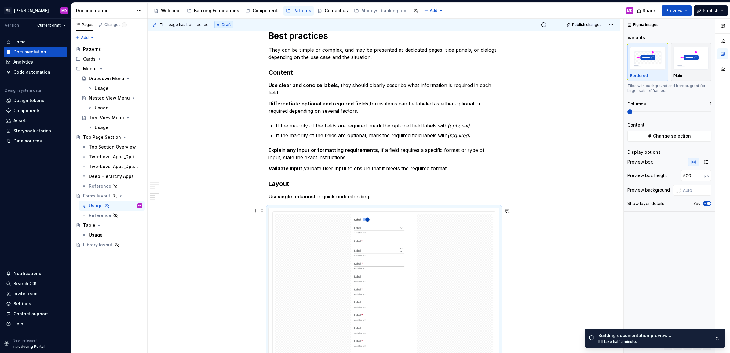
scroll to position [586, 0]
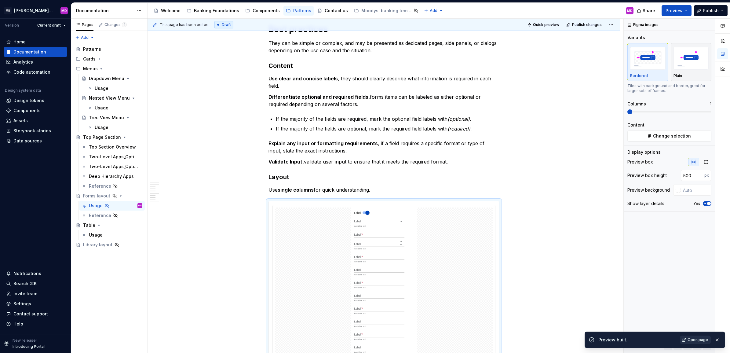
click at [686, 337] on link "Open page" at bounding box center [695, 339] width 31 height 9
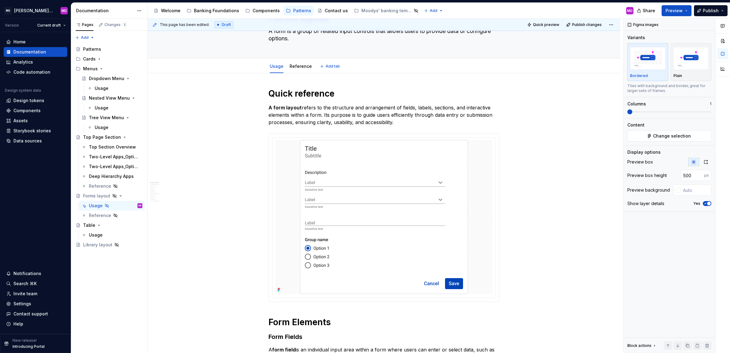
scroll to position [0, 0]
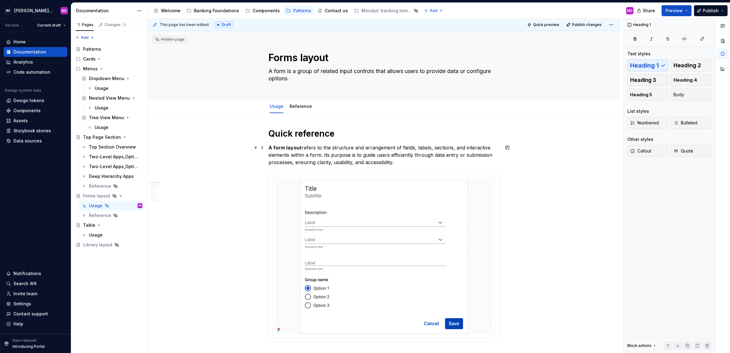
click at [311, 147] on p "A form layout refers to the structure and arrangement of fields, labels, sectio…" at bounding box center [383, 155] width 231 height 22
click at [688, 94] on button "Body" at bounding box center [690, 95] width 41 height 12
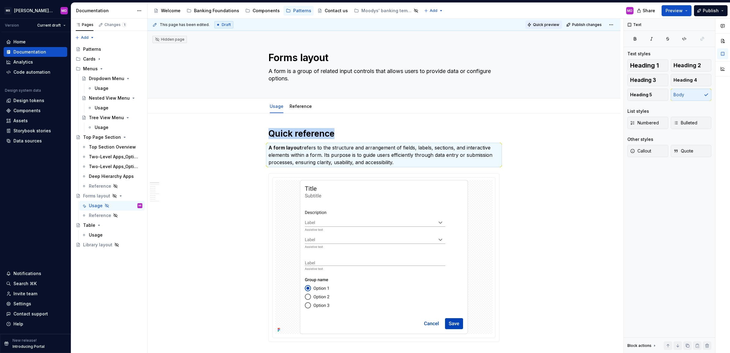
click at [542, 23] on span "Quick preview" at bounding box center [546, 24] width 26 height 5
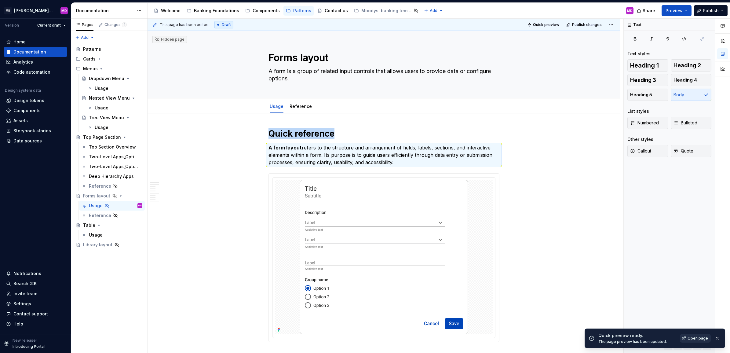
click at [692, 340] on span "Open page" at bounding box center [697, 338] width 20 height 5
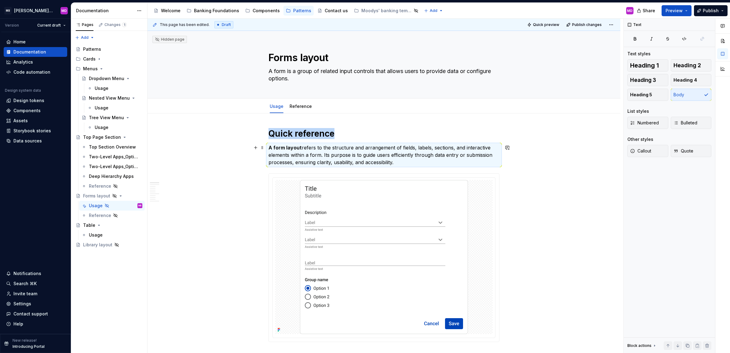
click at [309, 154] on p "A form layout refers to the structure and arrangement of fields, labels, sectio…" at bounding box center [383, 155] width 231 height 22
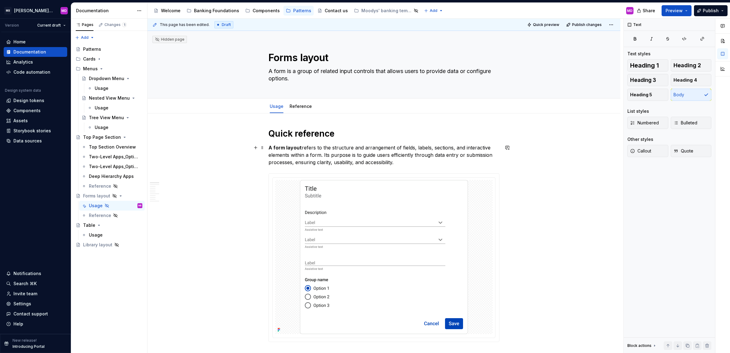
click at [375, 155] on p "A form layout refers to the structure and arrangement of fields, labels, sectio…" at bounding box center [383, 155] width 231 height 22
click at [319, 132] on h1 "Quick reference" at bounding box center [383, 133] width 231 height 11
click at [338, 158] on p "A form layout refers to the structure and arrangement of fields, labels, sectio…" at bounding box center [383, 155] width 231 height 22
click at [673, 8] on span "Preview" at bounding box center [673, 11] width 17 height 6
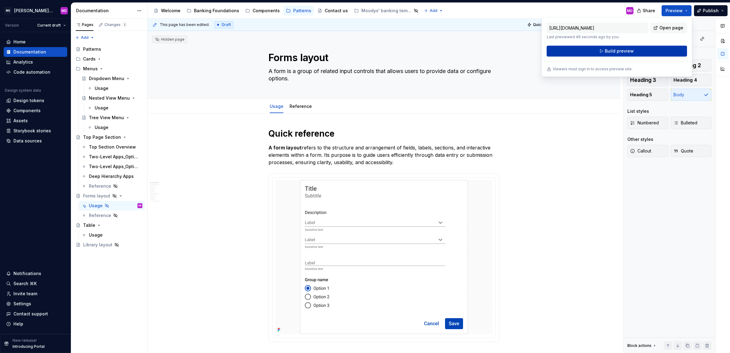
click at [619, 53] on span "Build preview" at bounding box center [619, 51] width 29 height 6
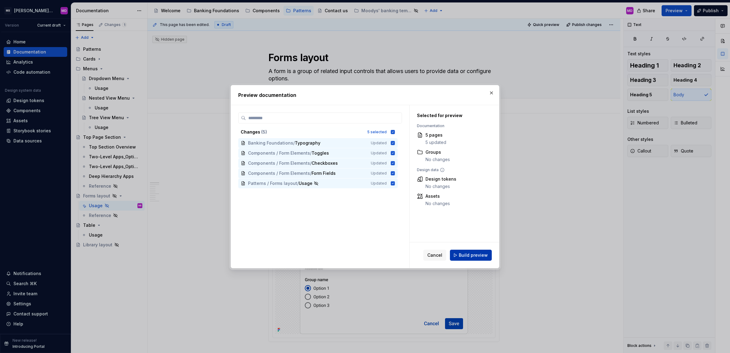
click at [469, 256] on span "Build preview" at bounding box center [473, 255] width 29 height 6
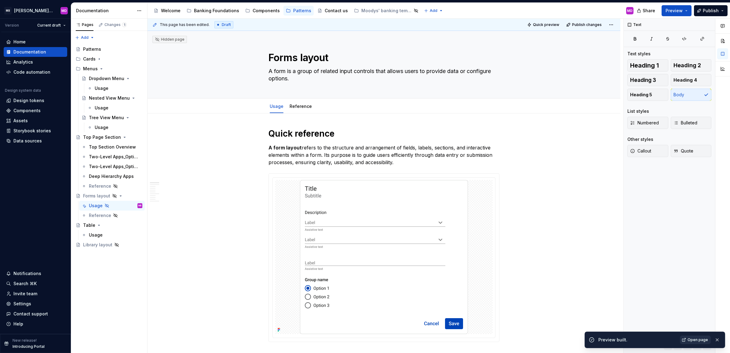
click at [699, 338] on span "Open page" at bounding box center [697, 339] width 20 height 5
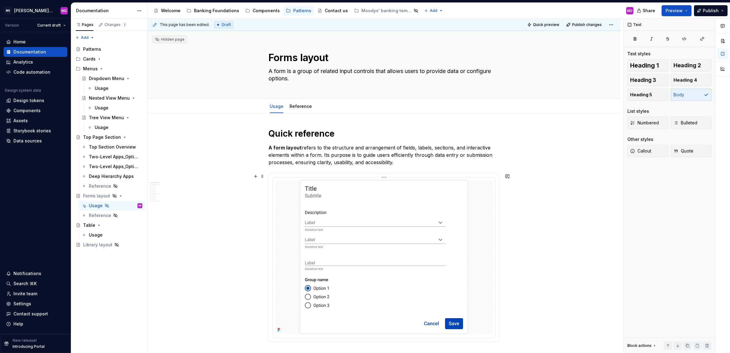
click at [353, 231] on img at bounding box center [384, 257] width 168 height 154
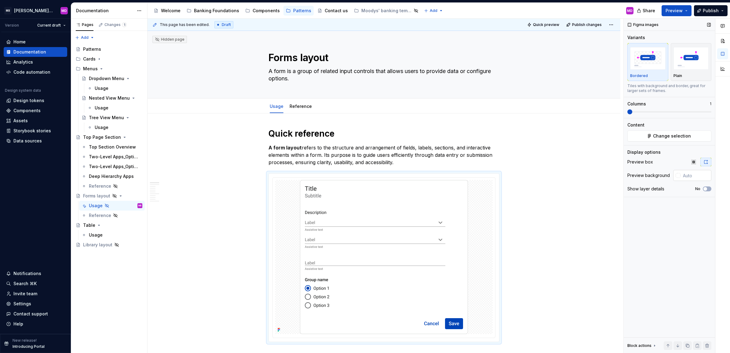
click at [677, 177] on div at bounding box center [677, 175] width 5 height 5
click at [660, 244] on div "Comments Open comments No comments yet Select ‘Comment’ from the block context …" at bounding box center [676, 186] width 106 height 334
drag, startPoint x: 106, startPoint y: 86, endPoint x: 132, endPoint y: 46, distance: 47.6
type textarea "*"
click at [475, 209] on div at bounding box center [383, 257] width 217 height 154
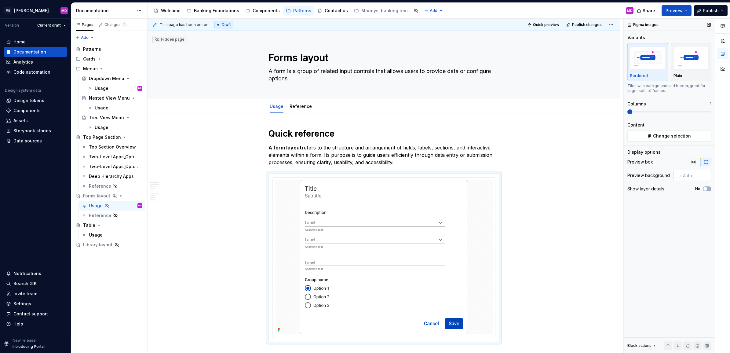
click at [688, 176] on input "text" at bounding box center [695, 175] width 31 height 11
type input "#FFFFFF"
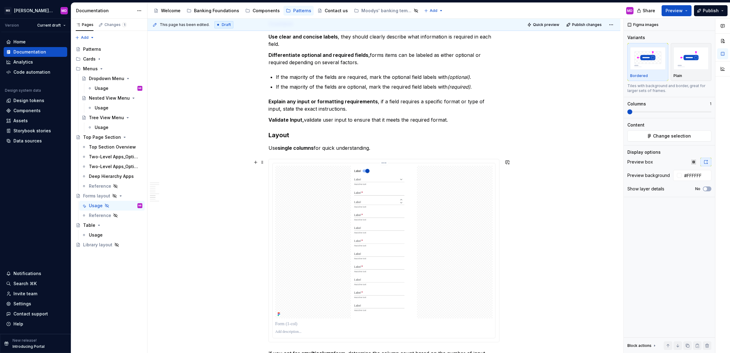
scroll to position [631, 0]
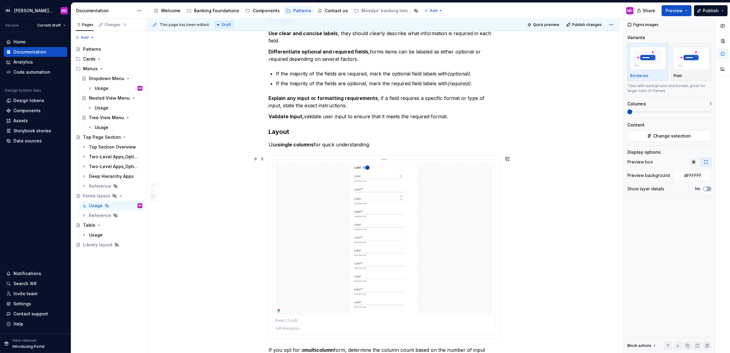
click at [449, 192] on div at bounding box center [383, 238] width 217 height 153
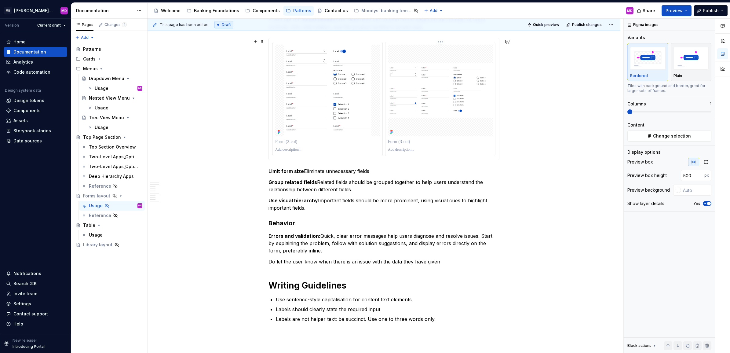
scroll to position [962, 0]
click at [438, 113] on img at bounding box center [440, 89] width 105 height 54
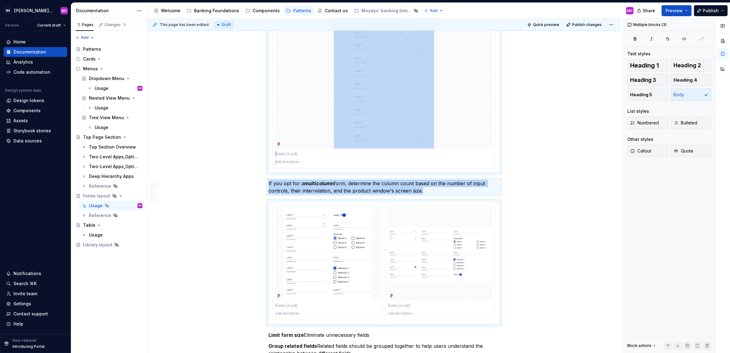
scroll to position [794, 0]
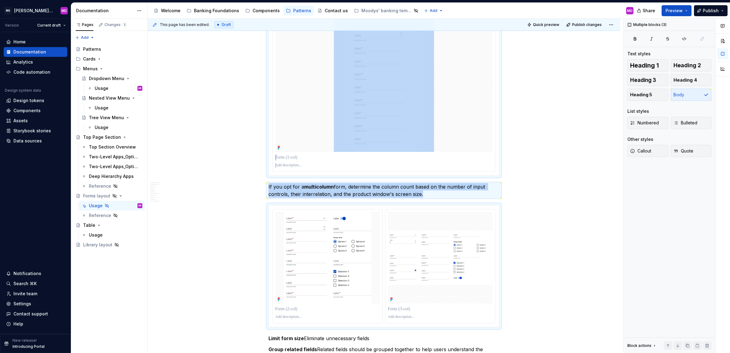
click at [423, 118] on img at bounding box center [384, 75] width 100 height 153
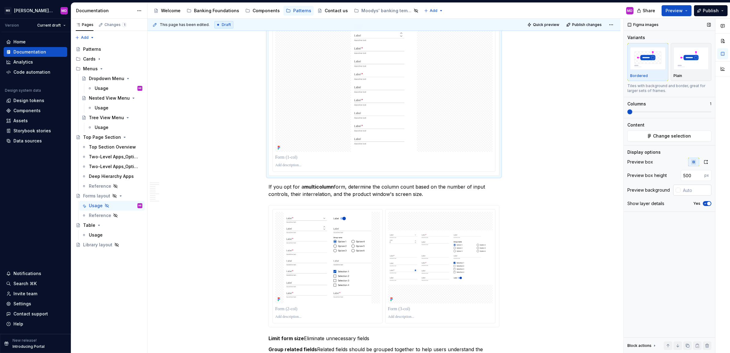
click at [688, 185] on input "text" at bounding box center [695, 189] width 31 height 11
type input "#FFFFFF"
click at [401, 274] on img at bounding box center [440, 257] width 105 height 54
type input "300"
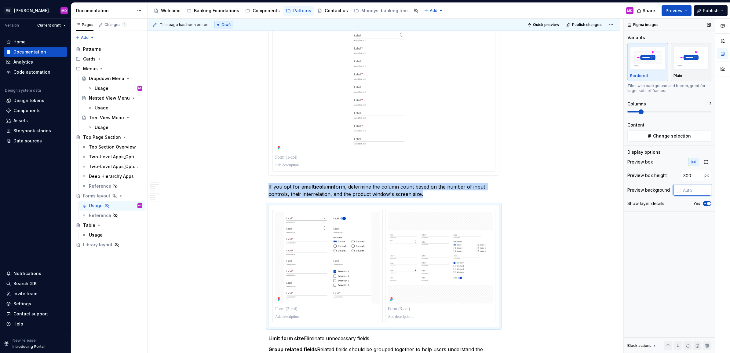
click at [691, 191] on input "text" at bounding box center [695, 189] width 31 height 11
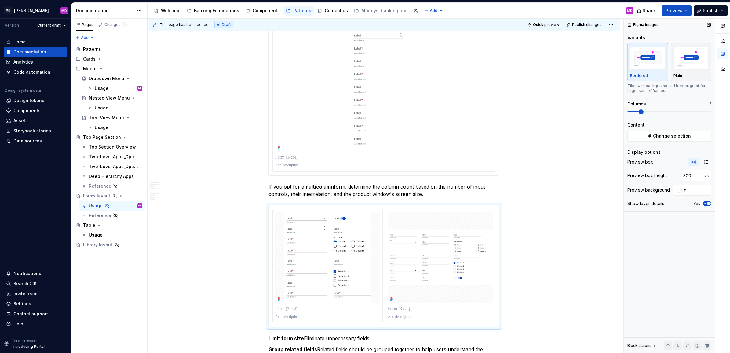
type input "#FFFFFF"
click at [672, 11] on span "Preview" at bounding box center [673, 11] width 17 height 6
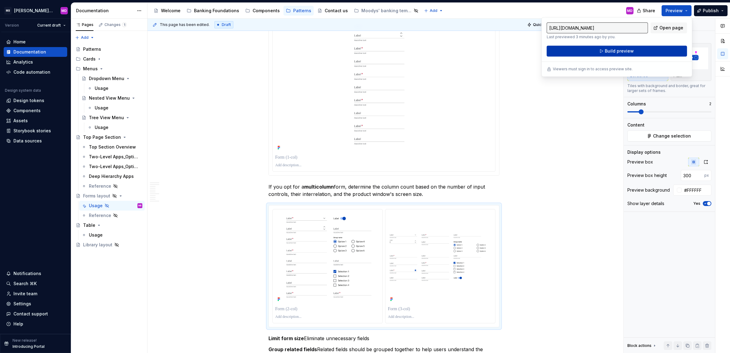
drag, startPoint x: 672, startPoint y: 11, endPoint x: 625, endPoint y: 53, distance: 63.4
click at [625, 53] on span "Build preview" at bounding box center [619, 51] width 29 height 6
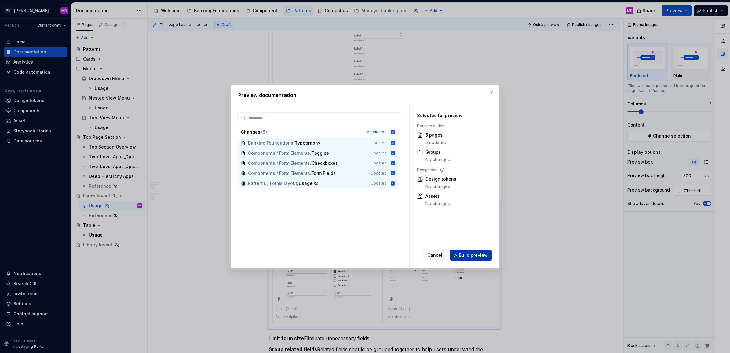
click at [472, 254] on span "Build preview" at bounding box center [473, 255] width 29 height 6
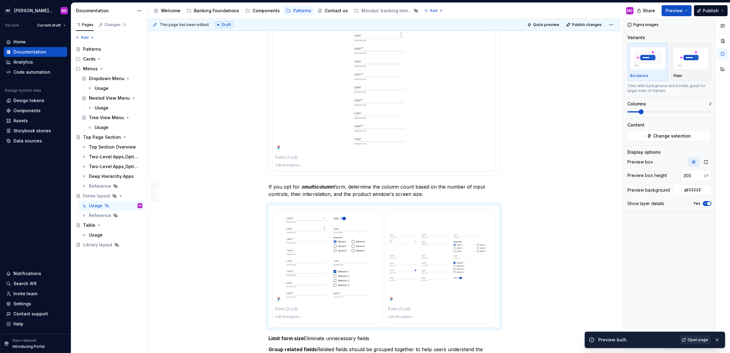
click at [696, 338] on span "Open page" at bounding box center [697, 339] width 20 height 5
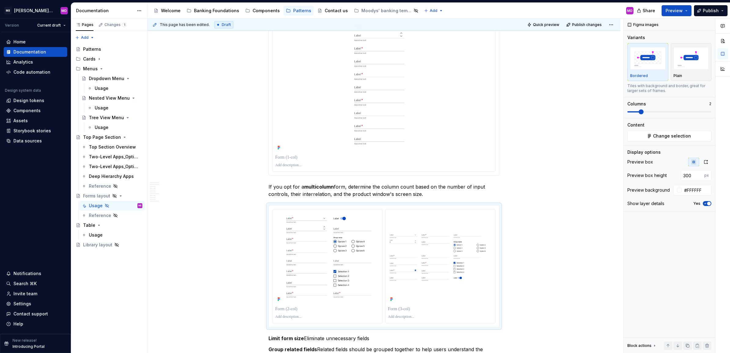
drag, startPoint x: 194, startPoint y: 167, endPoint x: 205, endPoint y: 167, distance: 10.1
click at [200, 167] on div "This page has been edited. Draft Quick preview Publish changes Hidden page Form…" at bounding box center [385, 186] width 476 height 334
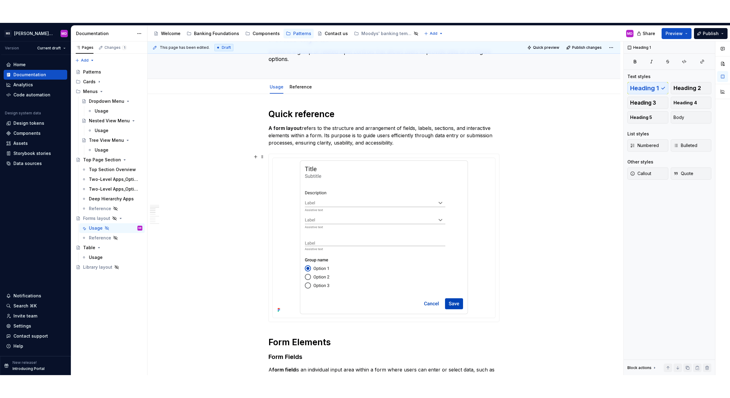
scroll to position [0, 0]
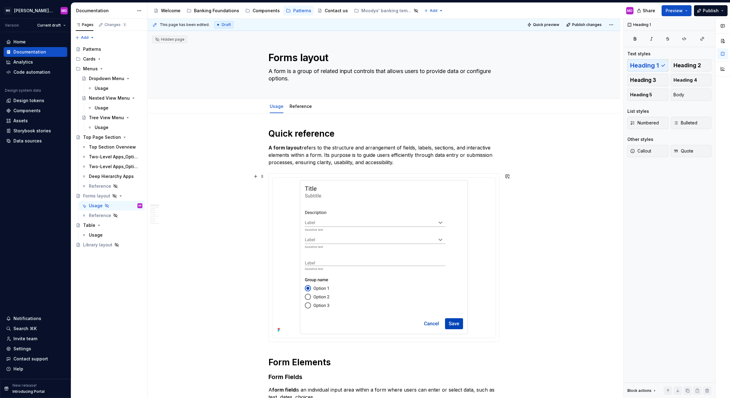
type textarea "*"
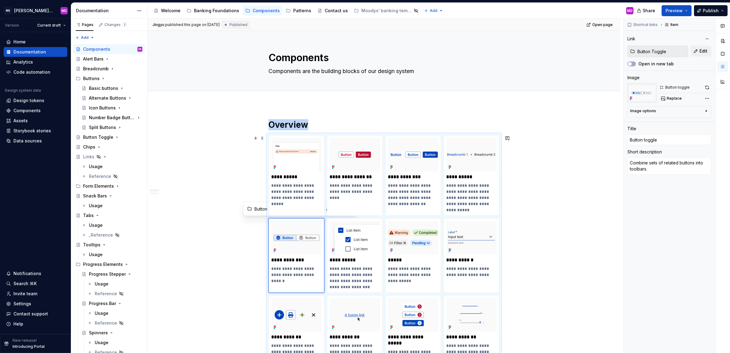
click at [115, 185] on icon "Page tree" at bounding box center [117, 185] width 5 height 5
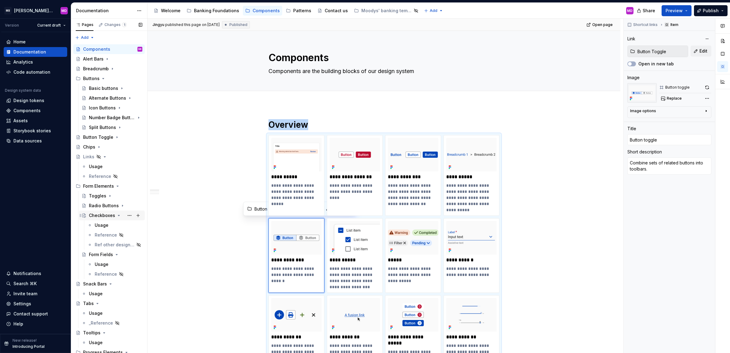
click at [115, 216] on div "Checkboxes" at bounding box center [115, 215] width 53 height 9
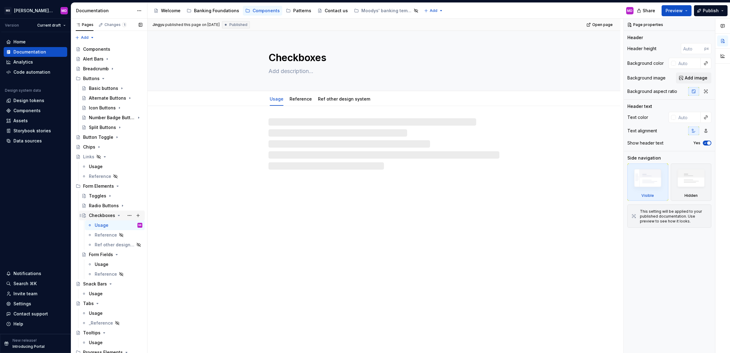
click at [116, 215] on icon "Page tree" at bounding box center [118, 215] width 5 height 5
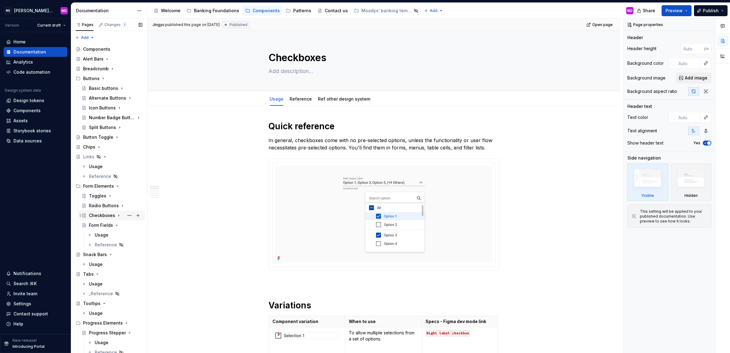
drag, startPoint x: 115, startPoint y: 224, endPoint x: 115, endPoint y: 214, distance: 9.8
click at [115, 224] on icon "Page tree" at bounding box center [116, 225] width 5 height 5
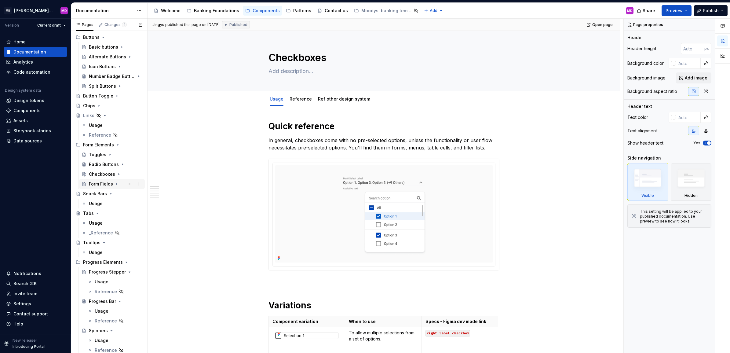
scroll to position [42, 0]
type textarea "*"
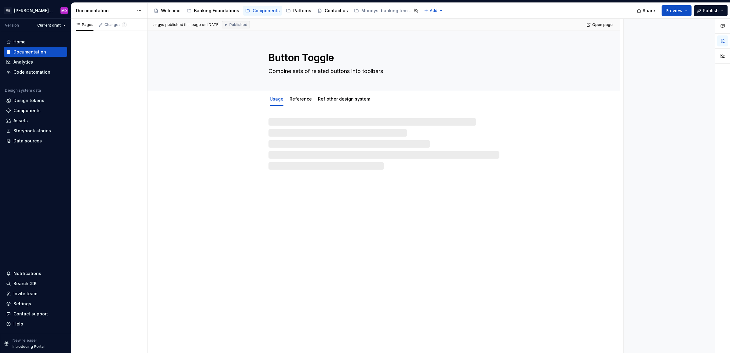
type textarea "*"
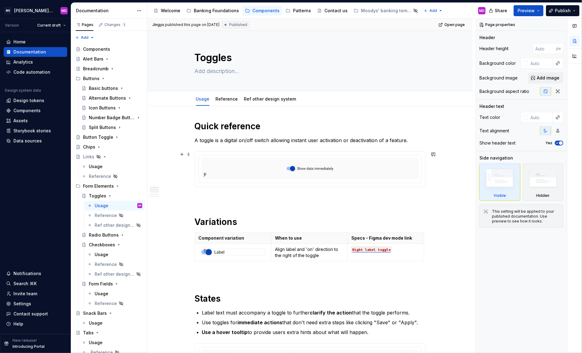
type textarea "*"
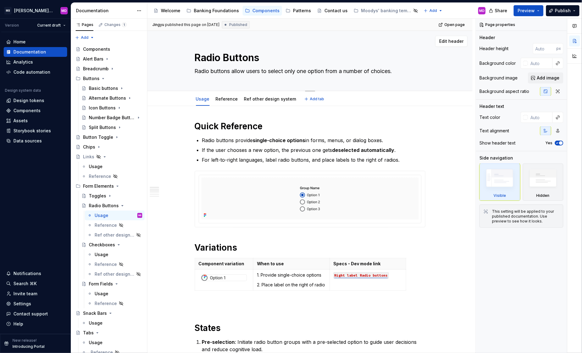
click at [234, 68] on textarea "Radio buttons allow users to select only one option from a number of choices." at bounding box center [309, 71] width 231 height 10
paste textarea "A radio button is a form input element that allows users to select a single opt…"
type textarea "*"
type textarea "A radio button is a form input element that allows users to select a single opt…"
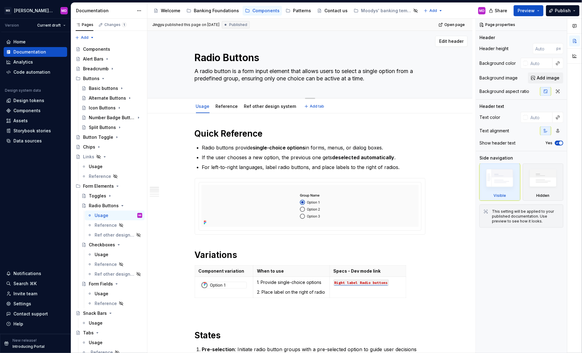
click at [245, 70] on textarea "A radio button is a form input element that allows users to select a single opt…" at bounding box center [309, 74] width 231 height 17
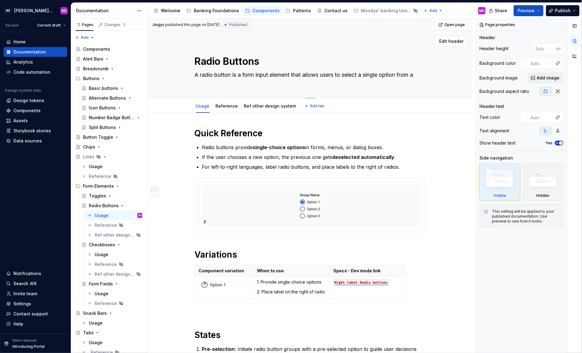
type textarea "*"
type textarea "Radio buttons allow users to select only one option from a number of choices."
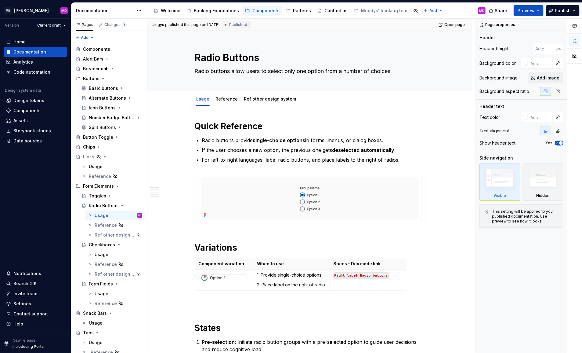
type textarea "*"
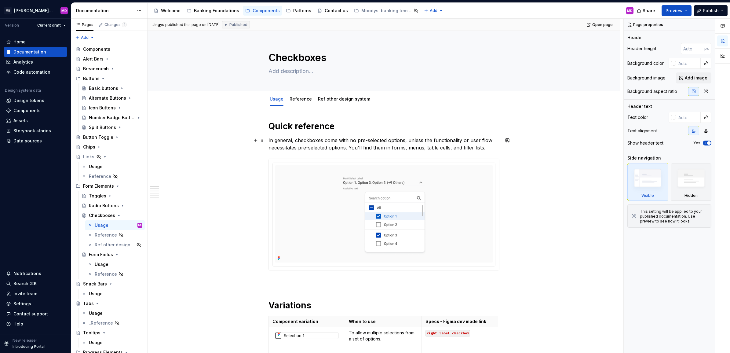
click at [280, 144] on p "In general, checkboxes come with no pre-selected options, unless the functional…" at bounding box center [383, 143] width 231 height 15
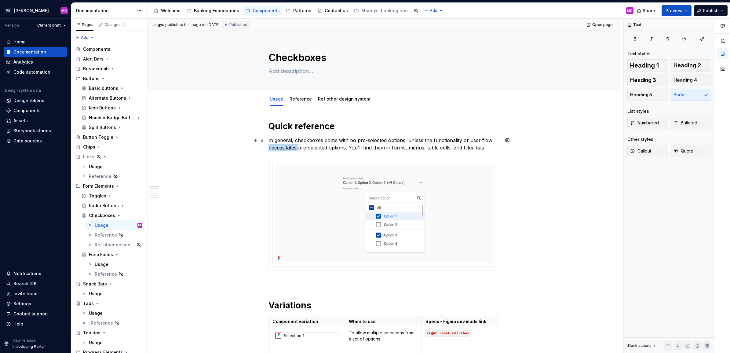
click at [280, 144] on p "In general, checkboxes come with no pre-selected options, unless the functional…" at bounding box center [383, 143] width 231 height 15
click at [295, 74] on textarea at bounding box center [382, 71] width 231 height 10
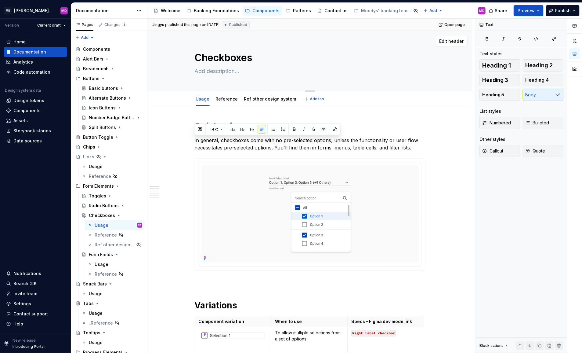
paste textarea "A checkbox is a user interface element that allows users to select one or more …"
type textarea "*"
type textarea "A checkbox is a user interface element that allows users to select one or more …"
type textarea "*"
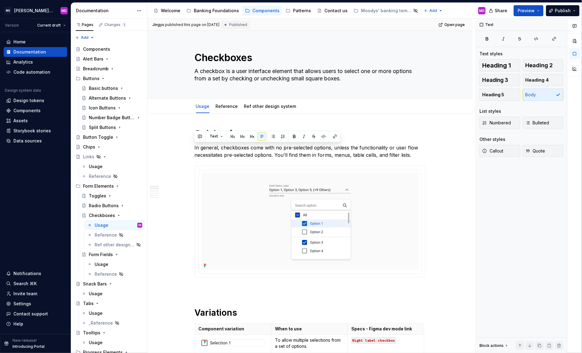
type textarea "A checkbox is a user interface element that allows users to select one or more …"
click at [238, 71] on textarea "A checkbox is a user interface element that allows users to select one or more …" at bounding box center [309, 74] width 231 height 17
type textarea "*"
type textarea "A checkbox is user interface element that allows users to select one or more op…"
type textarea "*"
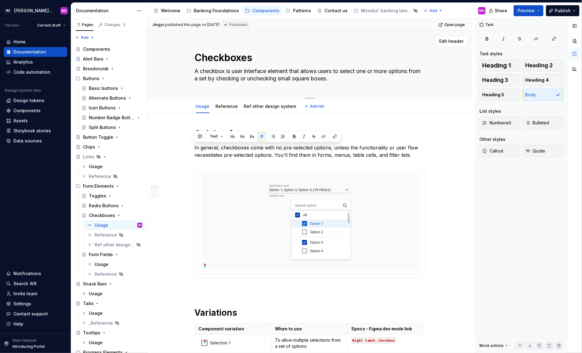
type textarea "A checkbox user interface element that allows users to select one or more optio…"
type textarea "*"
type textarea "A user interface element that allows users to select one or more options from a…"
type textarea "*"
type textarea "Auser interface element that allows users to select one or more options from a …"
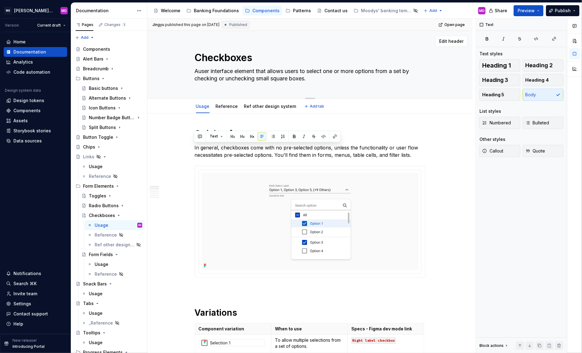
type textarea "*"
type textarea "user interface element that allows users to select one or more options from a s…"
type textarea "*"
type textarea "ser interface element that allows users to select one or more options from a se…"
type textarea "*"
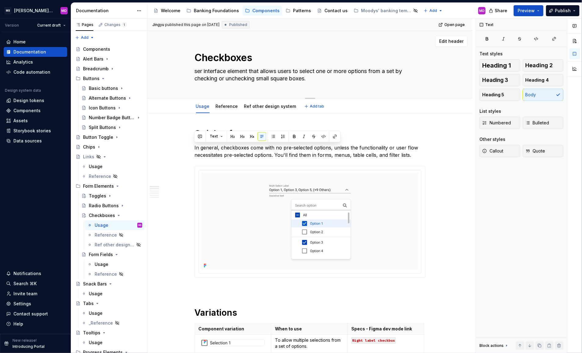
type textarea "User interface element that allows users to select one or more options from a s…"
type textarea "*"
type textarea "User interface element that allows users to select one or more options from a s…"
drag, startPoint x: 168, startPoint y: 66, endPoint x: 224, endPoint y: 24, distance: 70.6
click at [168, 66] on div "Checkboxes User interface element that allows users to select one or more optio…" at bounding box center [309, 64] width 325 height 67
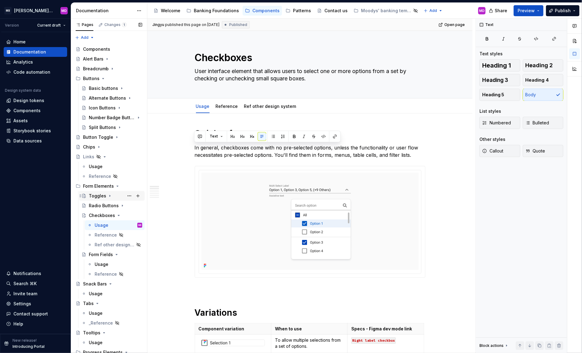
click at [97, 195] on div "Toggles" at bounding box center [97, 196] width 17 height 6
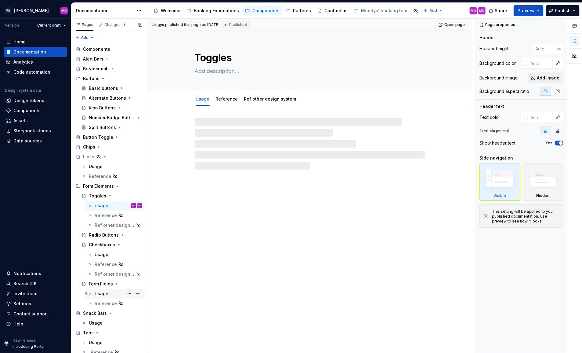
click at [103, 295] on div "Usage" at bounding box center [102, 293] width 14 height 6
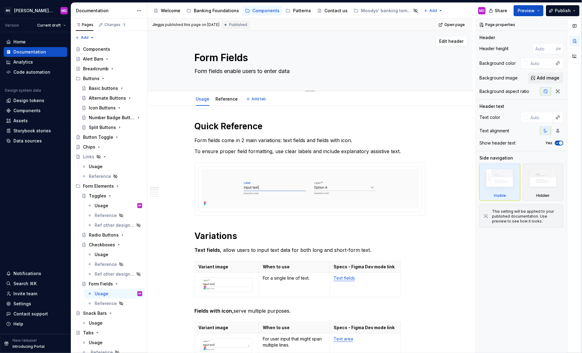
click at [235, 69] on textarea "Form fields enable users to enter data" at bounding box center [309, 71] width 231 height 10
paste textarea "A form field is an individual input area within a form where users can enter or…"
type textarea "*"
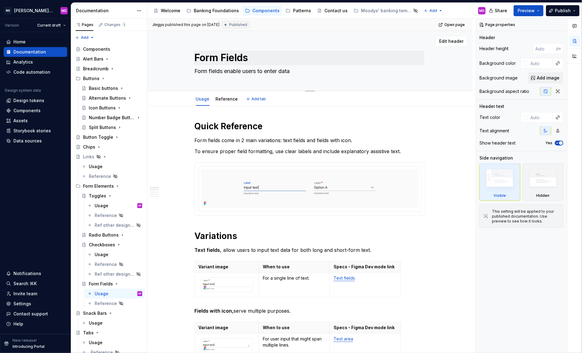
type textarea "A form field is an individual input area within a form where users can enter or…"
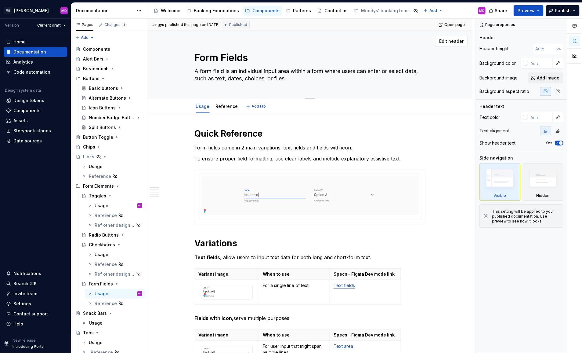
click at [241, 71] on textarea "A form field is an individual input area within a form where users can enter or…" at bounding box center [309, 74] width 231 height 17
type textarea "*"
type textarea "A form field is an ndividual input area within a form where users can enter or …"
type textarea "*"
type textarea "A form field is ndividual input area within a form where users can enter or sel…"
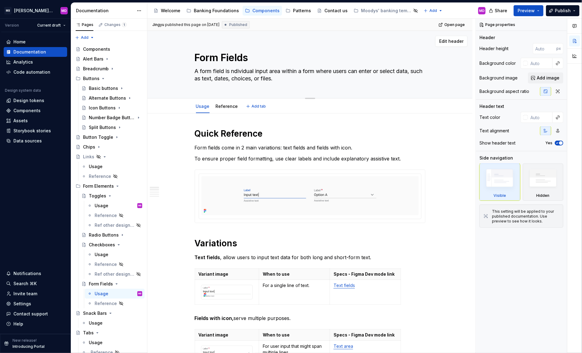
type textarea "*"
type textarea "A form field ndividual input area within a form where users can enter or select…"
type textarea "*"
type textarea "A form ndividual input area within a form where users can enter or select data,…"
type textarea "*"
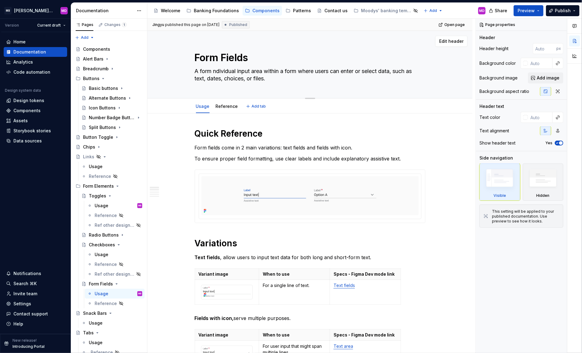
type textarea "A ndividual input area within a form where users can enter or select data, such…"
type textarea "*"
type textarea "ndividual input area within a form where users can enter or select data, such a…"
type textarea "*"
type textarea "Individual input area within a form where users can enter or select data, such …"
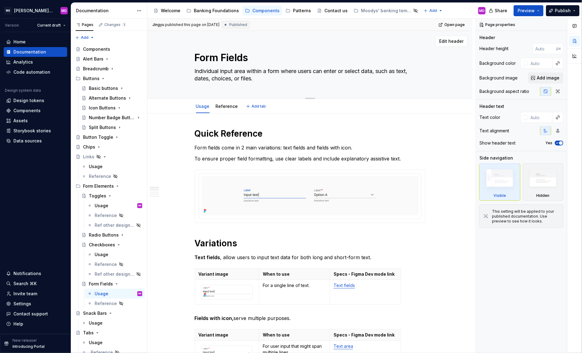
click at [282, 78] on textarea "Individual input area within a form where users can enter or select data, such …" at bounding box center [309, 74] width 231 height 17
type textarea "*"
drag, startPoint x: 240, startPoint y: 79, endPoint x: 220, endPoint y: 79, distance: 20.2
click at [220, 79] on textarea "Individual input area within a form where users can enter or select data, such …" at bounding box center [309, 74] width 231 height 17
click at [262, 80] on textarea "Individual input area within a form where users can enter or select data, such …" at bounding box center [309, 74] width 231 height 17
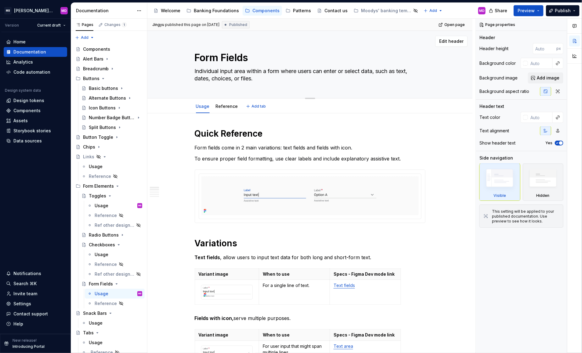
type textarea "Individual input area within a form where users can enter or select data, such …"
click at [250, 80] on textarea "Individual input area within a form where users can enter or select data, such …" at bounding box center [309, 74] width 231 height 17
type textarea "*"
type textarea "Individual input area within a form where users can enter or select data, such …"
type textarea "*"
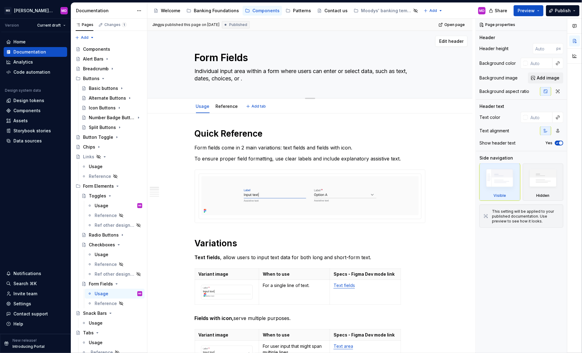
type textarea "Individual input area within a form where users can enter or select data, such …"
type textarea "*"
type textarea "Individual input area within a form where users can enter or select data, such …"
type textarea "*"
type textarea "Individual input area within a form where users can enter or select data, such …"
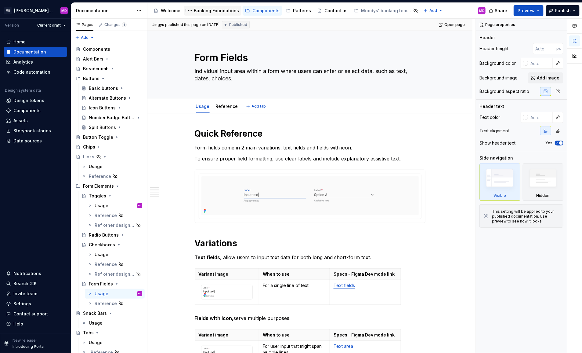
type textarea "*"
type textarea "Individual input area within a form where users can enter or select data, such …"
type textarea "*"
type textarea "Individual input area within a form where users can enter or select data, such …"
type textarea "*"
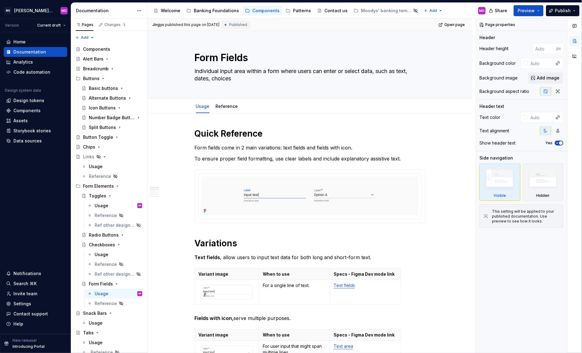
type textarea "Individual input area within a form where users can enter or select data, such …"
click at [103, 252] on div "Usage" at bounding box center [102, 254] width 14 height 6
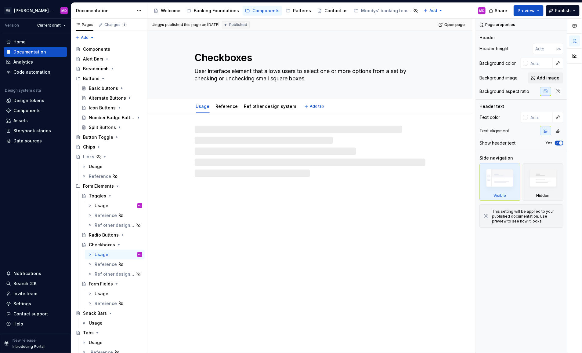
click at [330, 75] on textarea "User interface element that allows users to select one or more options from a s…" at bounding box center [309, 74] width 231 height 17
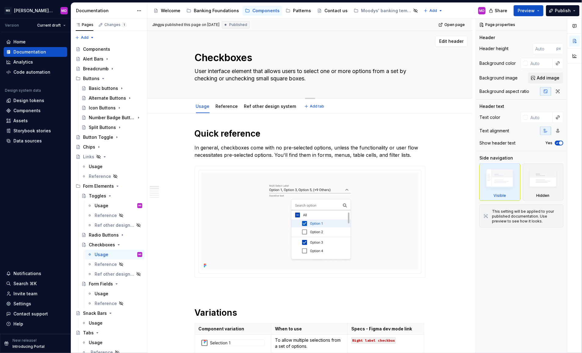
type textarea "*"
type textarea "User interface element that allows users to select one or more options from a s…"
type textarea "*"
type textarea "User interface element that allows users to select one or more options from a s…"
type textarea "*"
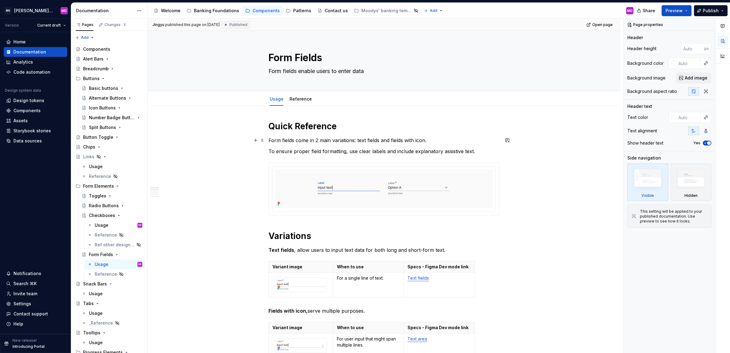
click at [276, 140] on p "Form fields come in 2 main variations: text fields and fields with icon." at bounding box center [383, 139] width 231 height 7
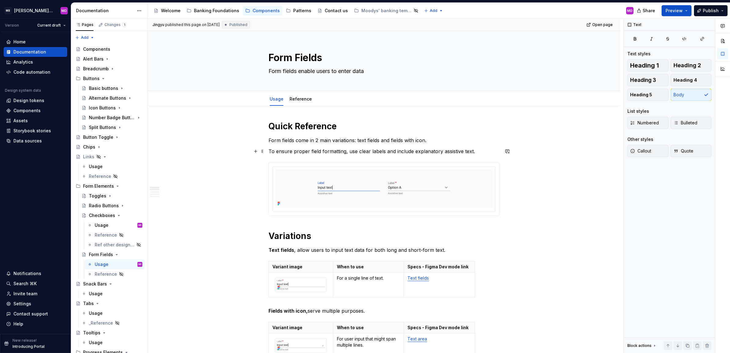
click at [283, 153] on p "To ensure proper field formatting, use clear labels and include explanatory ass…" at bounding box center [383, 150] width 231 height 7
click at [297, 71] on textarea "Form fields enable users to enter data" at bounding box center [382, 71] width 231 height 10
type textarea "*"
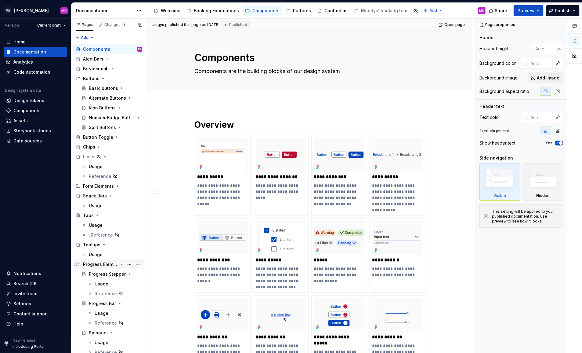
click at [119, 262] on button "Page tree" at bounding box center [121, 264] width 5 height 5
click at [115, 185] on icon "Page tree" at bounding box center [117, 185] width 5 height 5
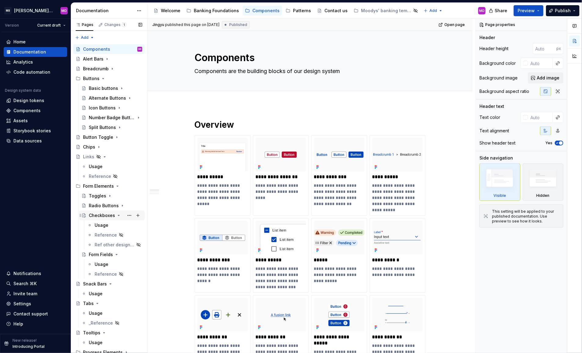
click at [101, 214] on div "Checkboxes" at bounding box center [102, 215] width 26 height 6
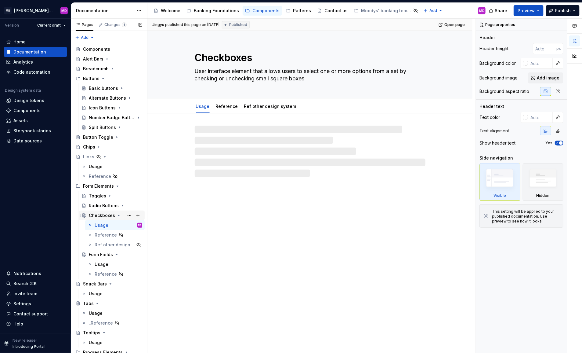
click at [116, 214] on icon "Page tree" at bounding box center [118, 215] width 5 height 5
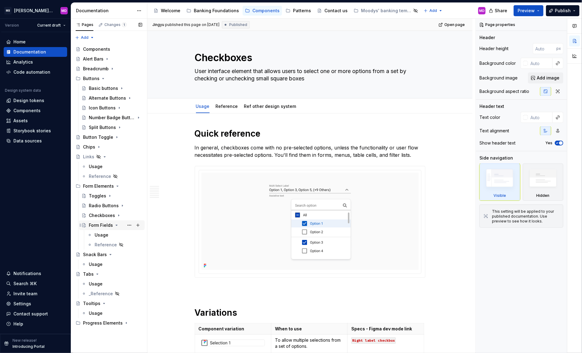
click at [116, 225] on icon "Page tree" at bounding box center [117, 225] width 2 height 1
type textarea "*"
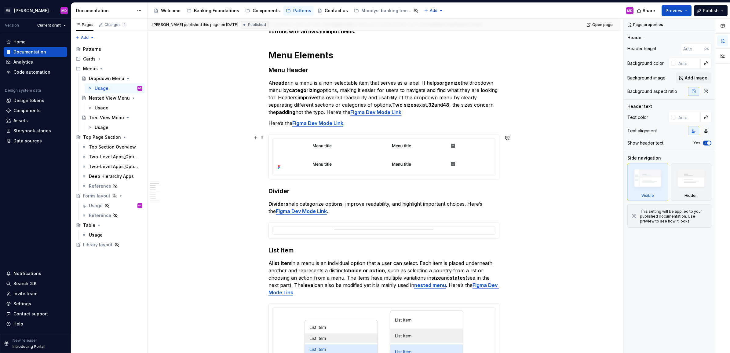
scroll to position [403, 0]
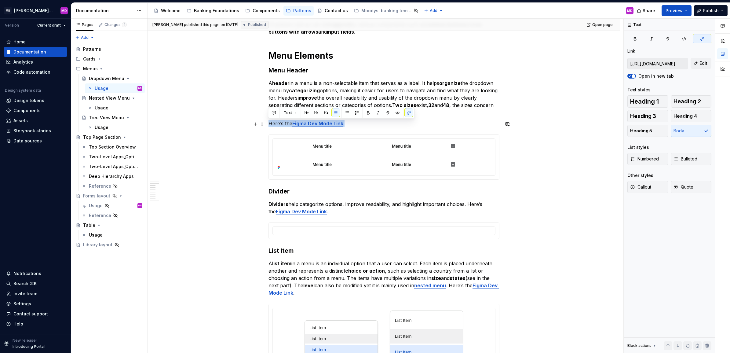
drag, startPoint x: 268, startPoint y: 124, endPoint x: 353, endPoint y: 125, distance: 84.6
click at [353, 125] on p "Here’s the Figma Dev Mode Link ." at bounding box center [383, 123] width 231 height 7
copy p "Here’s the Figma Dev Mode Link ."
click at [402, 173] on div at bounding box center [384, 157] width 222 height 37
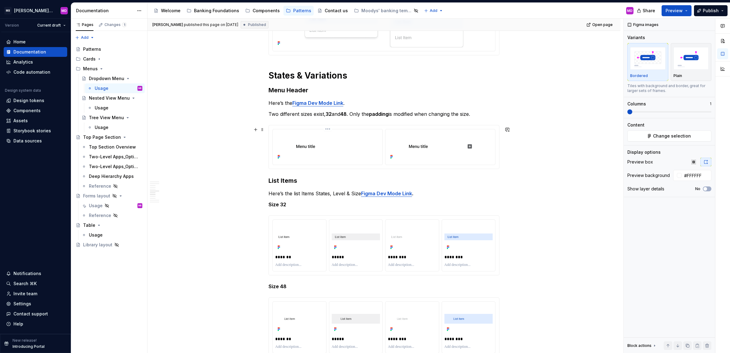
scroll to position [734, 0]
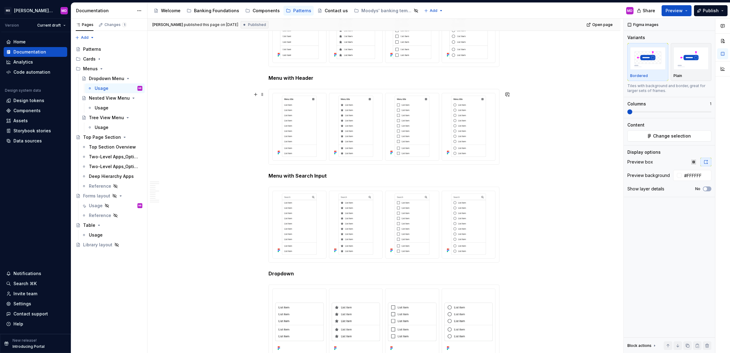
type textarea "*"
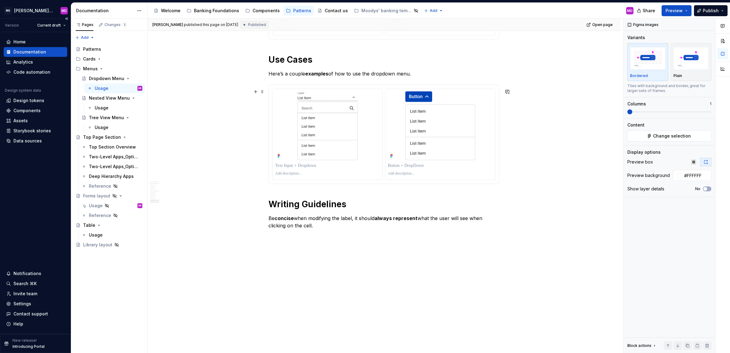
scroll to position [1717, 0]
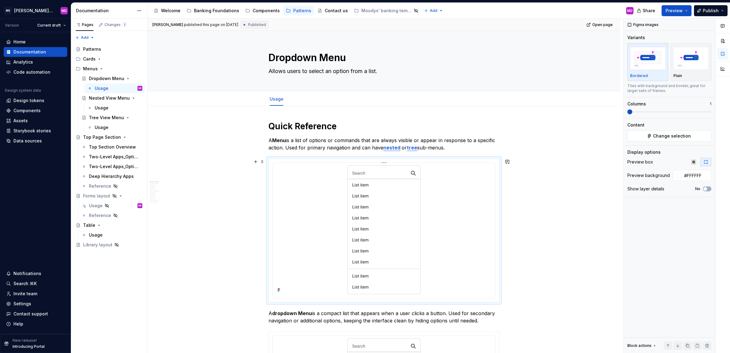
click at [463, 229] on div at bounding box center [383, 229] width 217 height 129
type textarea "*"
